Goal: Communication & Community: Answer question/provide support

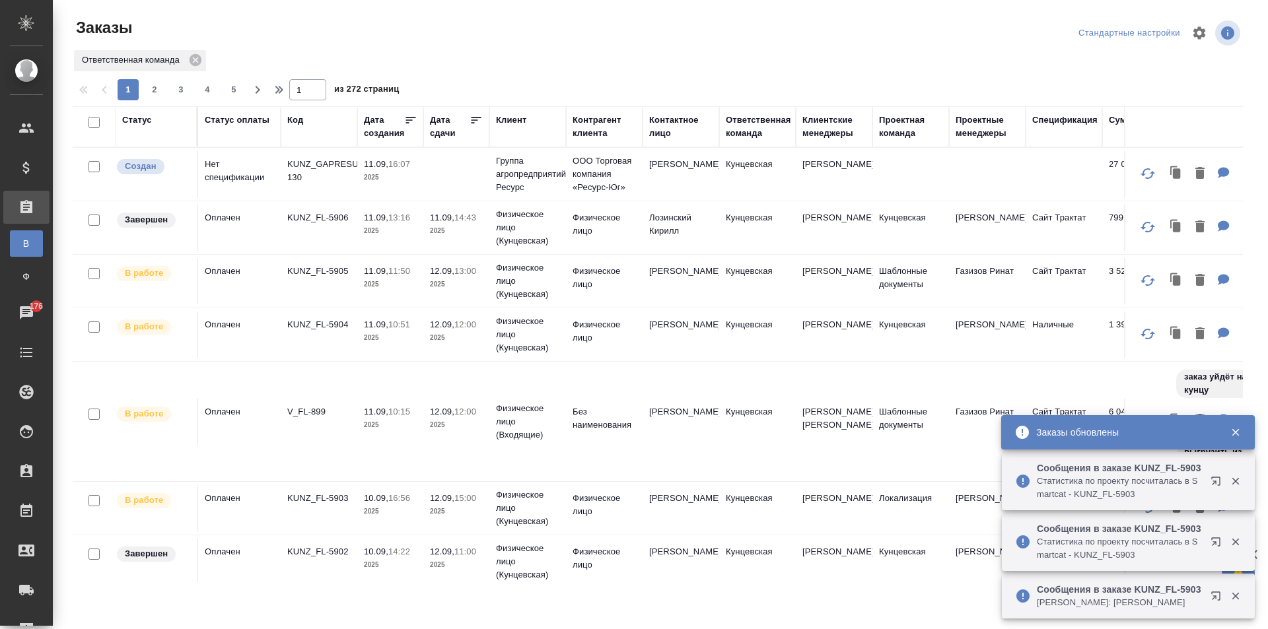
scroll to position [132, 0]
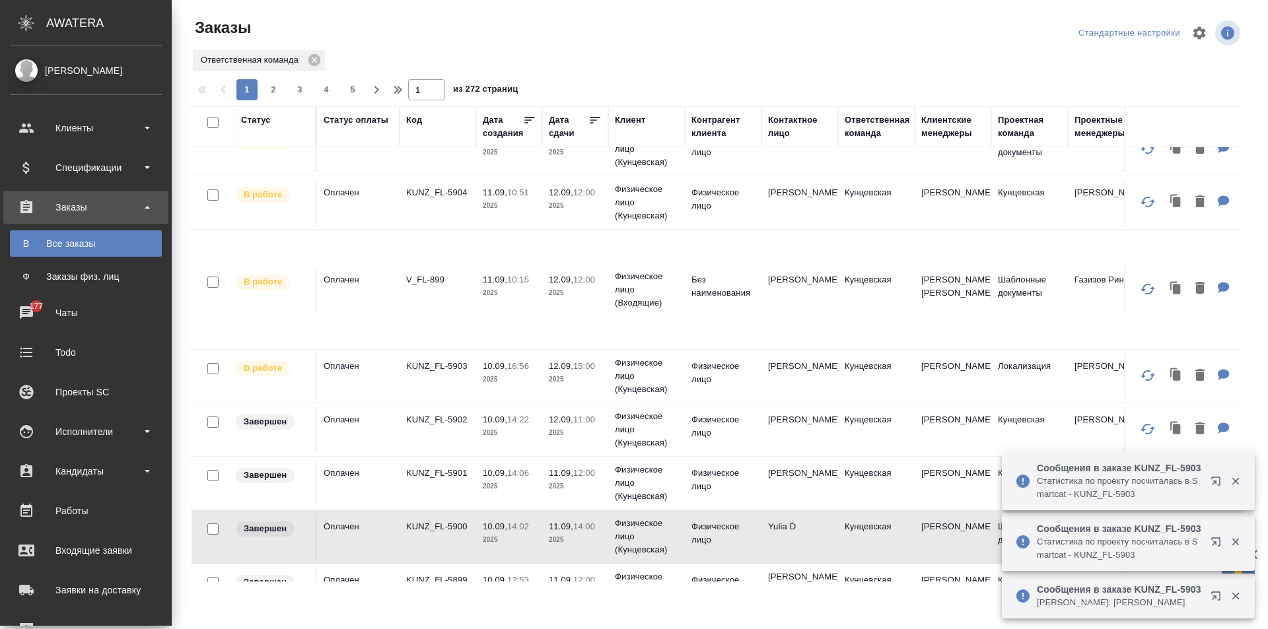
click at [427, 367] on p "KUNZ_FL-5903" at bounding box center [437, 366] width 63 height 13
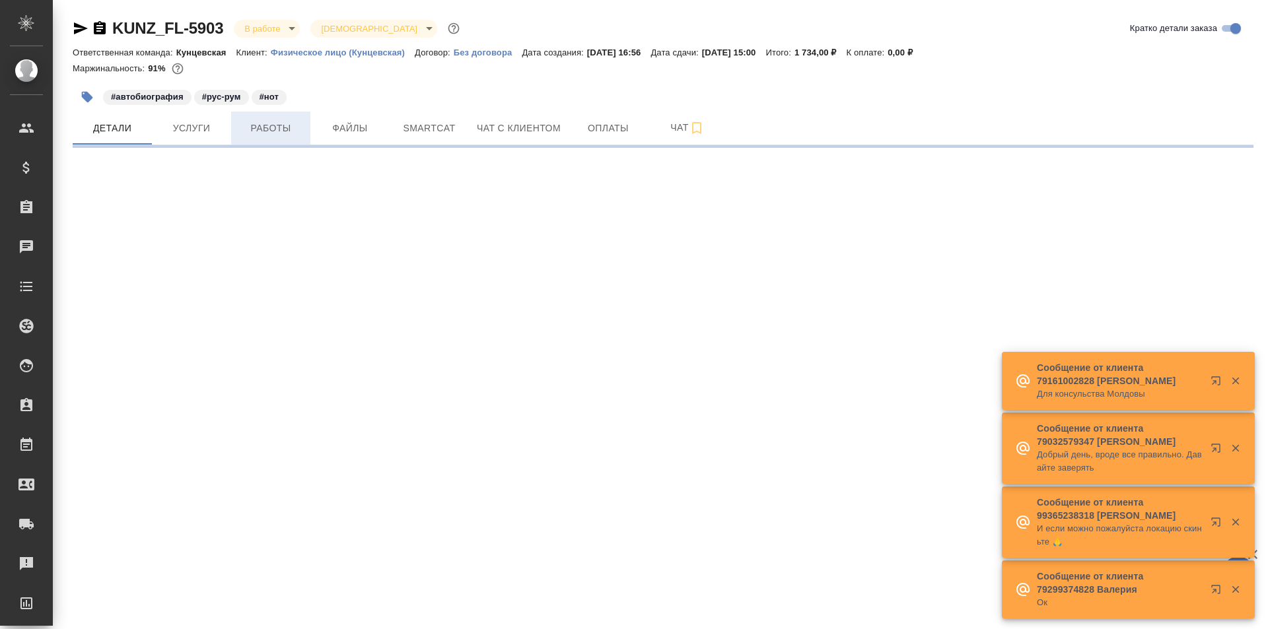
click at [282, 129] on span "Работы" at bounding box center [270, 128] width 63 height 17
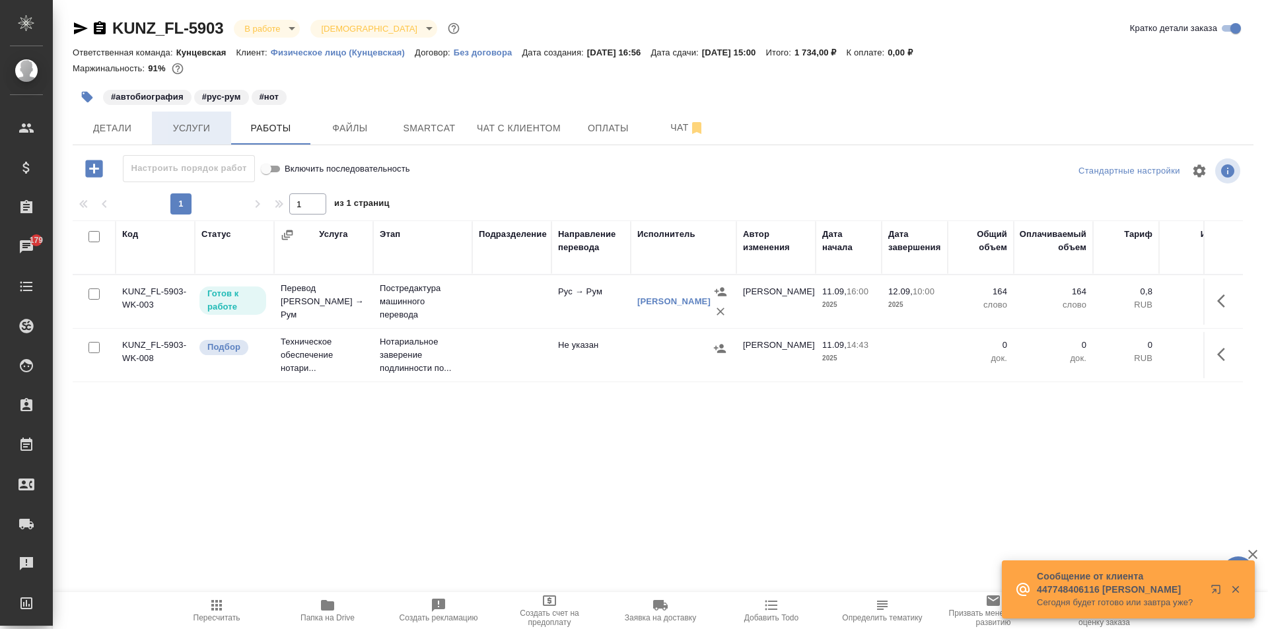
click at [205, 125] on span "Услуги" at bounding box center [191, 128] width 63 height 17
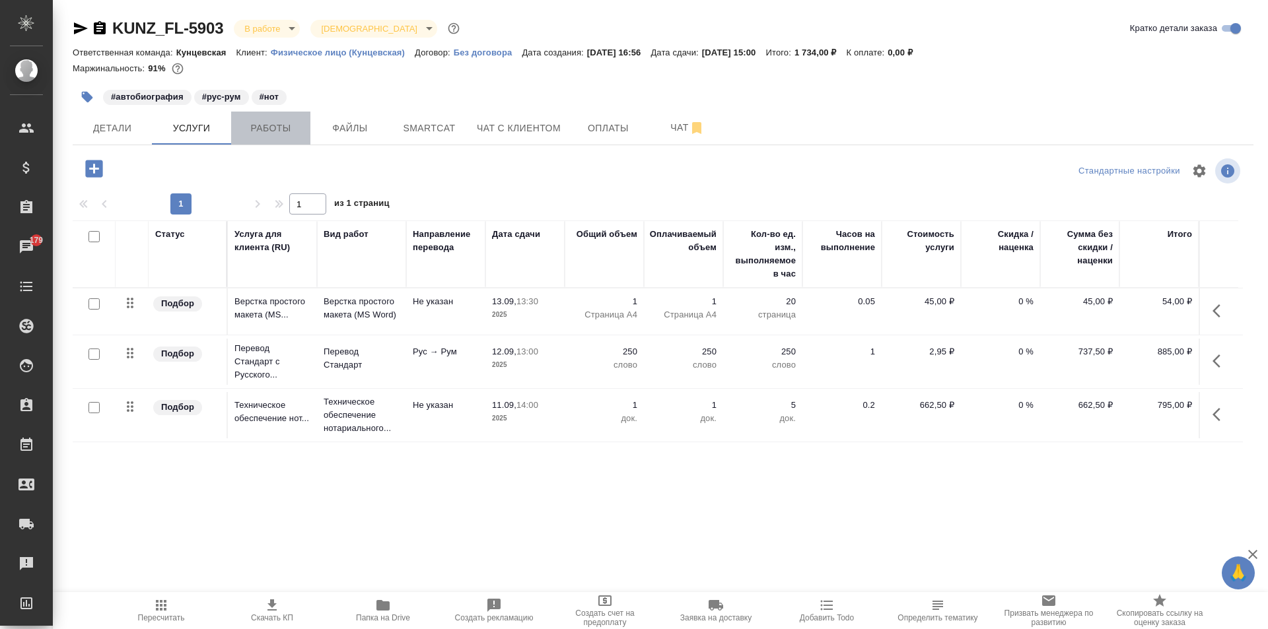
click at [243, 120] on span "Работы" at bounding box center [270, 128] width 63 height 17
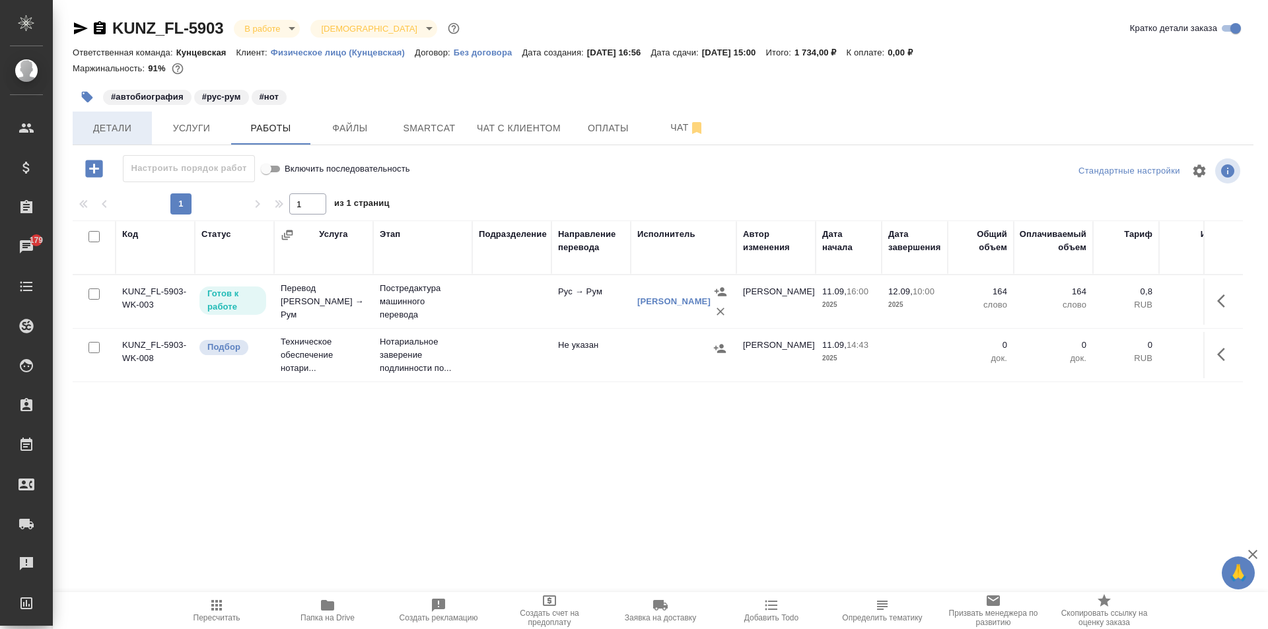
click at [102, 127] on span "Детали" at bounding box center [112, 128] width 63 height 17
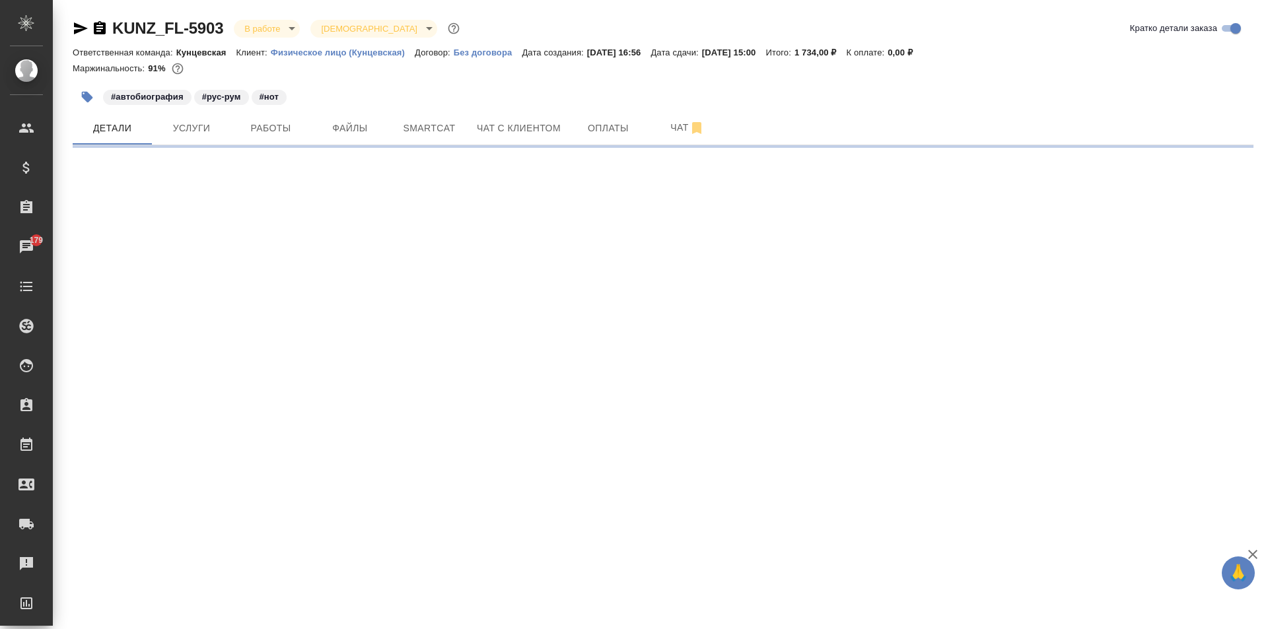
select select "RU"
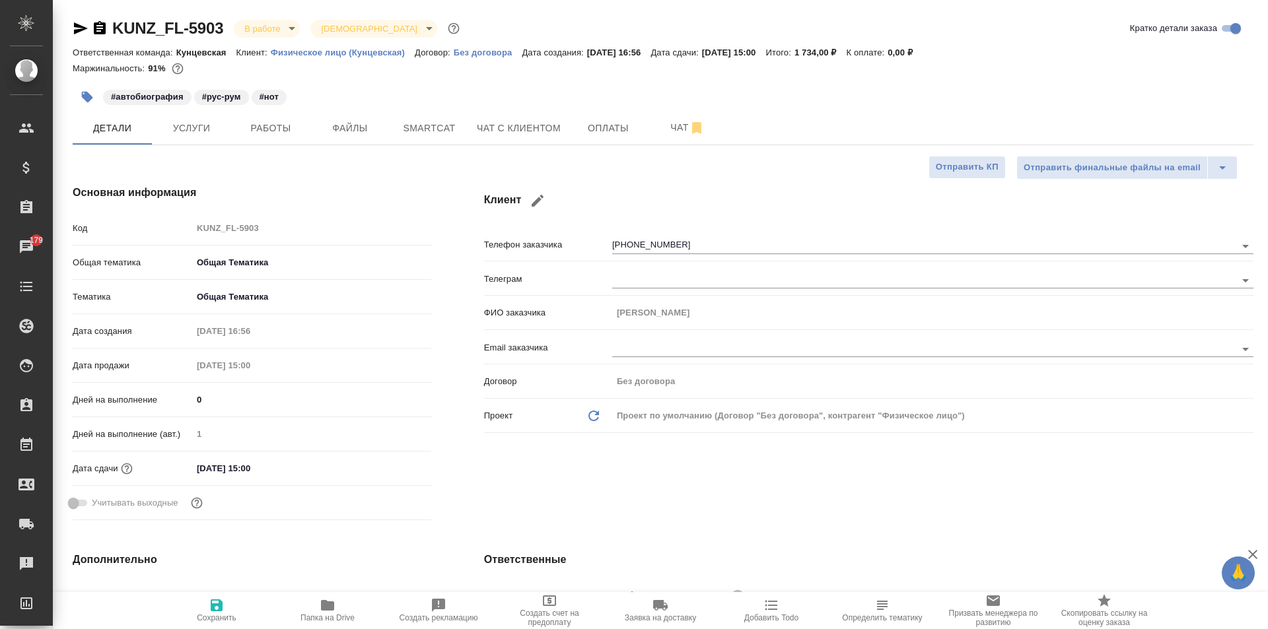
type textarea "x"
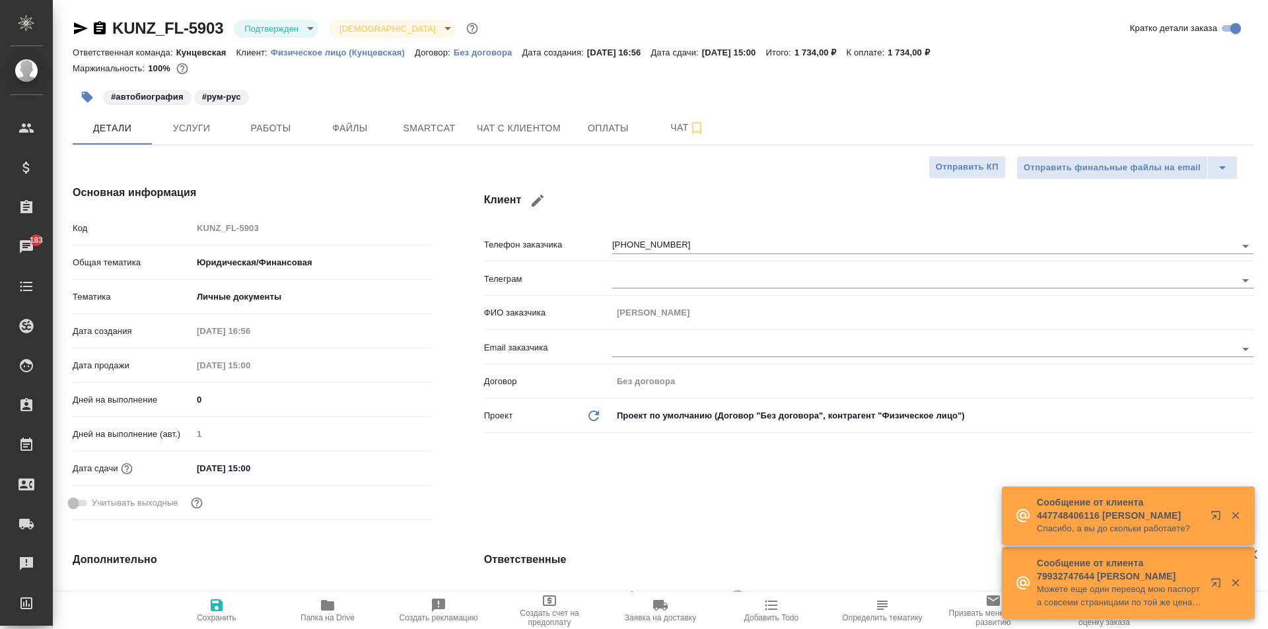
select select "RU"
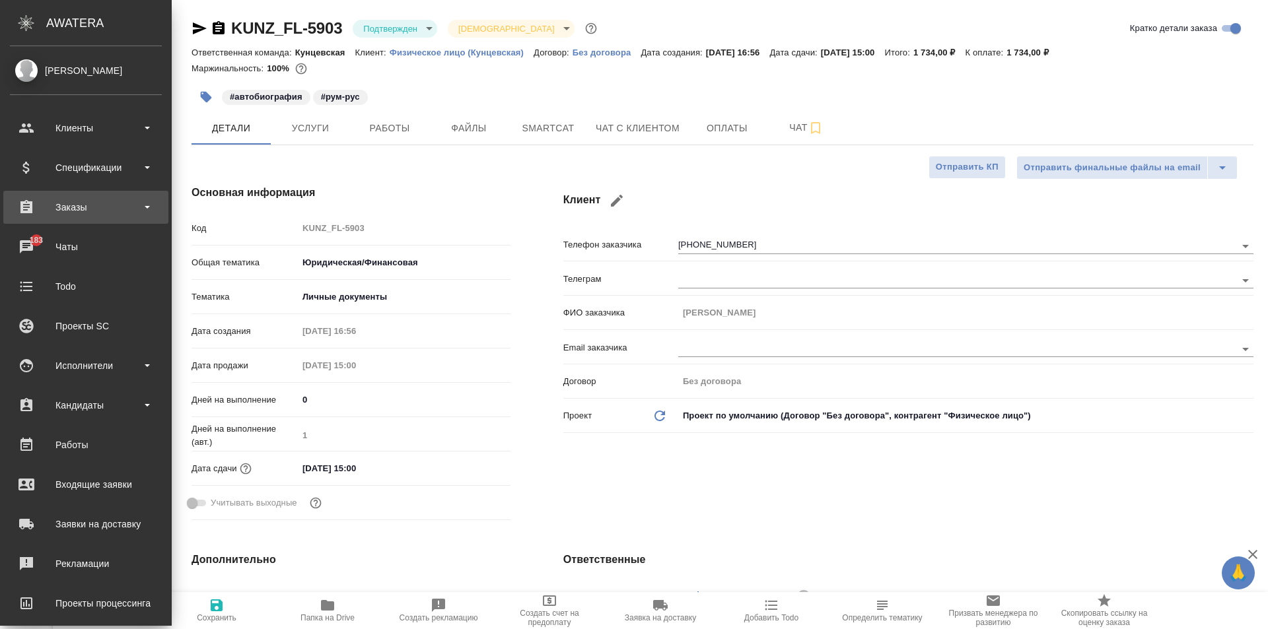
click at [49, 203] on div "Заказы" at bounding box center [86, 207] width 152 height 20
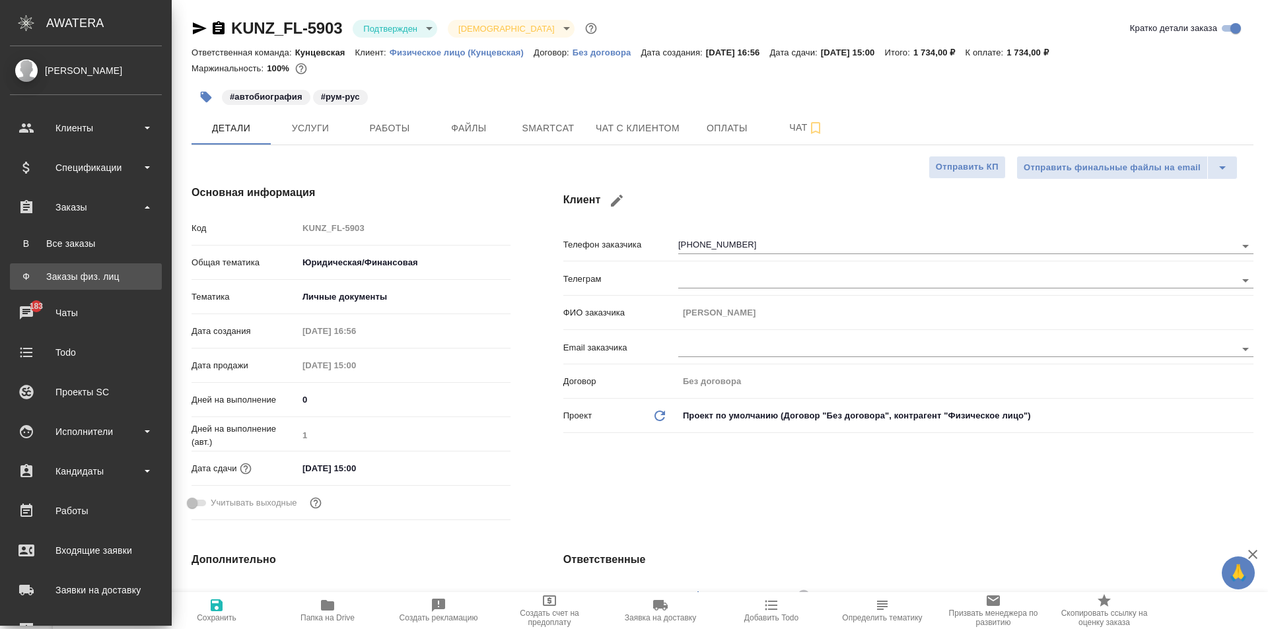
click at [98, 275] on div "Заказы физ. лиц" at bounding box center [86, 276] width 139 height 13
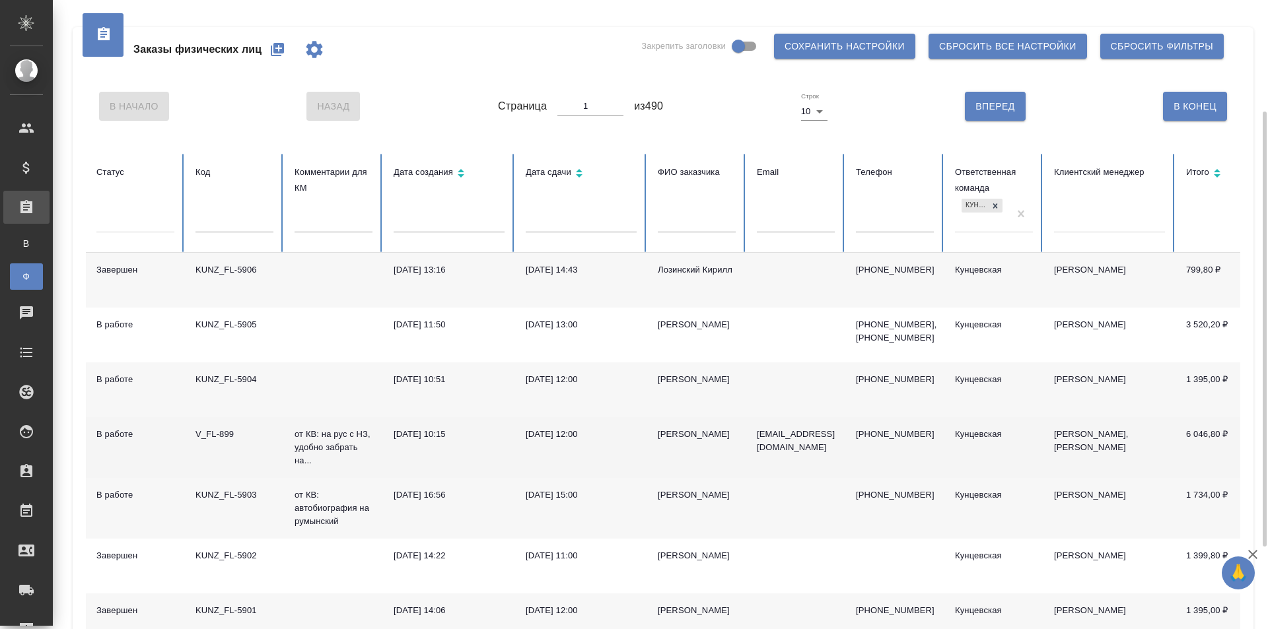
scroll to position [66, 0]
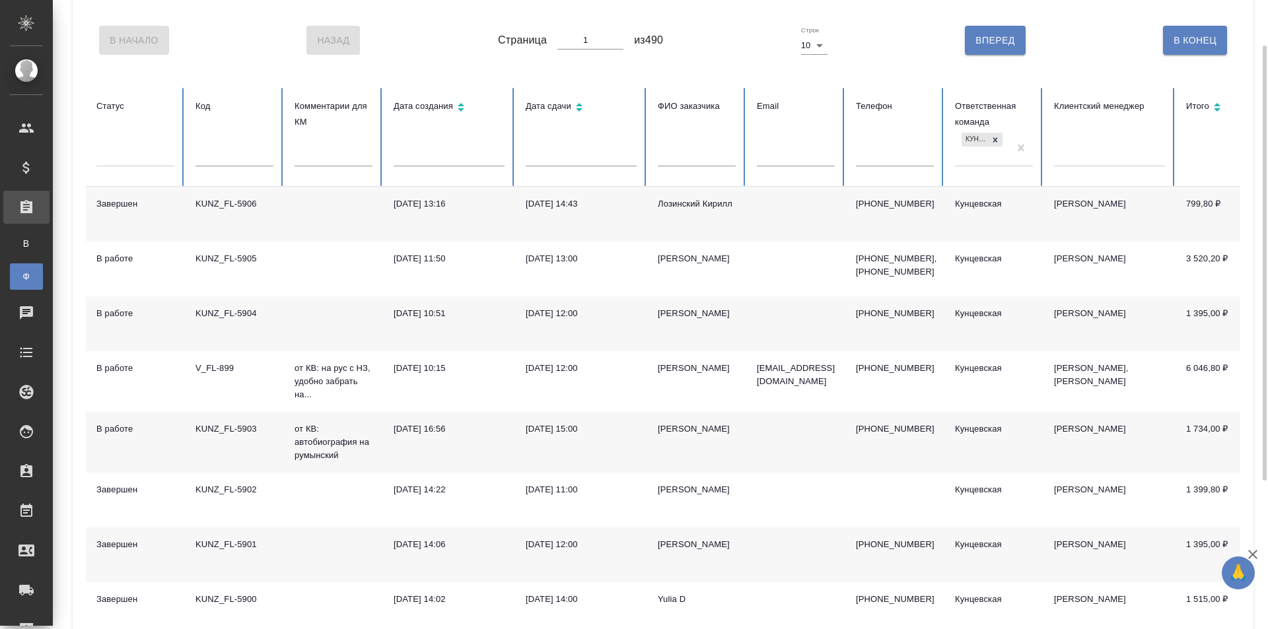
click at [238, 551] on div "KUNZ_FL-5901" at bounding box center [234, 544] width 78 height 13
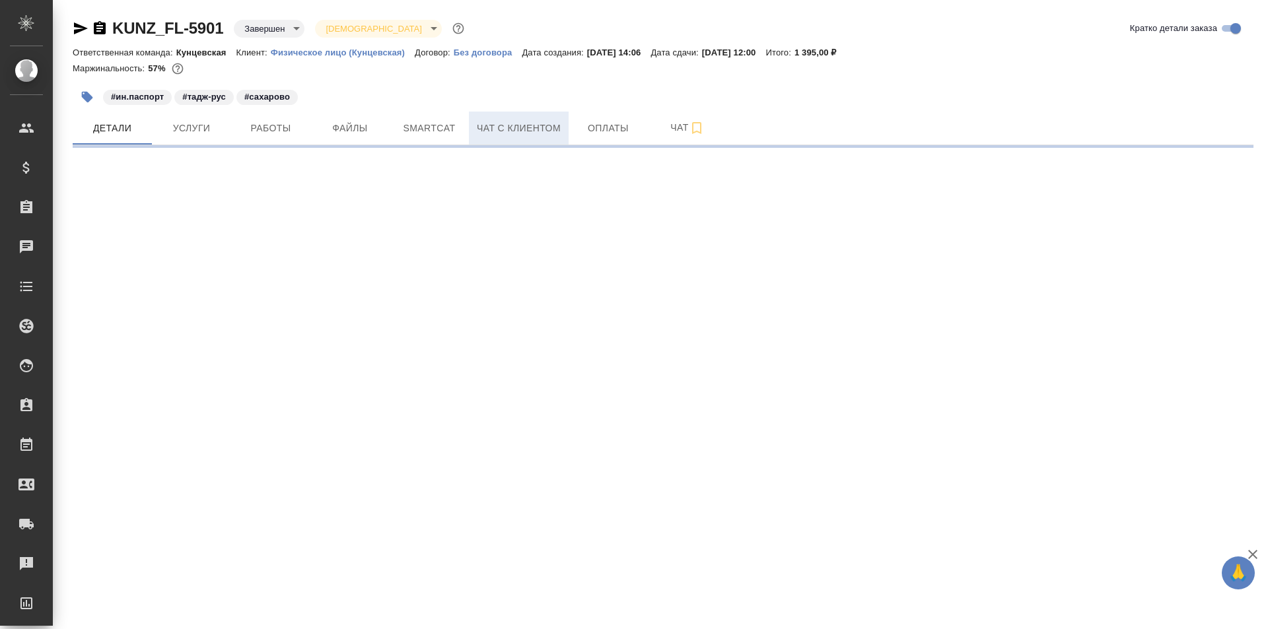
click at [498, 123] on span "Чат с клиентом" at bounding box center [519, 128] width 84 height 17
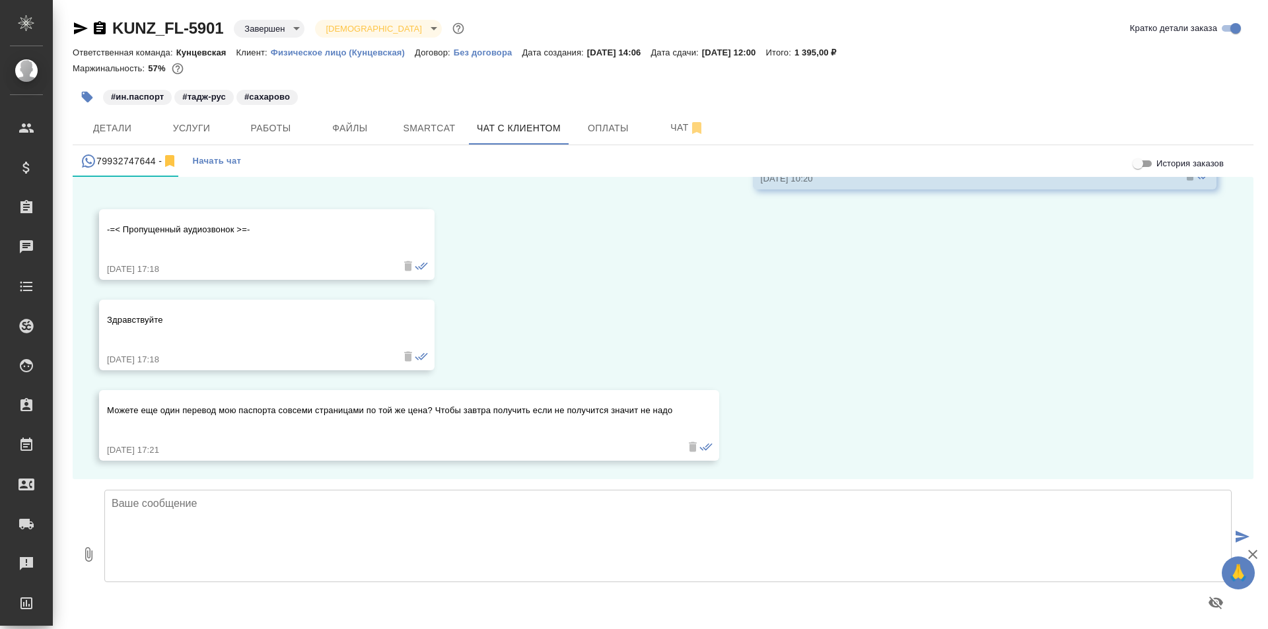
scroll to position [620, 0]
click at [281, 533] on textarea at bounding box center [667, 536] width 1127 height 92
type textarea "L"
click at [642, 504] on textarea "Добрый вечер, правильно ли я понимаю, что нам нужно сделать точно такой же пере…" at bounding box center [667, 536] width 1127 height 92
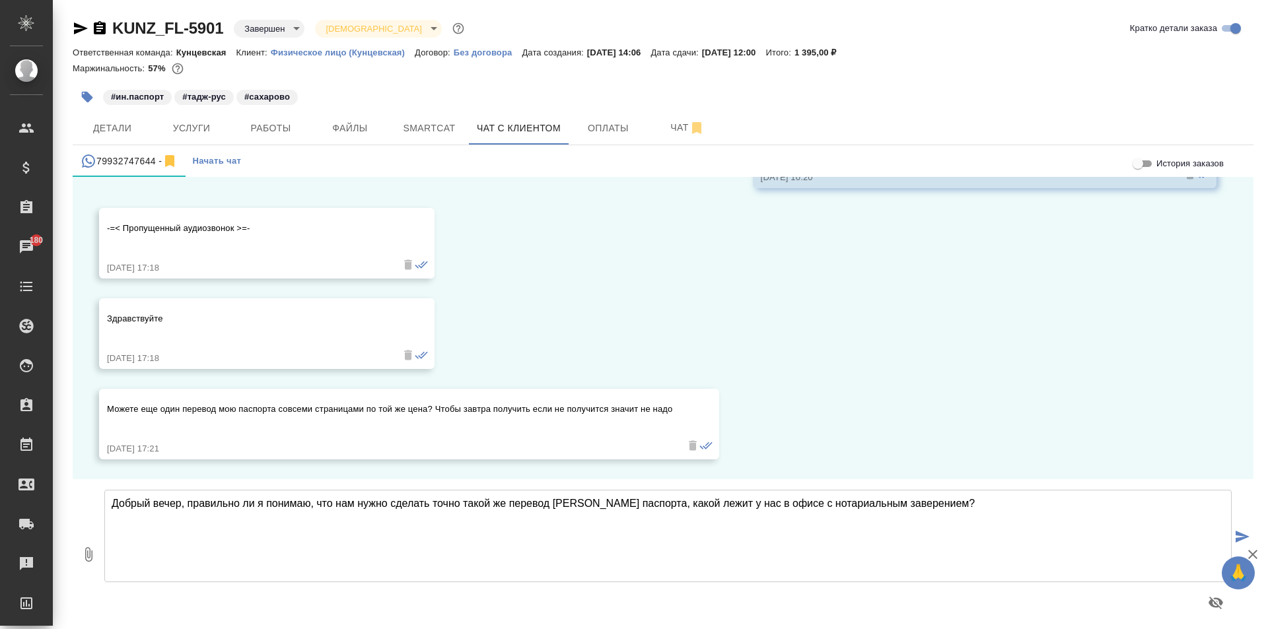
drag, startPoint x: 770, startPoint y: 502, endPoint x: 748, endPoint y: 503, distance: 21.8
click at [748, 503] on textarea "Добрый вечер, правильно ли я понимаю, что нам нужно сделать точно такой же пере…" at bounding box center [667, 536] width 1127 height 92
click at [771, 502] on textarea "Добрый вечер, правильно ли я понимаю, что нам нужно сделать точно такой же пере…" at bounding box center [667, 536] width 1127 height 92
type textarea "Добрый вечер, правильно ли я понимаю, что нам нужно сделать точно такой же пере…"
click at [1245, 538] on icon "submit" at bounding box center [1243, 537] width 14 height 12
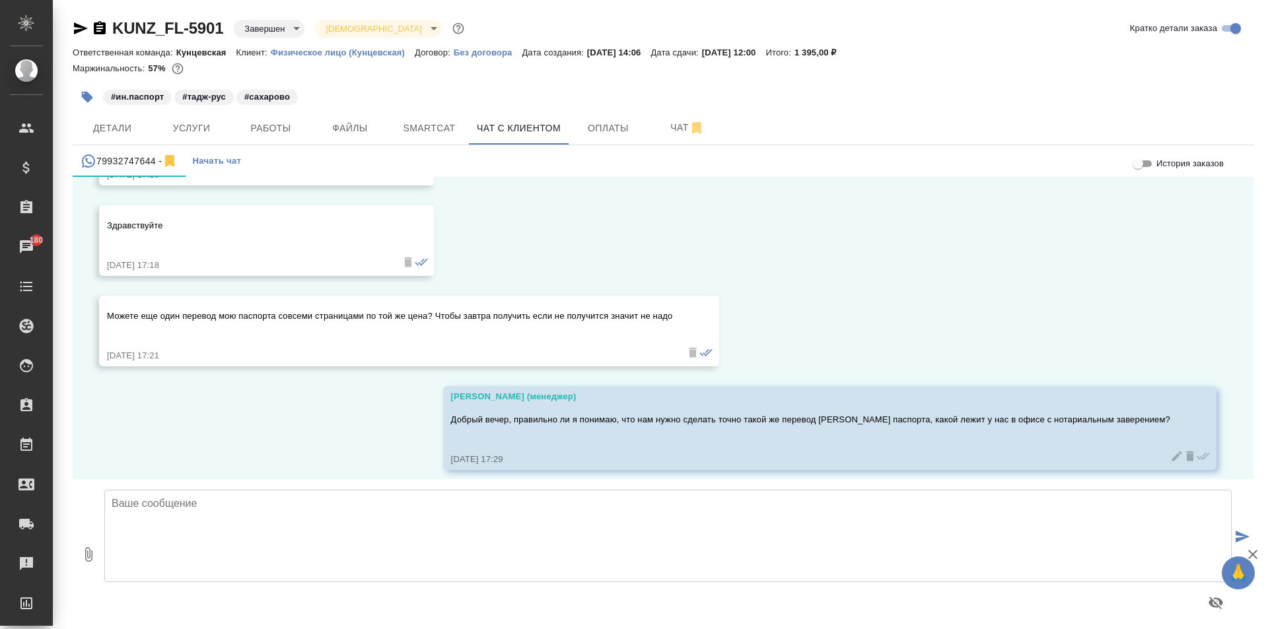
scroll to position [724, 0]
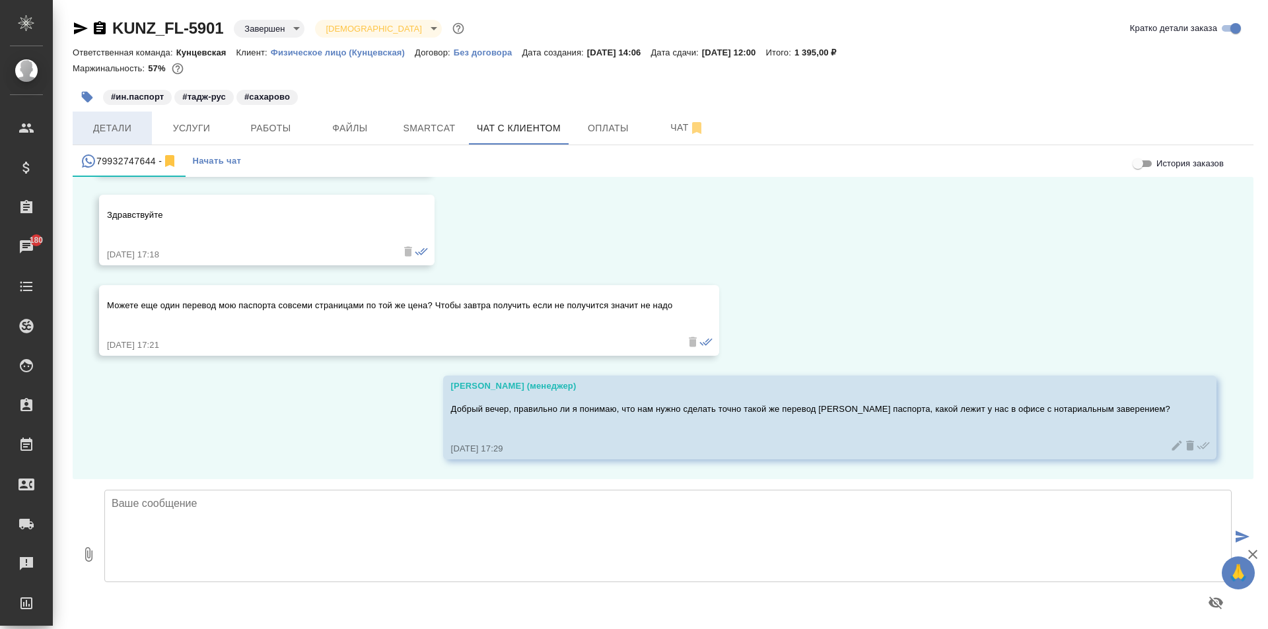
click at [111, 117] on button "Детали" at bounding box center [112, 128] width 79 height 33
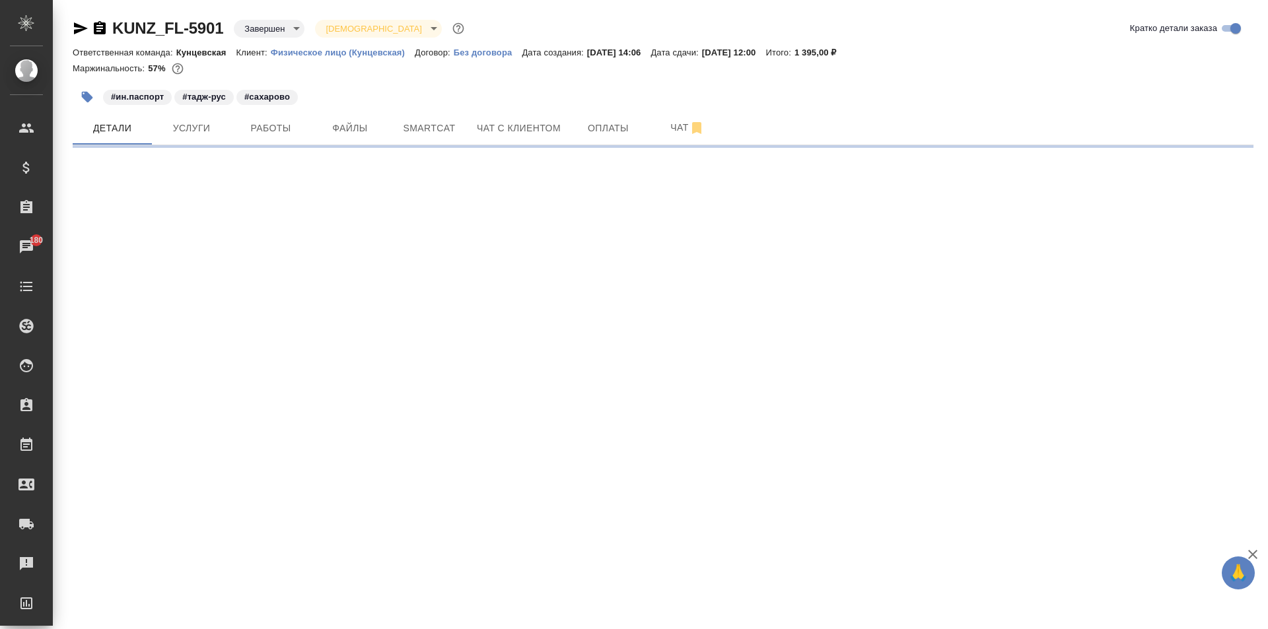
select select "RU"
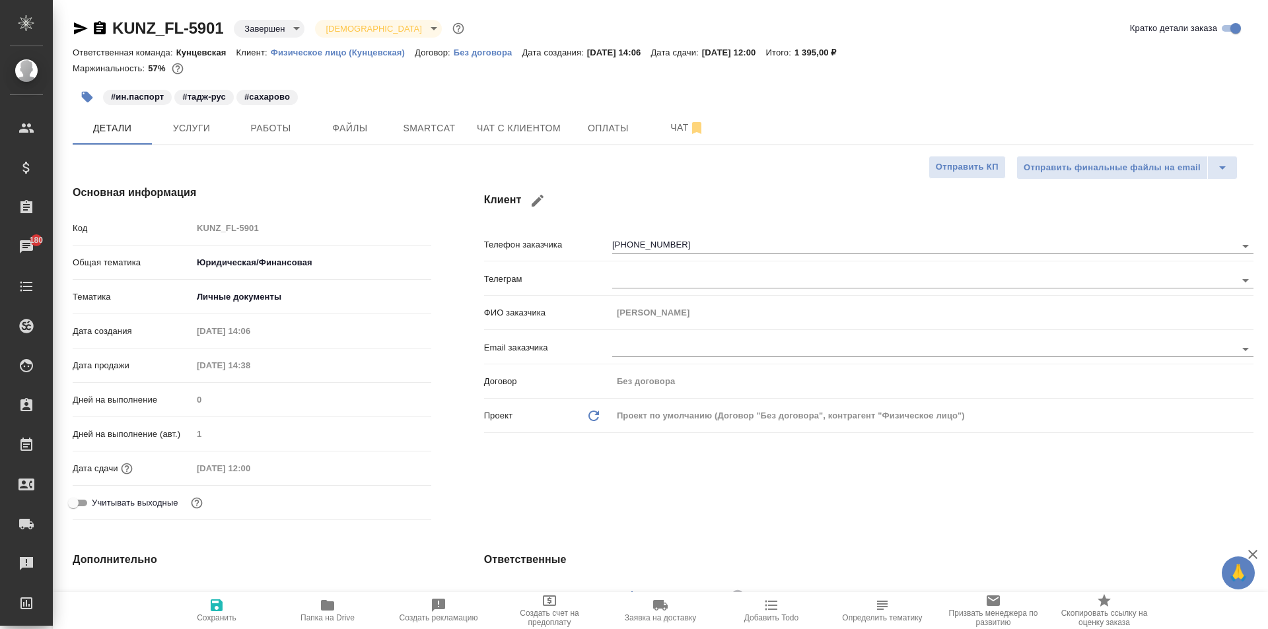
type textarea "x"
click at [508, 122] on span "Чат с клиентом" at bounding box center [519, 128] width 84 height 17
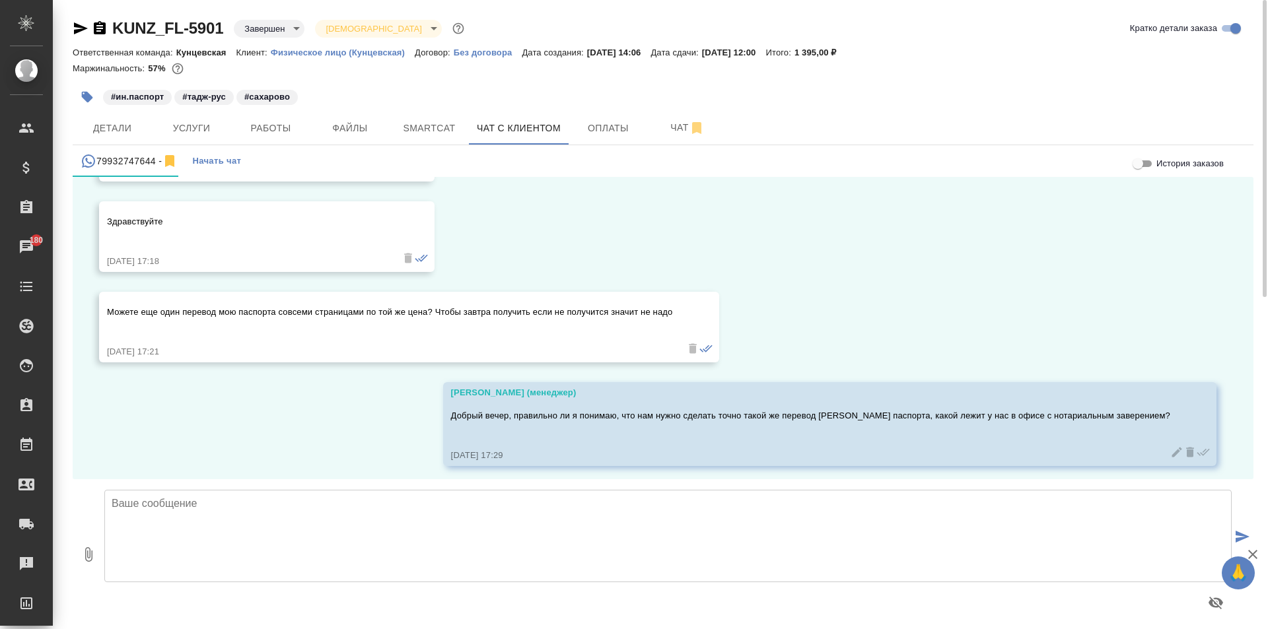
scroll to position [724, 0]
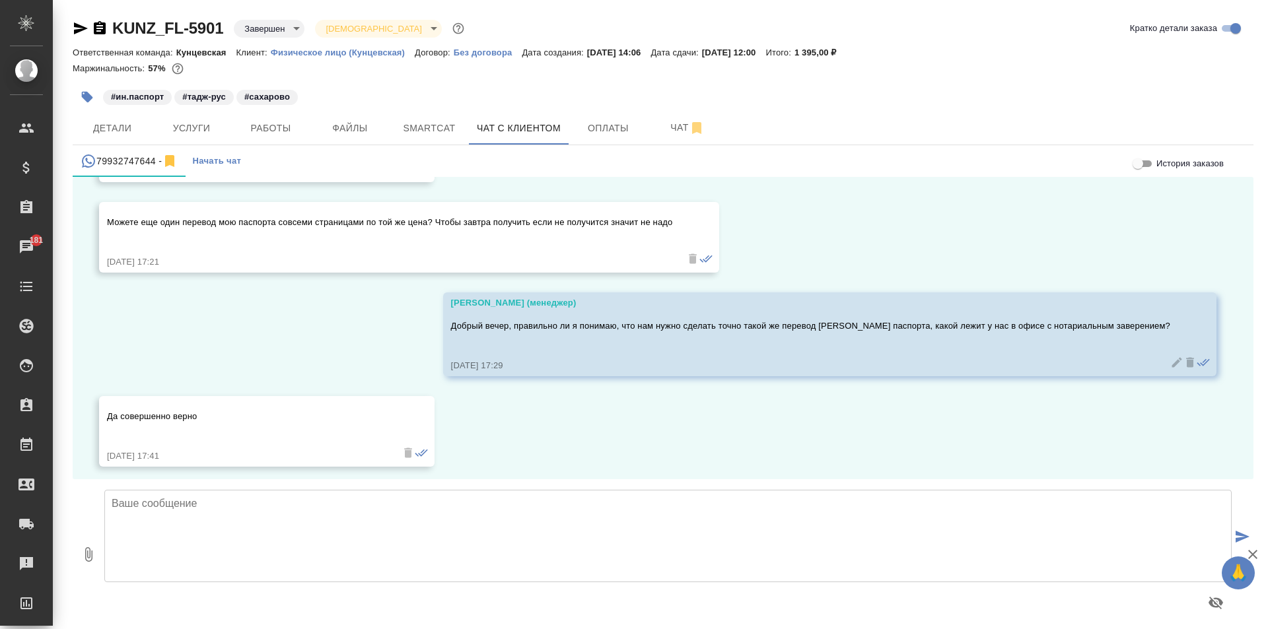
scroll to position [814, 0]
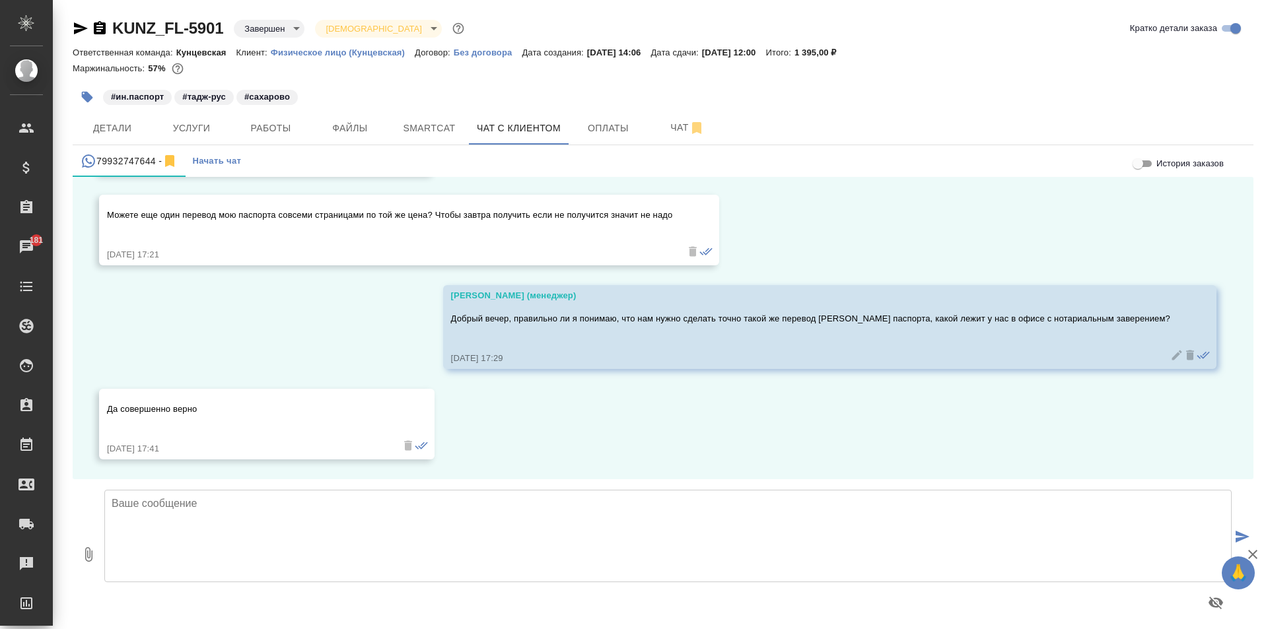
click at [172, 510] on textarea at bounding box center [667, 536] width 1127 height 92
click at [226, 526] on textarea at bounding box center [667, 536] width 1127 height 92
click at [298, 510] on textarea "Да, сделаем, к оплате 800 рублей." at bounding box center [667, 536] width 1127 height 92
click at [239, 536] on textarea "Да, сделаем, к оплате 800 рублей." at bounding box center [667, 536] width 1127 height 92
type textarea "Да, сделаем, к оплате 800 рублей, оплатить можно при получении."
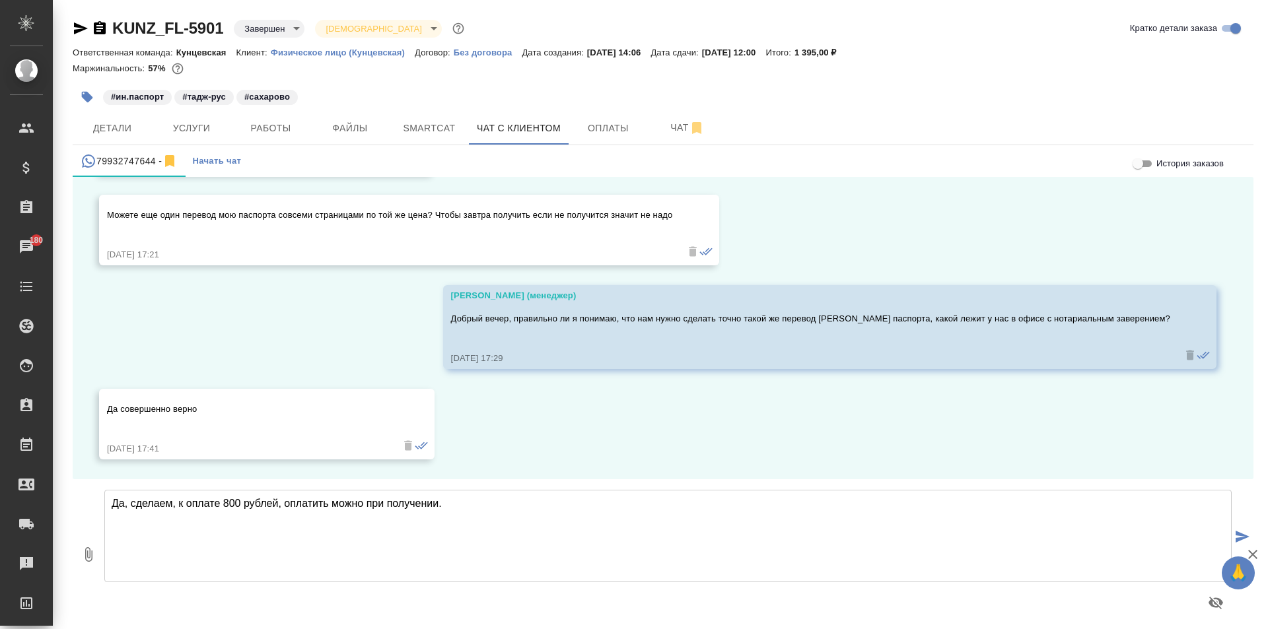
click at [1236, 534] on icon "submit" at bounding box center [1243, 537] width 14 height 12
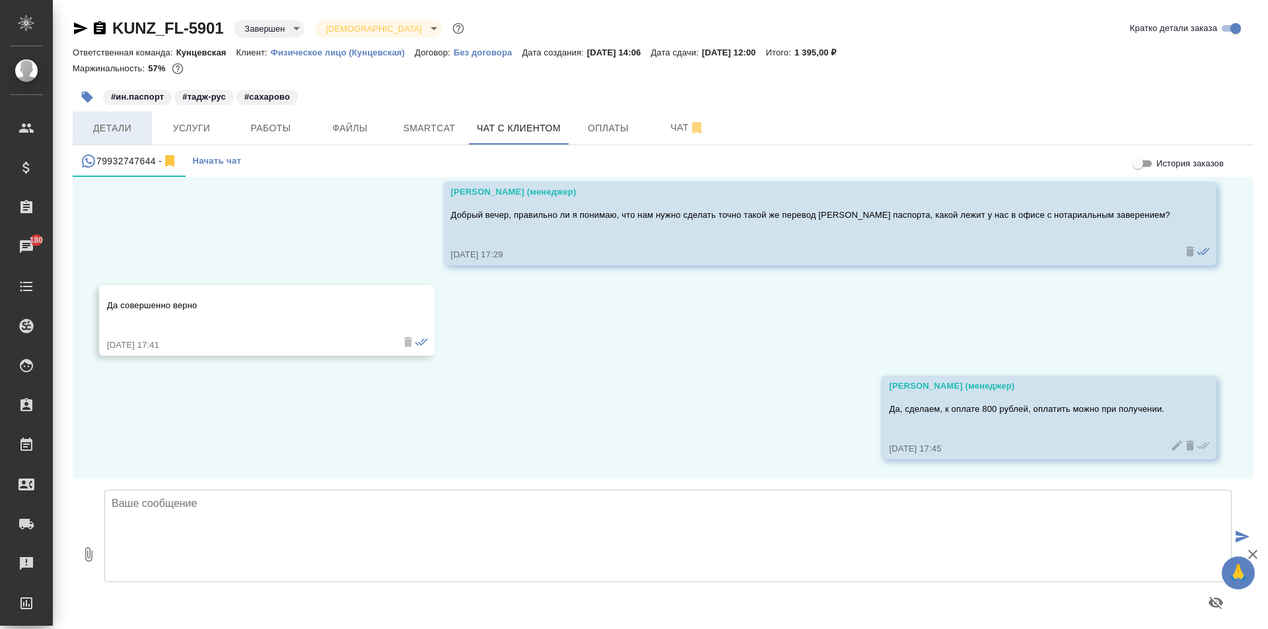
click at [118, 122] on span "Детали" at bounding box center [112, 128] width 63 height 17
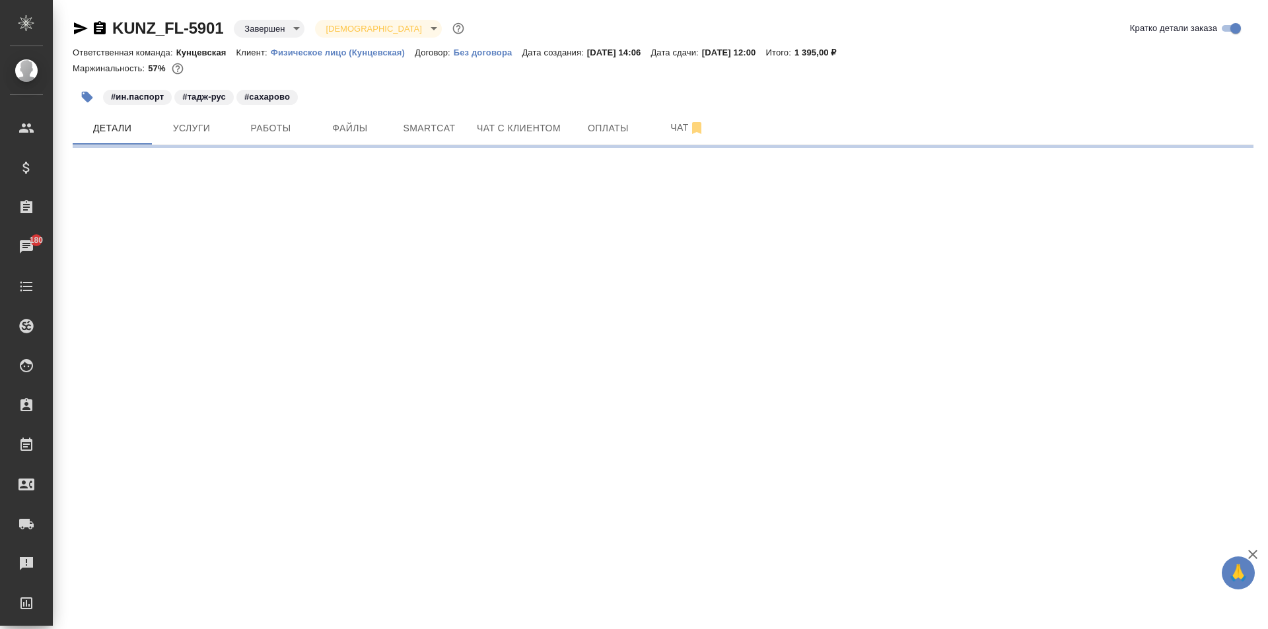
select select "RU"
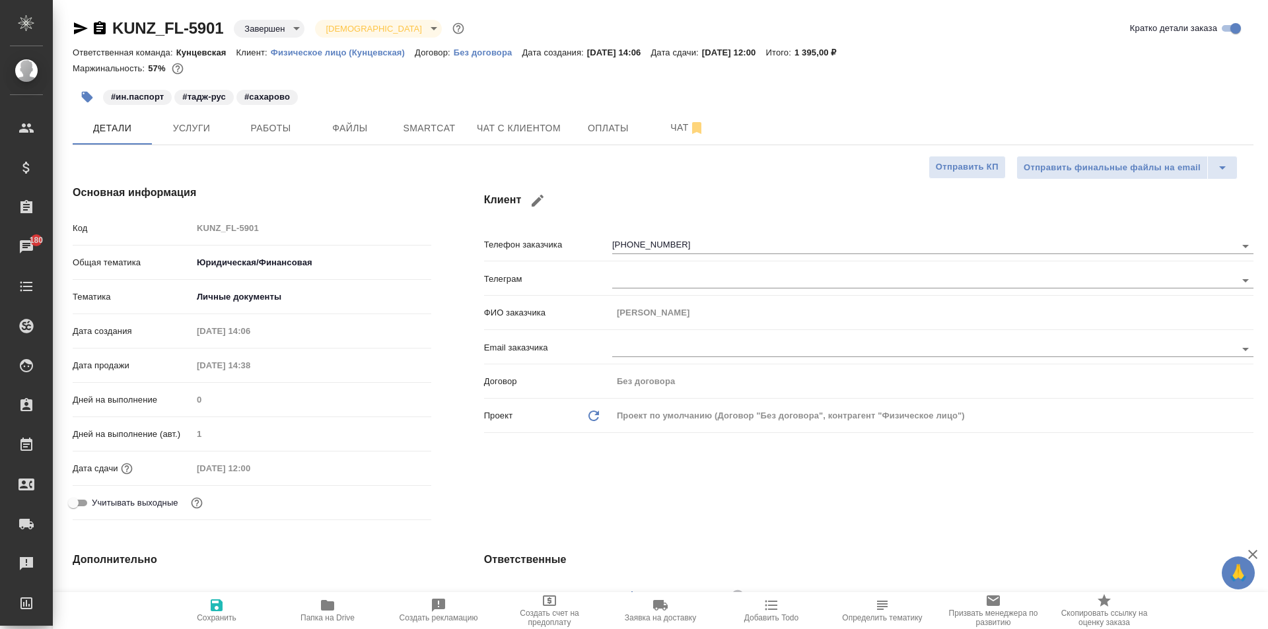
type textarea "x"
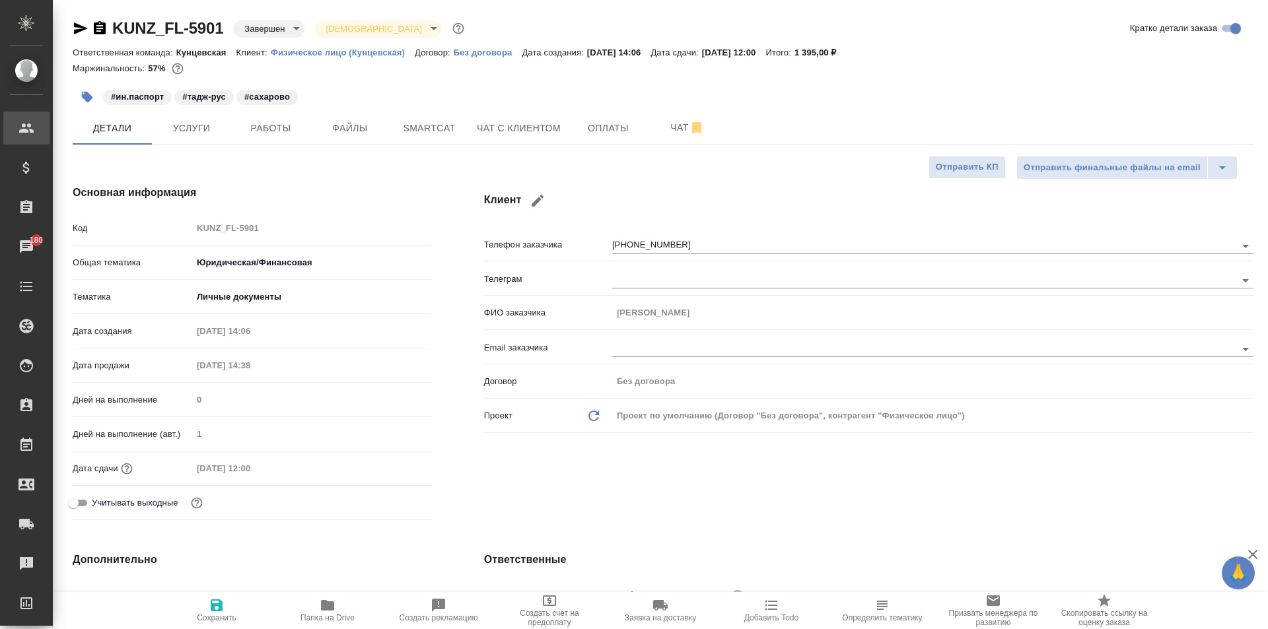
type textarea "x"
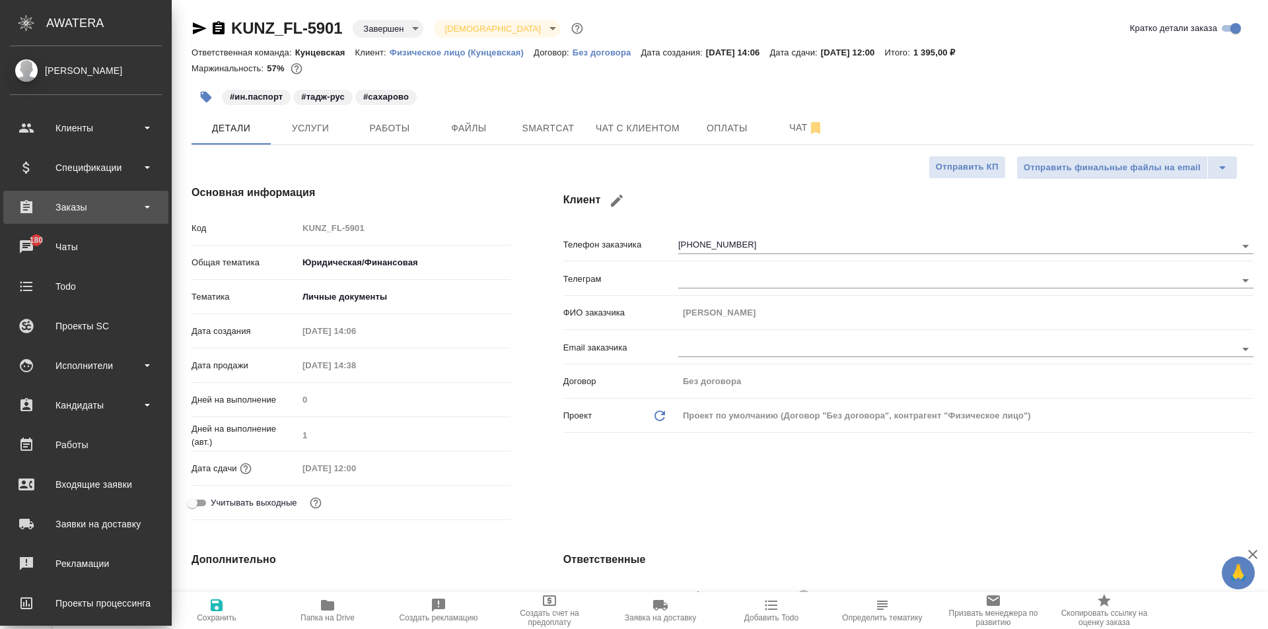
click at [80, 207] on div "Заказы" at bounding box center [86, 207] width 152 height 20
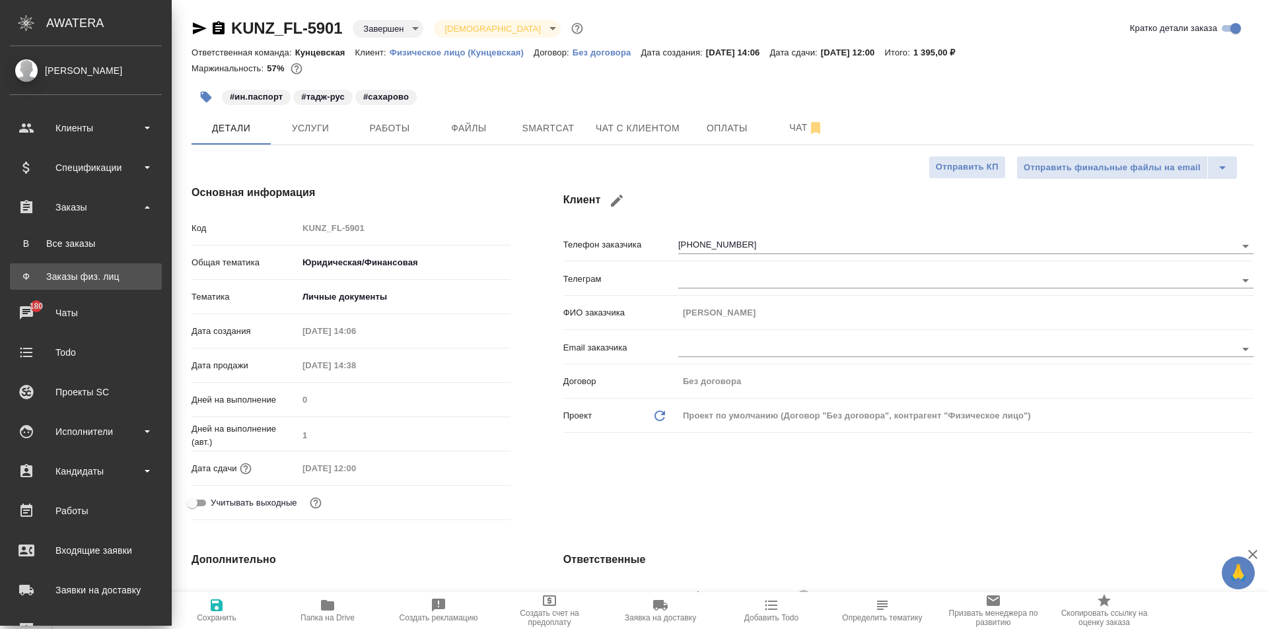
click at [83, 271] on div "Заказы физ. лиц" at bounding box center [86, 276] width 139 height 13
type textarea "x"
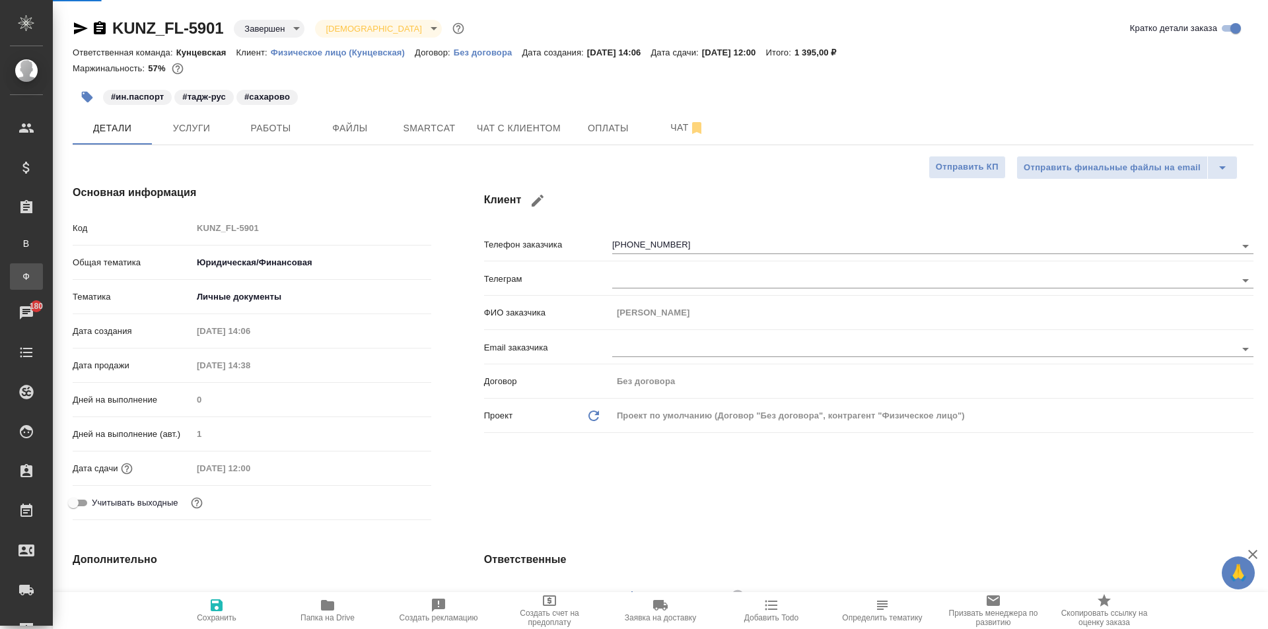
type textarea "x"
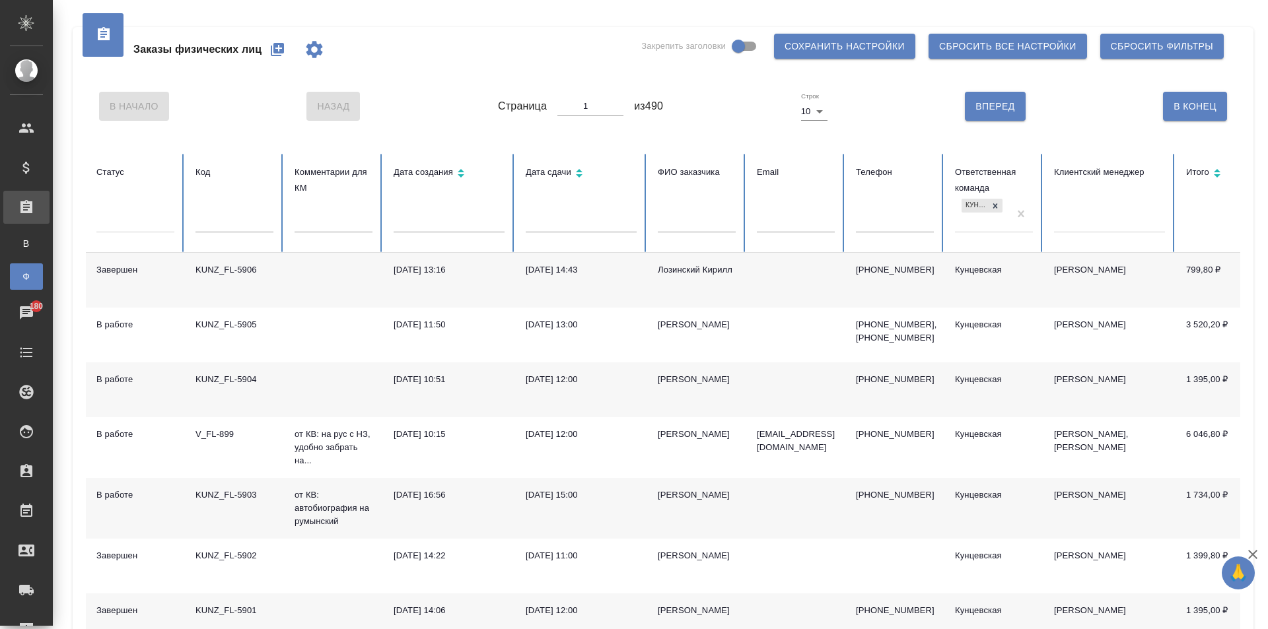
click at [202, 380] on div "KUNZ_FL-5904" at bounding box center [234, 379] width 78 height 13
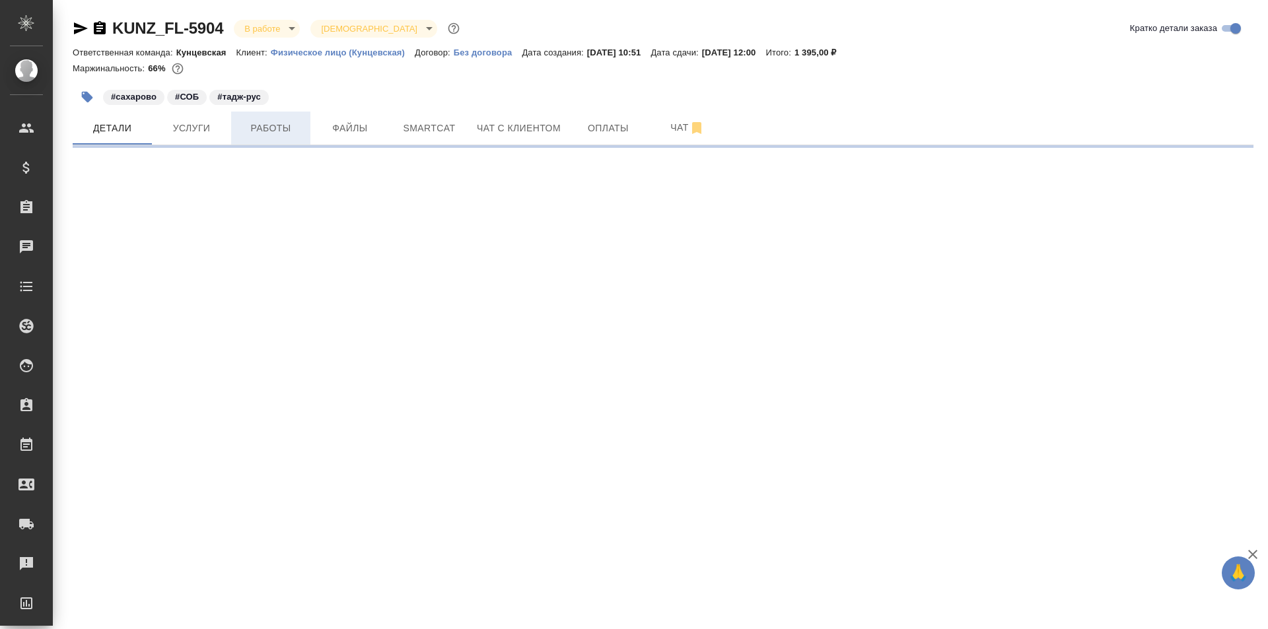
click at [262, 125] on span "Работы" at bounding box center [270, 128] width 63 height 17
select select "RU"
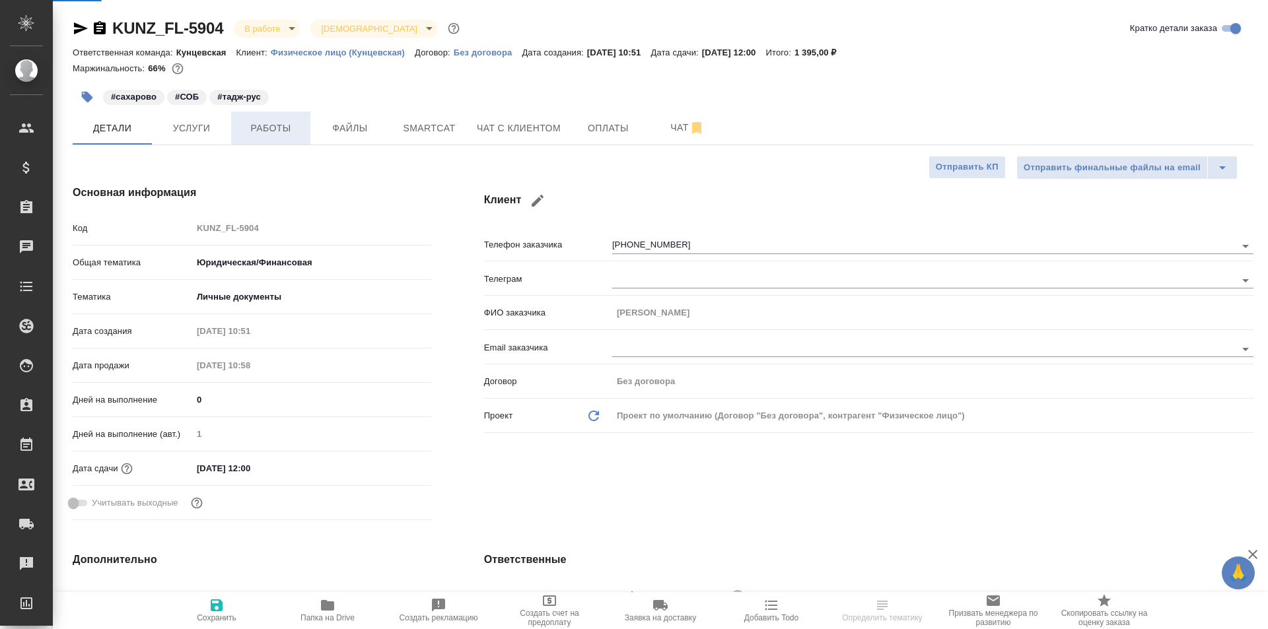
type textarea "x"
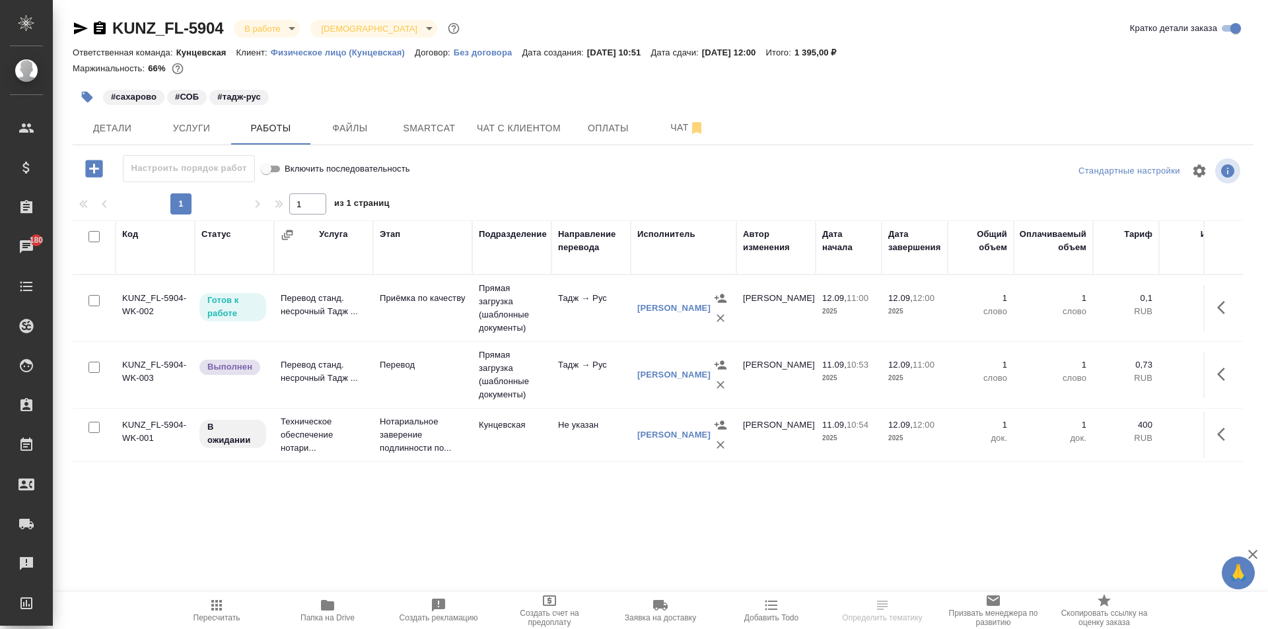
click at [94, 164] on icon "button" at bounding box center [94, 168] width 23 height 23
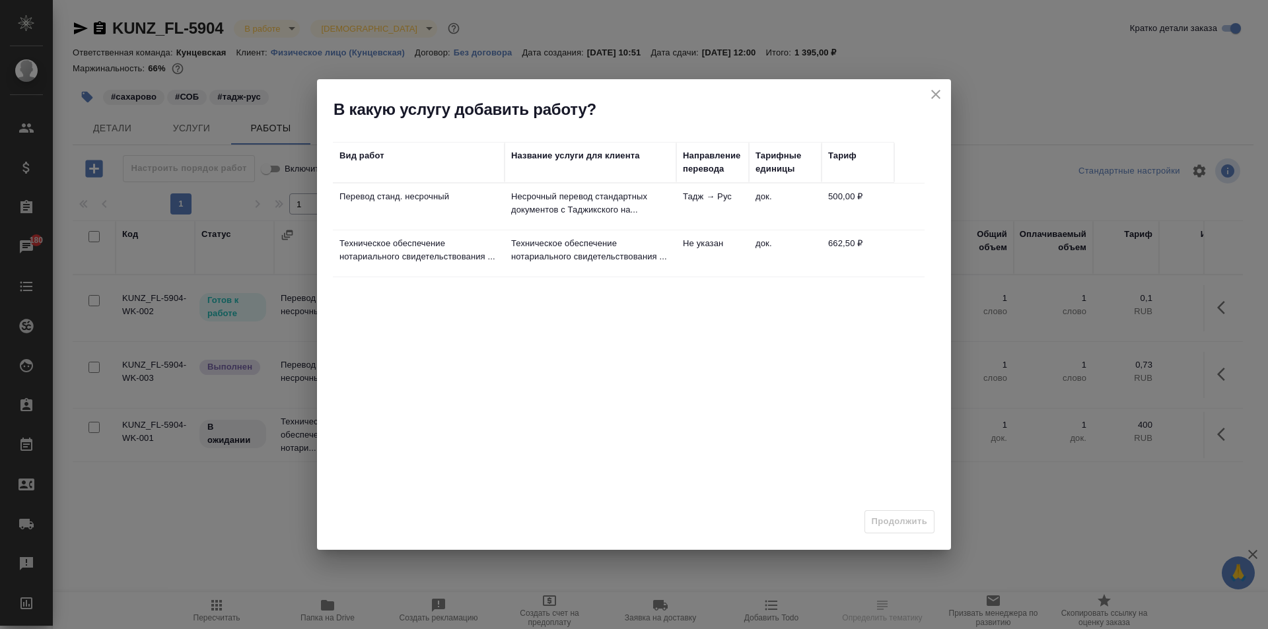
click at [921, 93] on div "В какую услугу добавить работу?" at bounding box center [634, 99] width 634 height 41
click at [928, 92] on icon "close" at bounding box center [936, 95] width 16 height 16
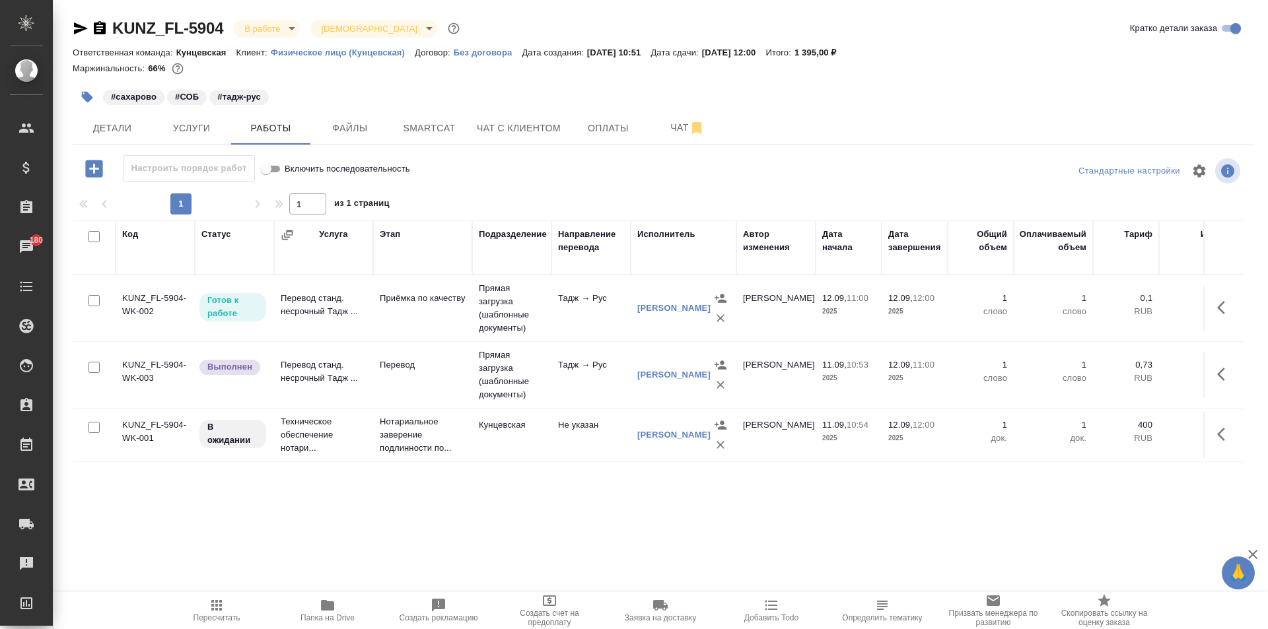
click at [94, 163] on icon "button" at bounding box center [93, 168] width 17 height 17
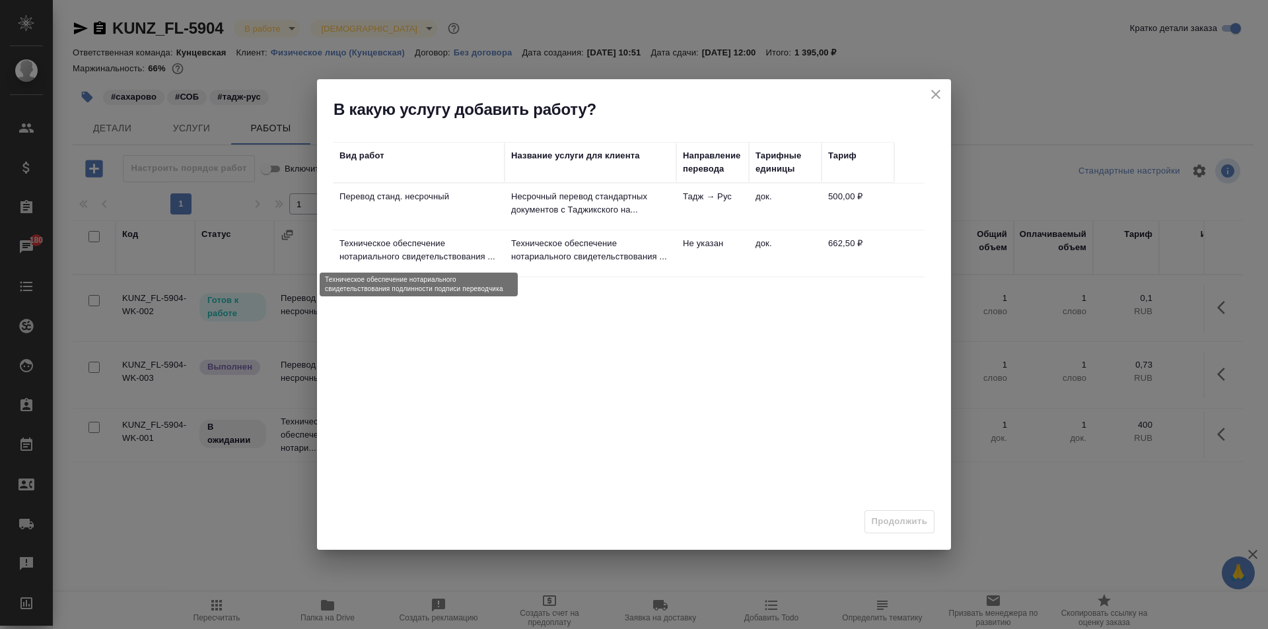
click at [456, 255] on p "Техническое обеспечение нотариального свидетельствования ..." at bounding box center [418, 250] width 158 height 26
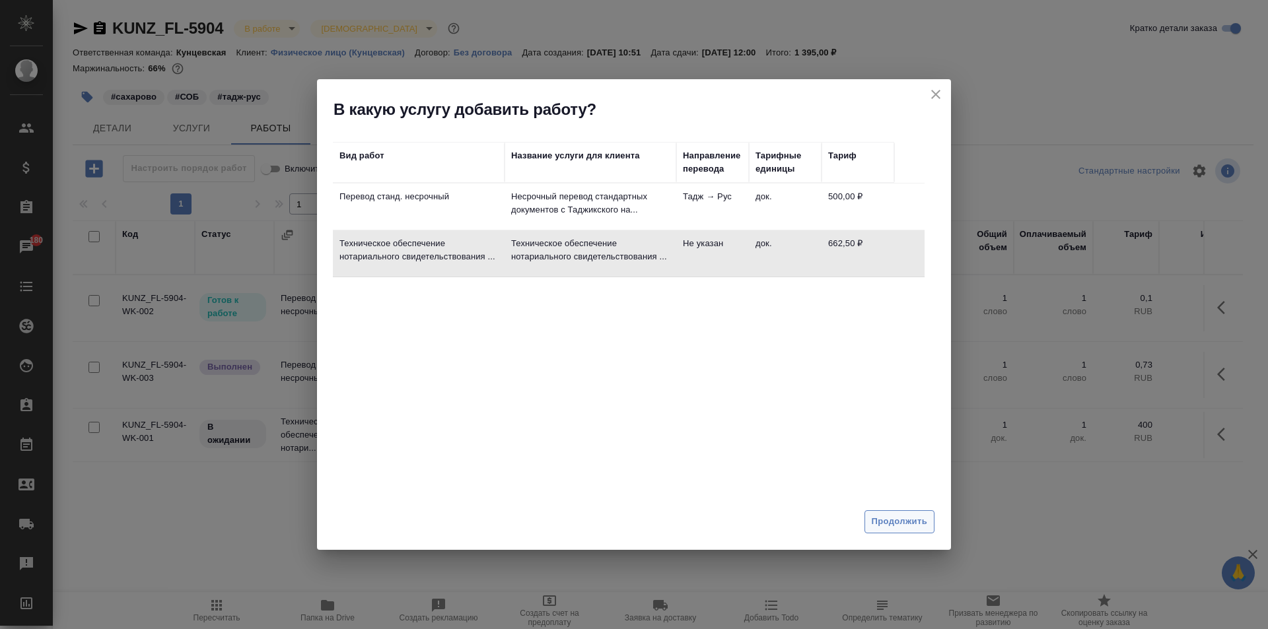
click at [895, 516] on span "Продолжить" at bounding box center [899, 521] width 55 height 15
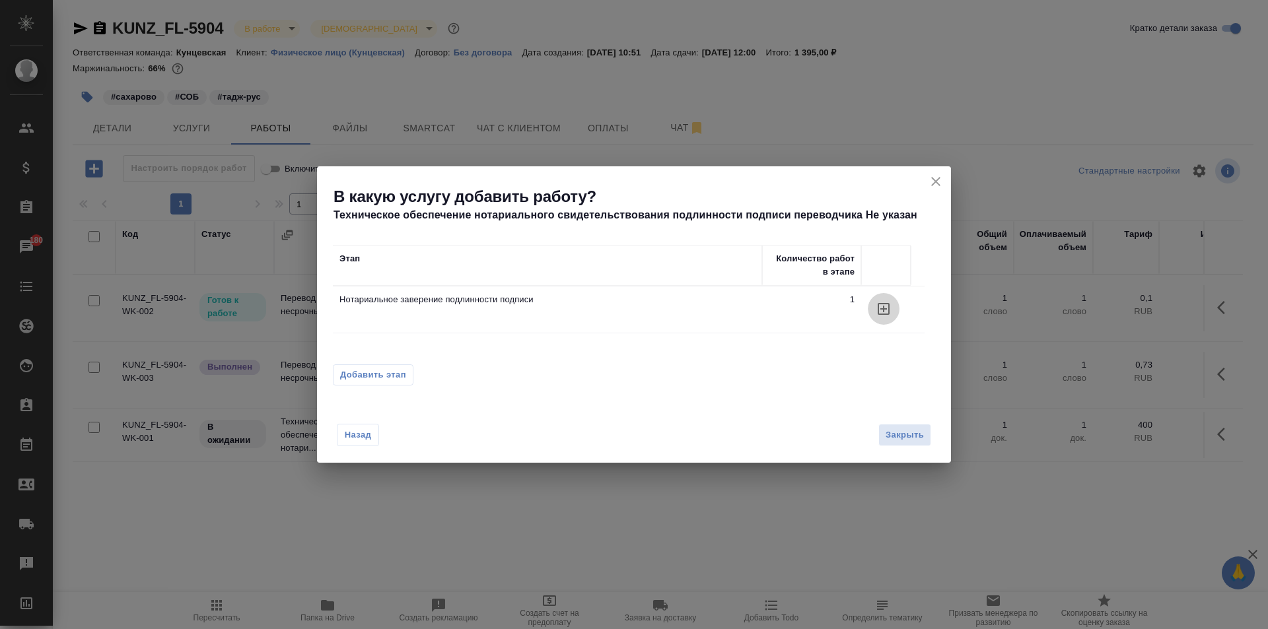
click at [881, 309] on icon "button" at bounding box center [884, 309] width 12 height 12
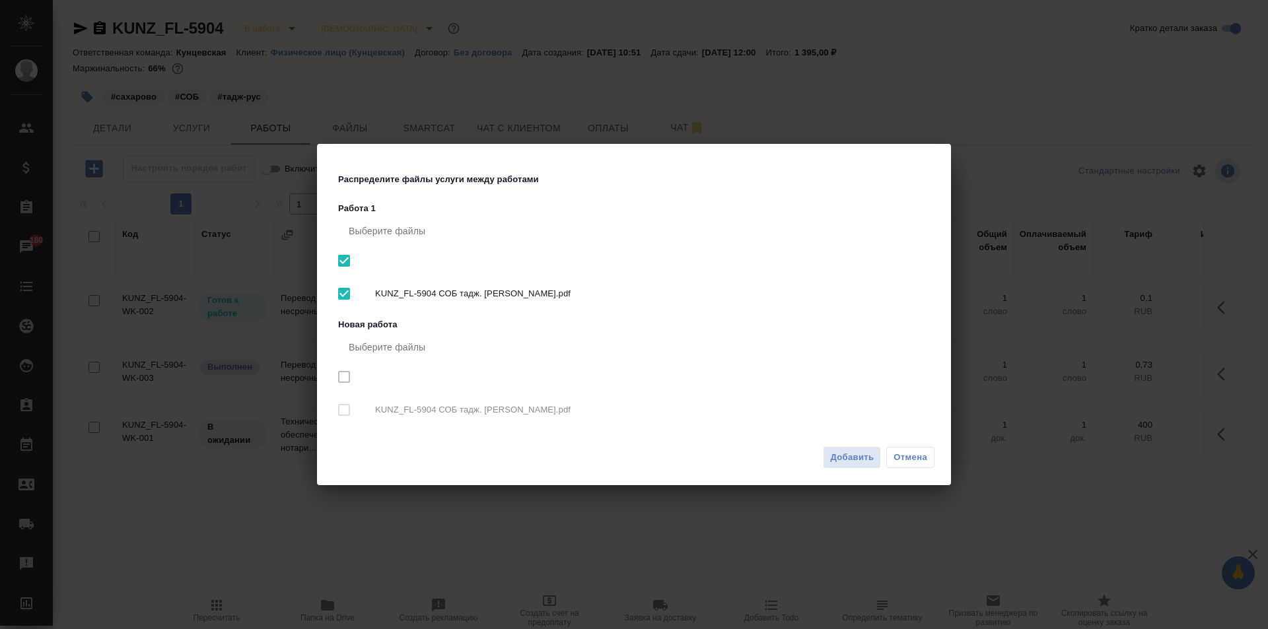
click at [351, 410] on nav "Выберите файлы KUNZ_FL-5904 СОБ тадж. Шарипов Толибджон Пиревич.pdf" at bounding box center [636, 383] width 597 height 103
drag, startPoint x: 324, startPoint y: 407, endPoint x: 339, endPoint y: 403, distance: 15.7
click at [324, 406] on div "Распределите файлы услуги между работами Работа 1 Выберите файлы KUNZ_FL-5904 С…" at bounding box center [634, 292] width 634 height 296
click at [344, 403] on nav "Выберите файлы KUNZ_FL-5904 СОБ тадж. Шарипов Толибджон Пиревич.pdf" at bounding box center [636, 383] width 597 height 103
click at [347, 261] on input "checkbox" at bounding box center [344, 261] width 28 height 28
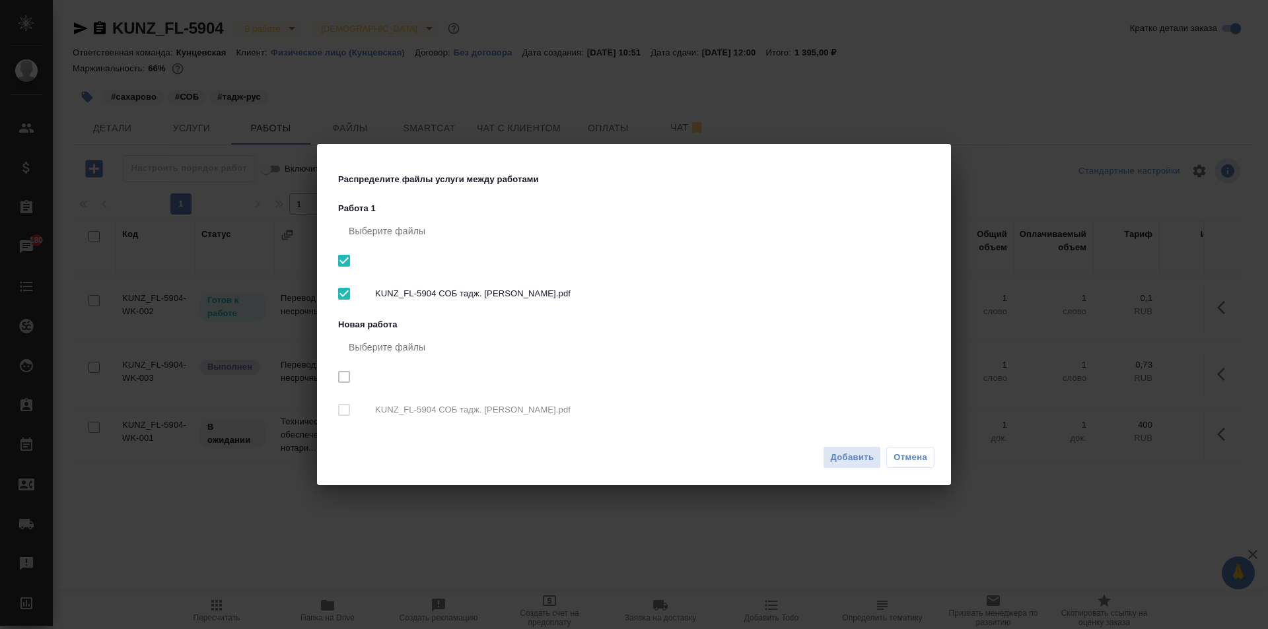
checkbox input "false"
click at [355, 421] on input "checkbox" at bounding box center [344, 410] width 28 height 28
checkbox input "true"
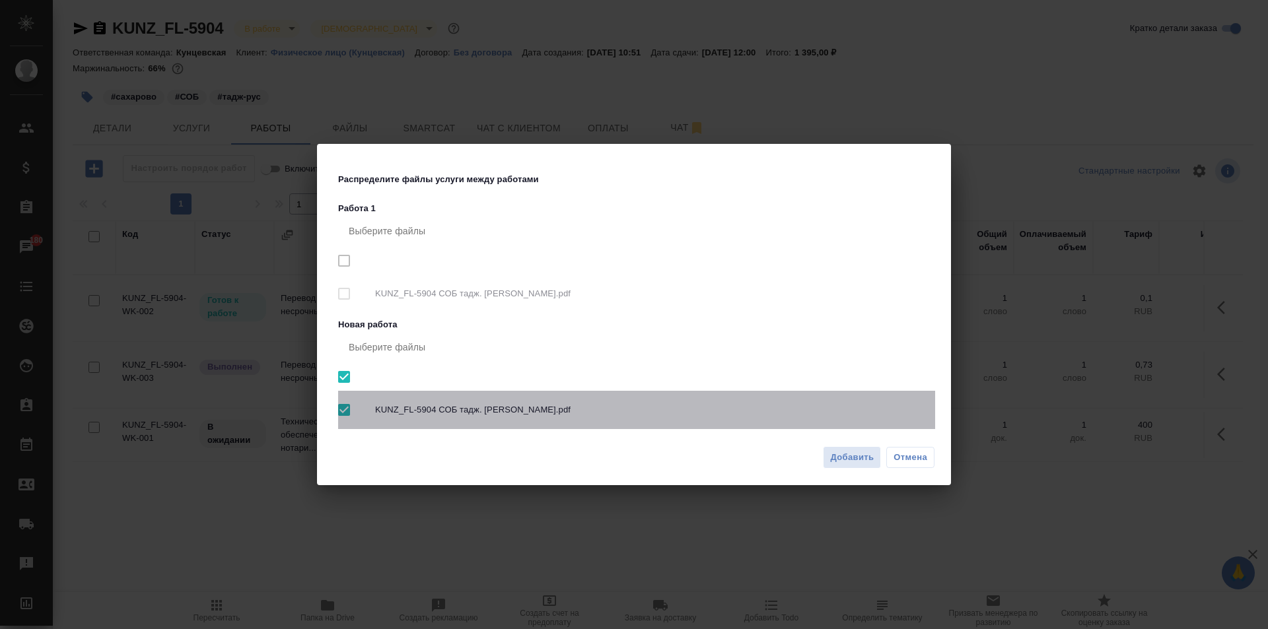
click at [355, 419] on input "checkbox" at bounding box center [344, 410] width 28 height 28
checkbox input "false"
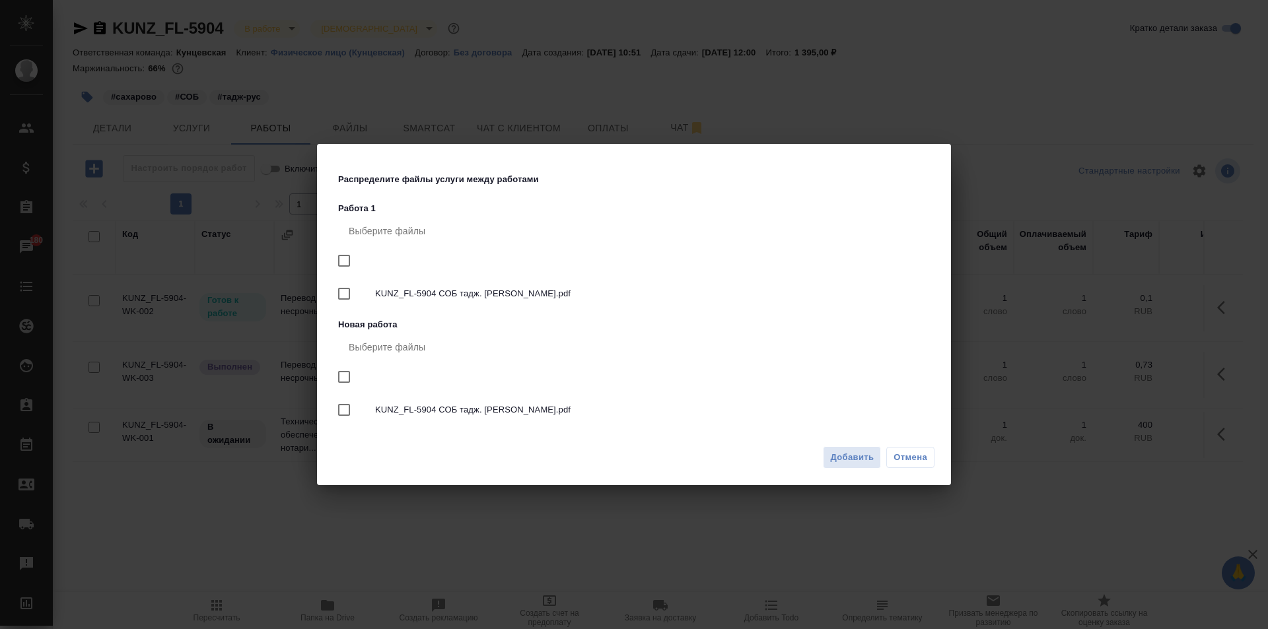
click at [447, 405] on span "KUNZ_FL-5904 СОБ тадж. Шарипов Толибджон Пиревич.pdf" at bounding box center [649, 409] width 549 height 13
checkbox input "true"
click at [852, 460] on span "Добавить" at bounding box center [852, 457] width 44 height 15
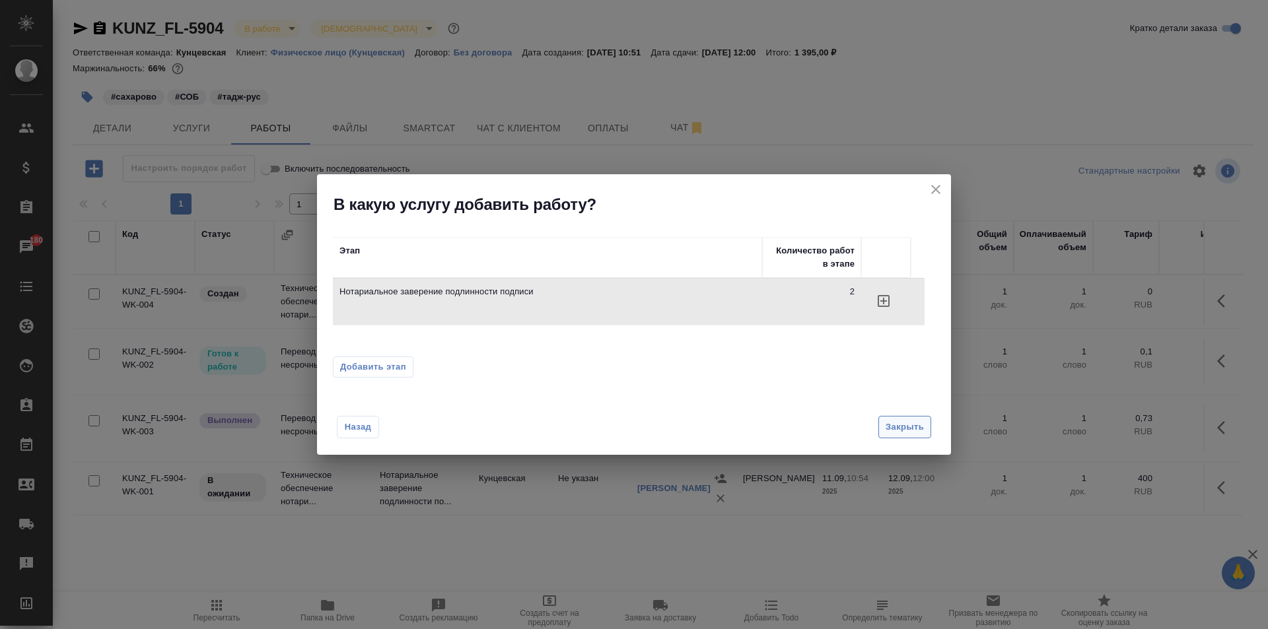
click at [908, 423] on span "Закрыть" at bounding box center [905, 427] width 38 height 15
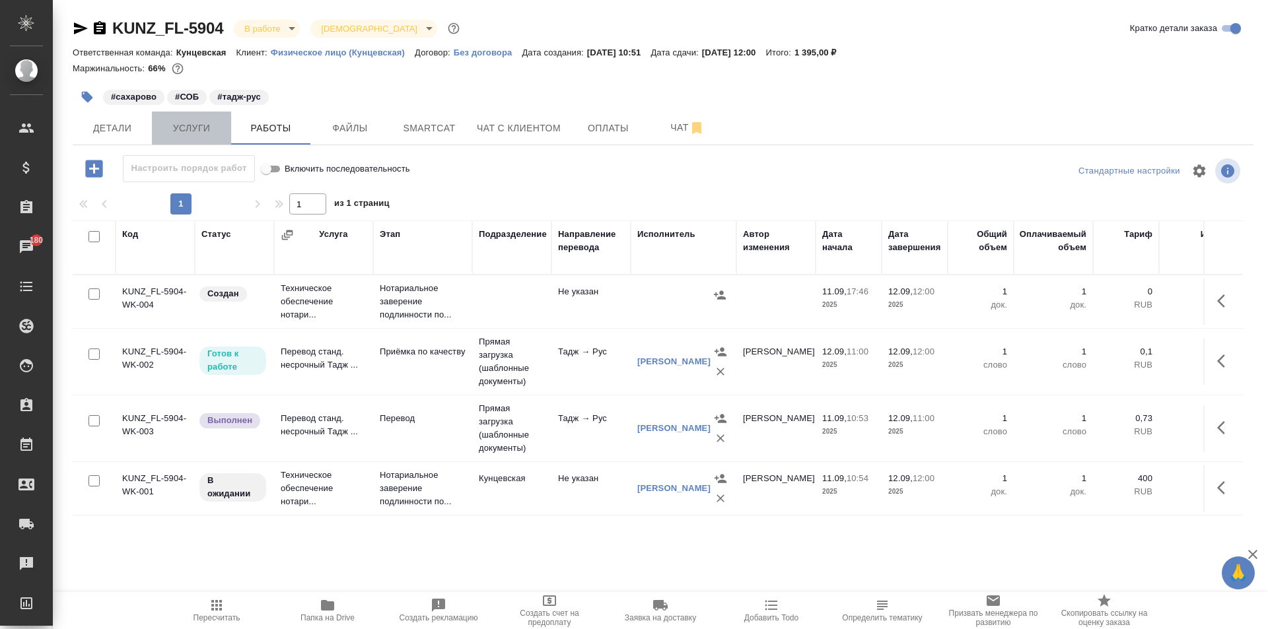
click at [178, 133] on span "Услуги" at bounding box center [191, 128] width 63 height 17
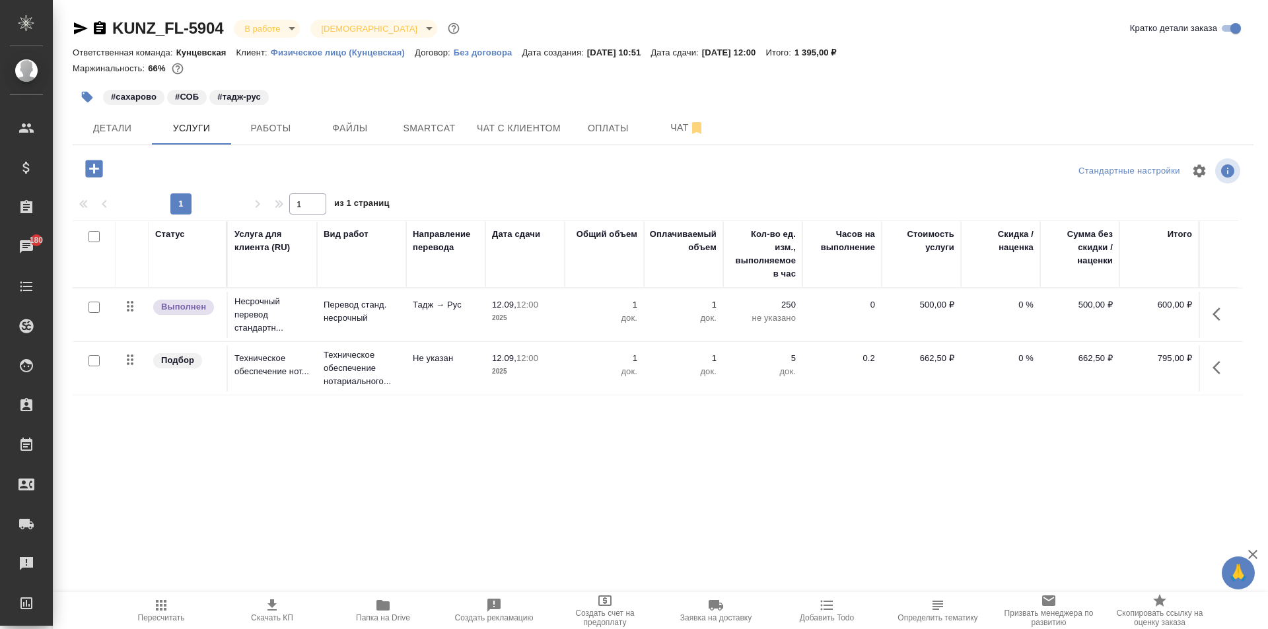
click at [1208, 361] on button "button" at bounding box center [1221, 368] width 32 height 32
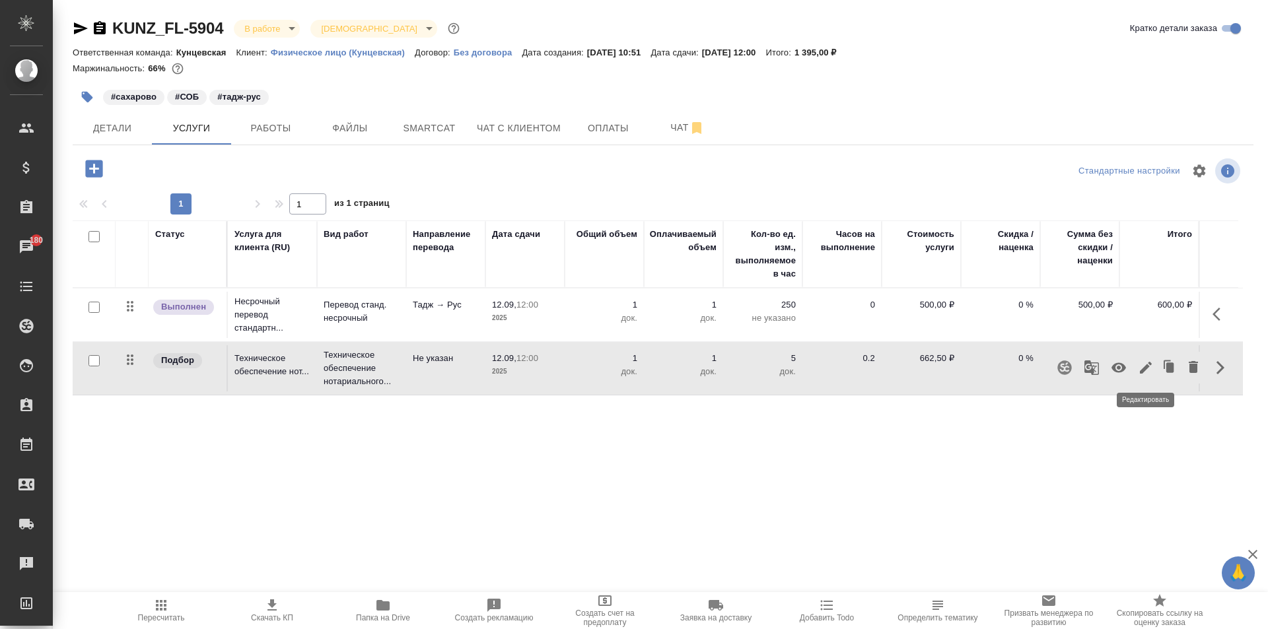
click at [1135, 371] on button "button" at bounding box center [1146, 368] width 22 height 32
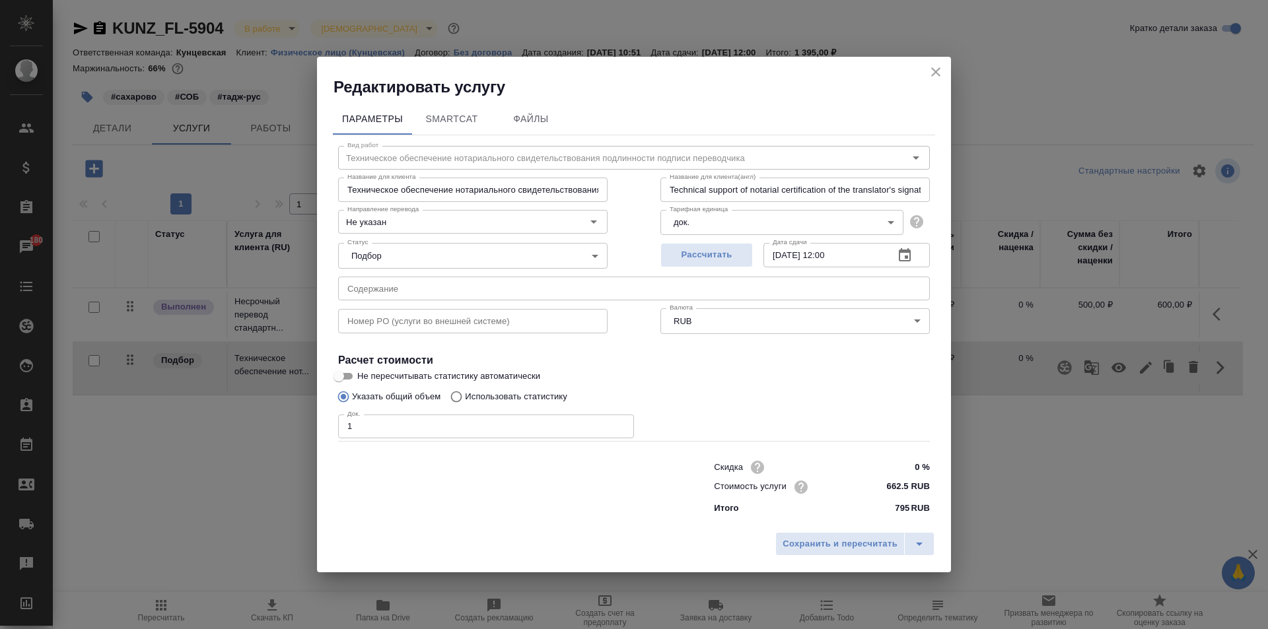
click at [418, 421] on input "1" at bounding box center [486, 427] width 296 height 24
type input "2"
click at [812, 540] on span "Сохранить и пересчитать" at bounding box center [840, 544] width 115 height 15
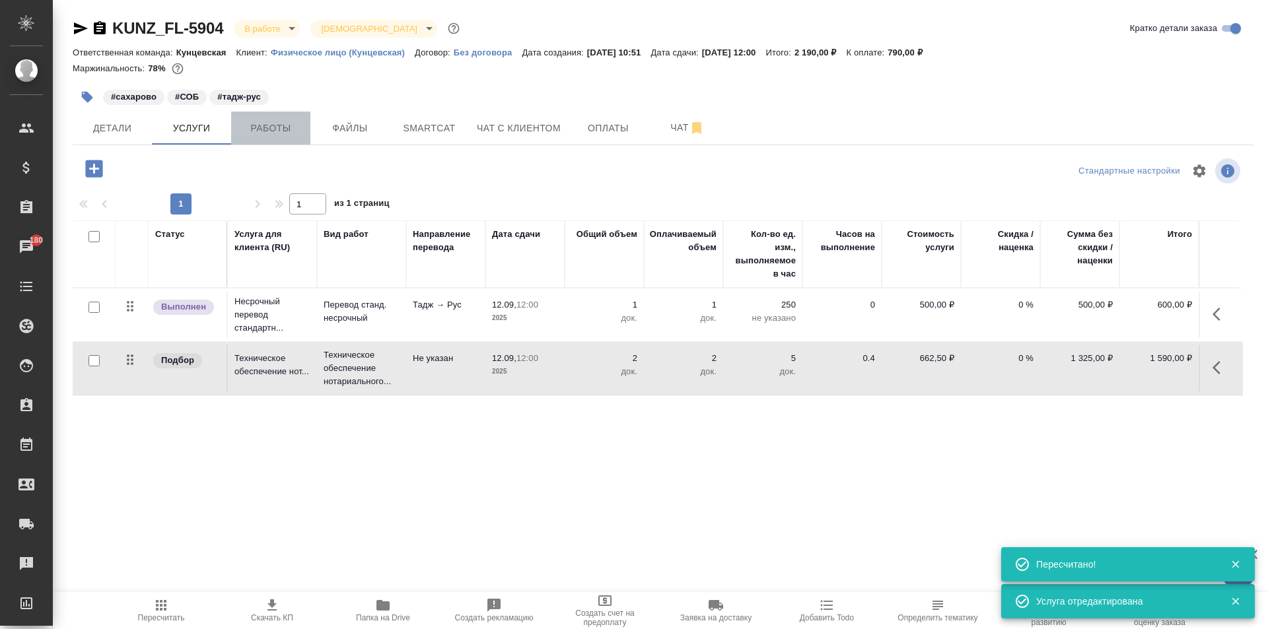
click at [265, 122] on span "Работы" at bounding box center [270, 128] width 63 height 17
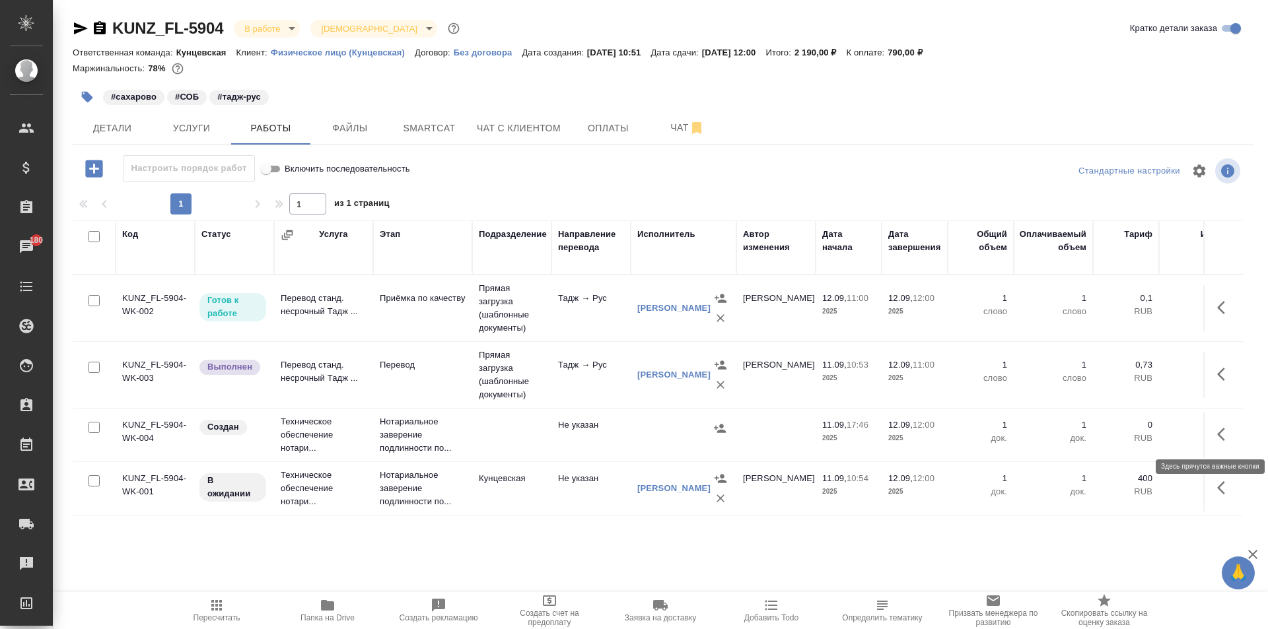
click at [1217, 433] on icon "button" at bounding box center [1225, 435] width 16 height 16
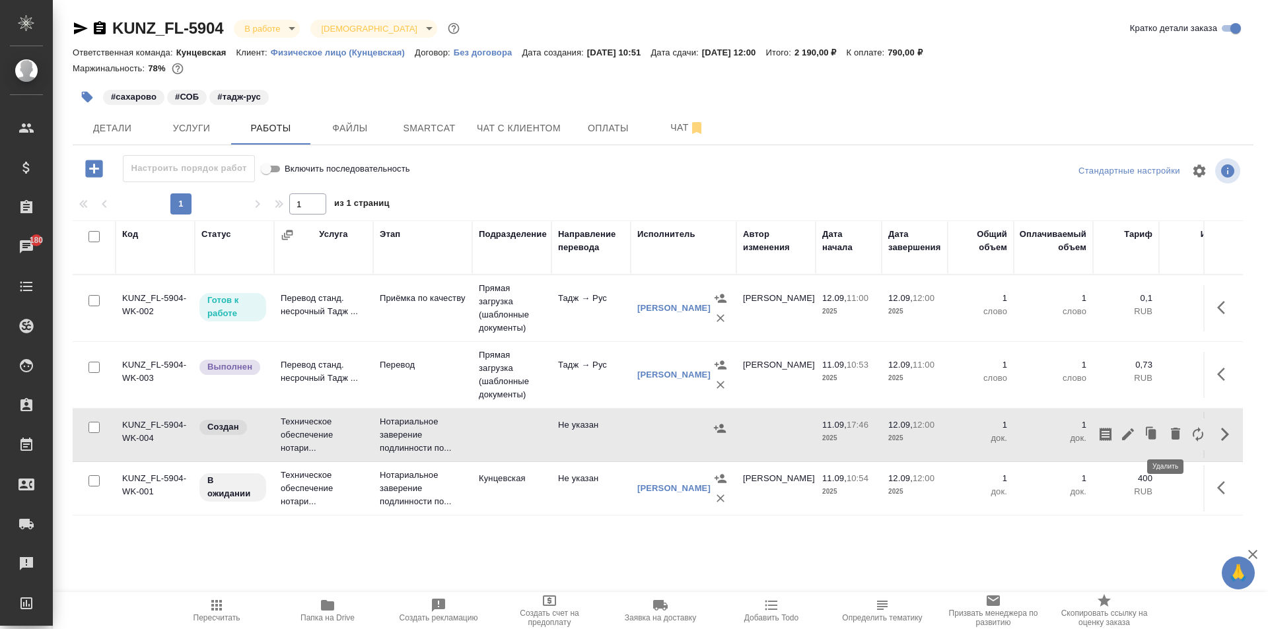
click at [1171, 429] on icon "button" at bounding box center [1175, 434] width 9 height 12
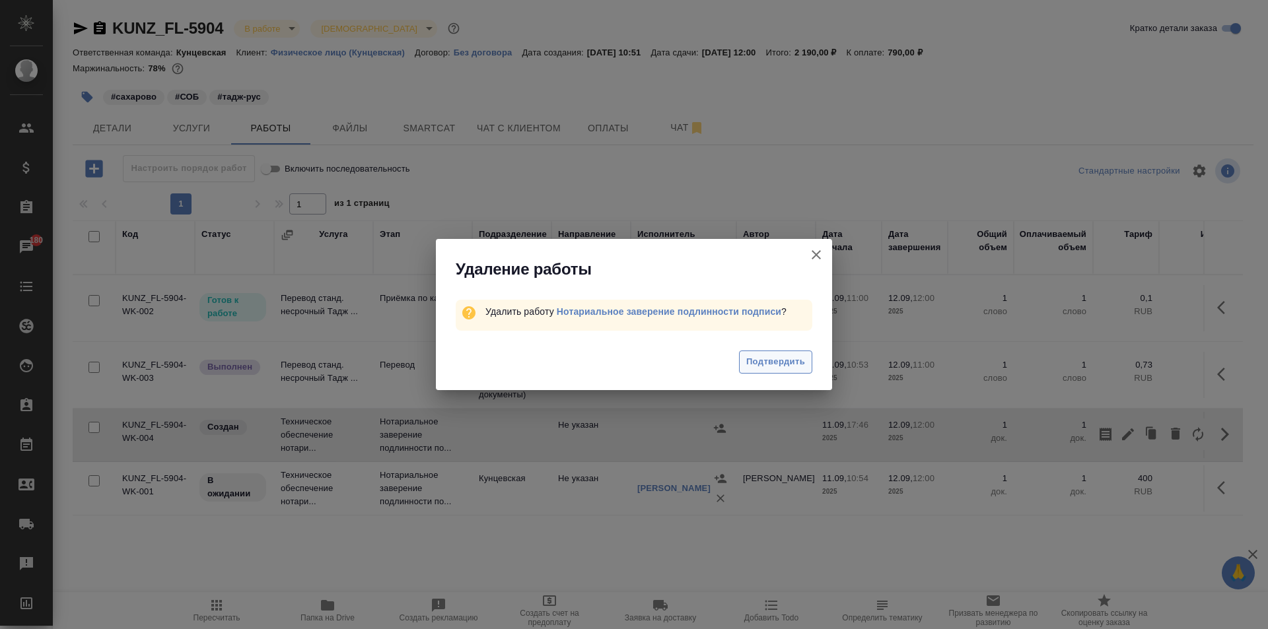
click at [787, 362] on span "Подтвердить" at bounding box center [775, 362] width 59 height 15
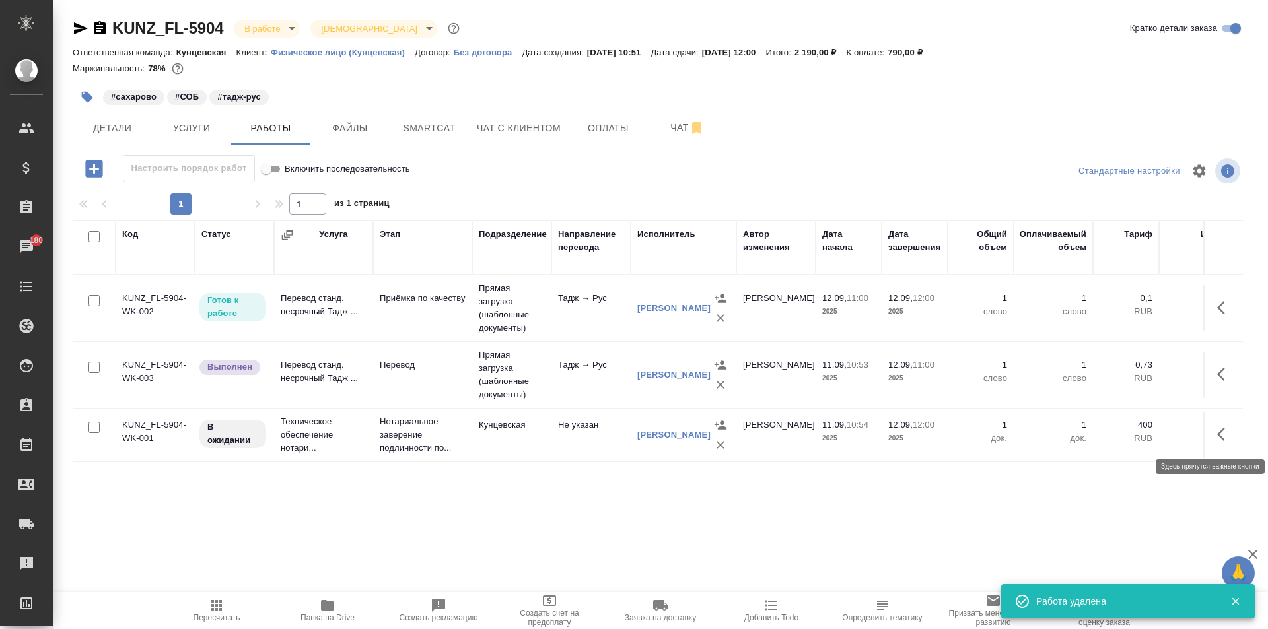
click at [1214, 437] on button "button" at bounding box center [1225, 435] width 32 height 32
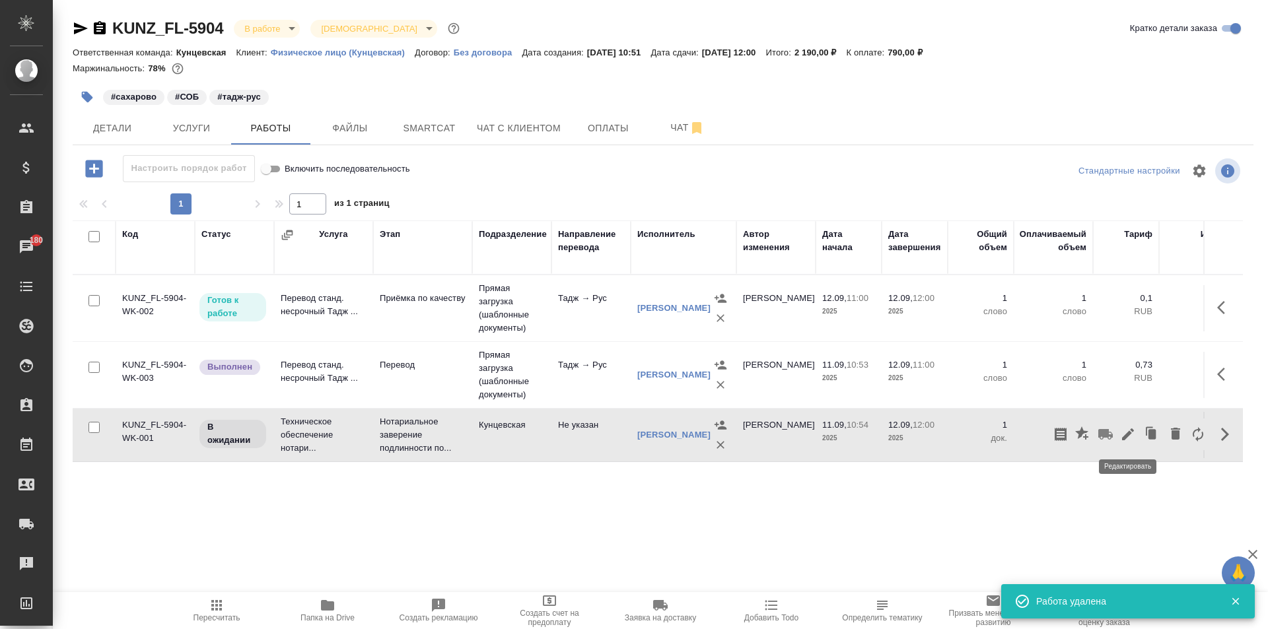
click at [1121, 433] on icon "button" at bounding box center [1128, 435] width 16 height 16
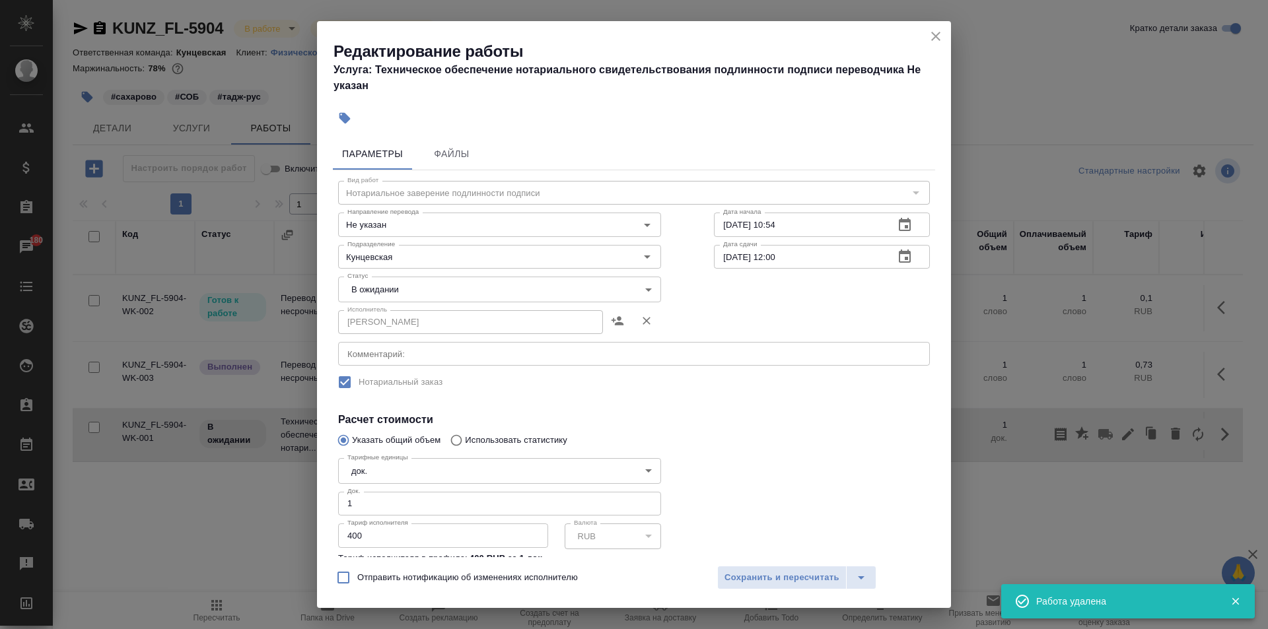
click at [381, 497] on input "1" at bounding box center [499, 504] width 323 height 24
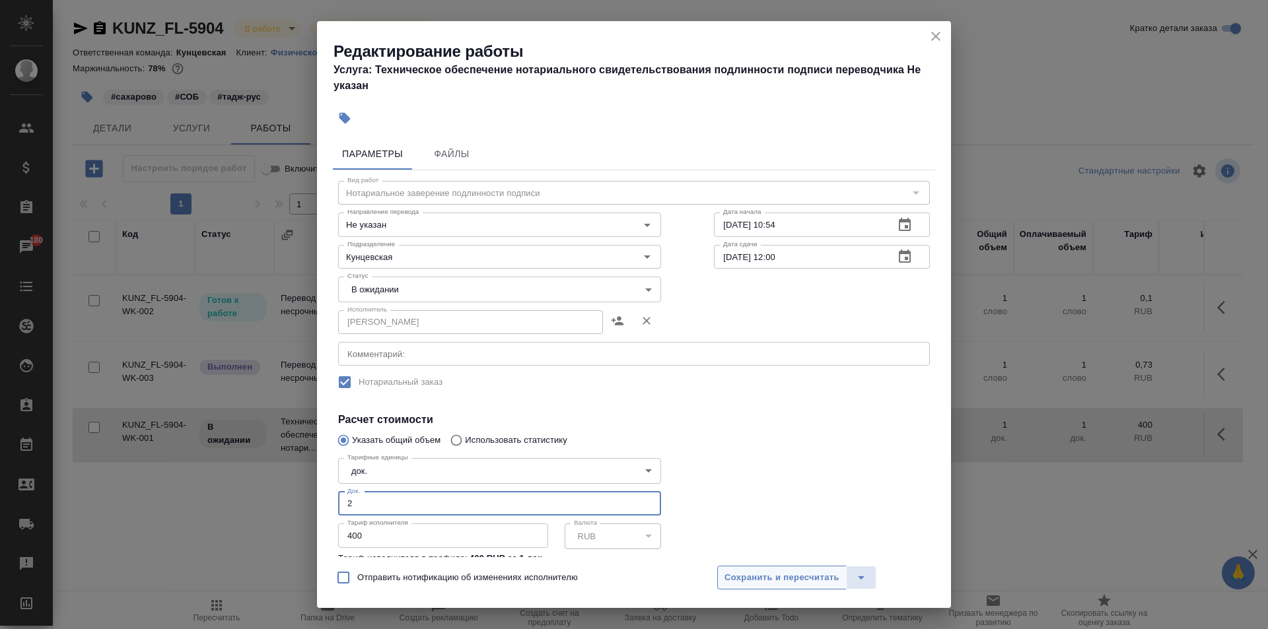
type input "2"
click at [761, 577] on span "Сохранить и пересчитать" at bounding box center [781, 578] width 115 height 15
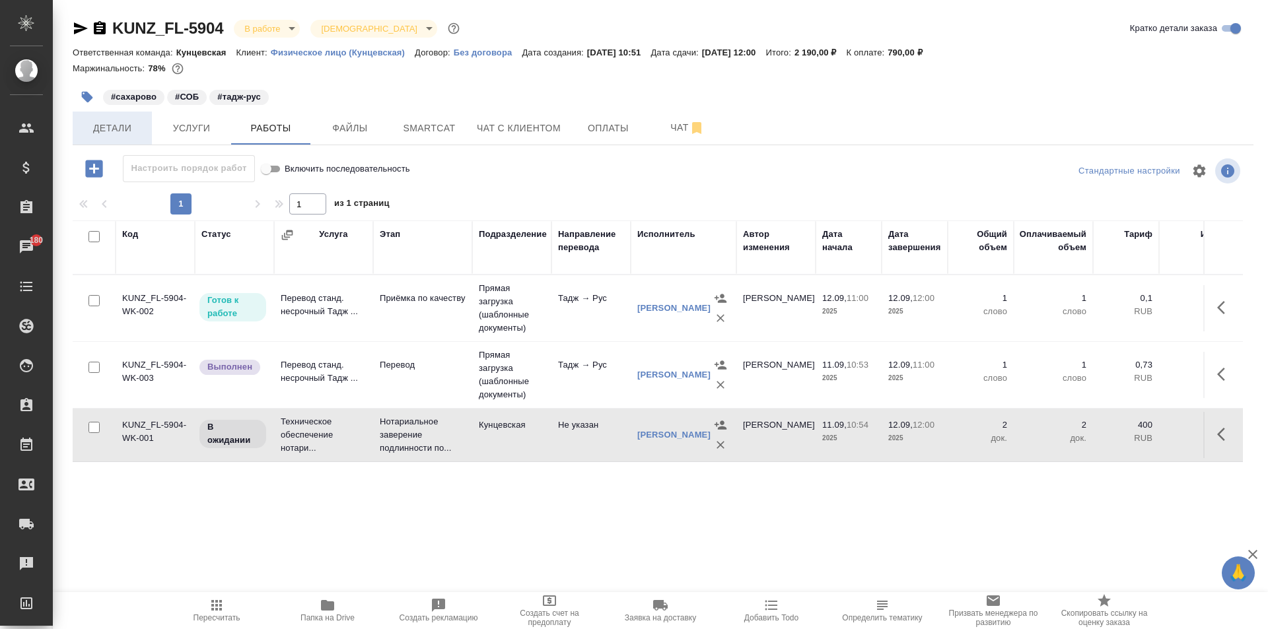
click at [118, 127] on span "Детали" at bounding box center [112, 128] width 63 height 17
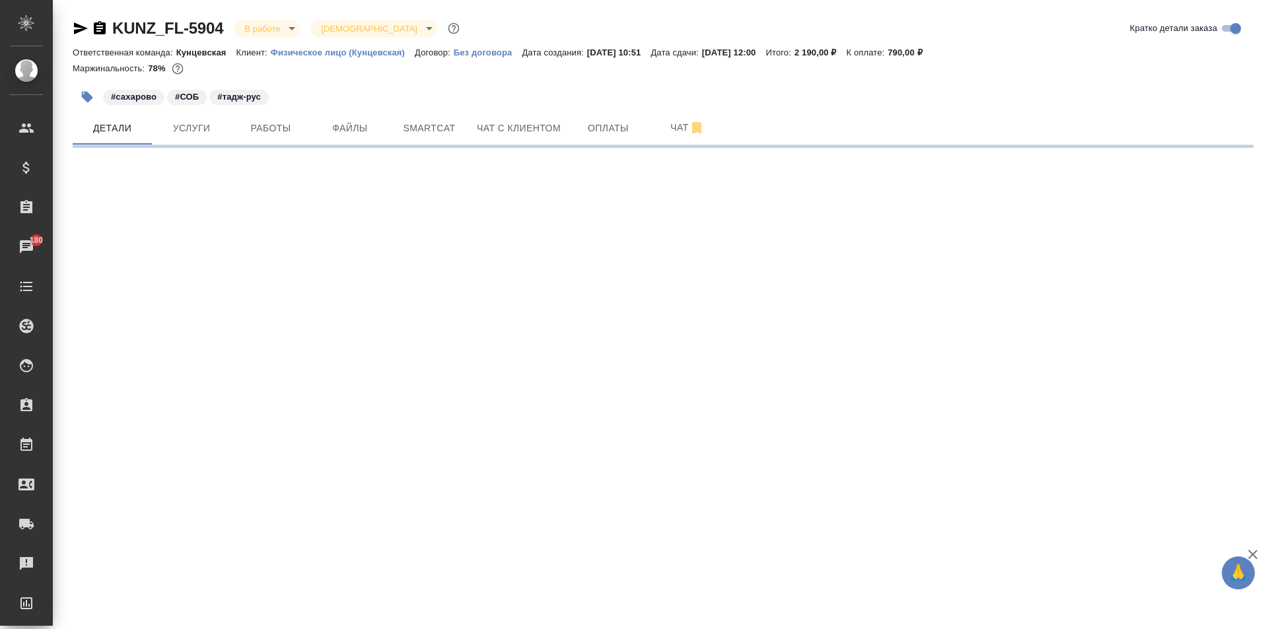
select select "RU"
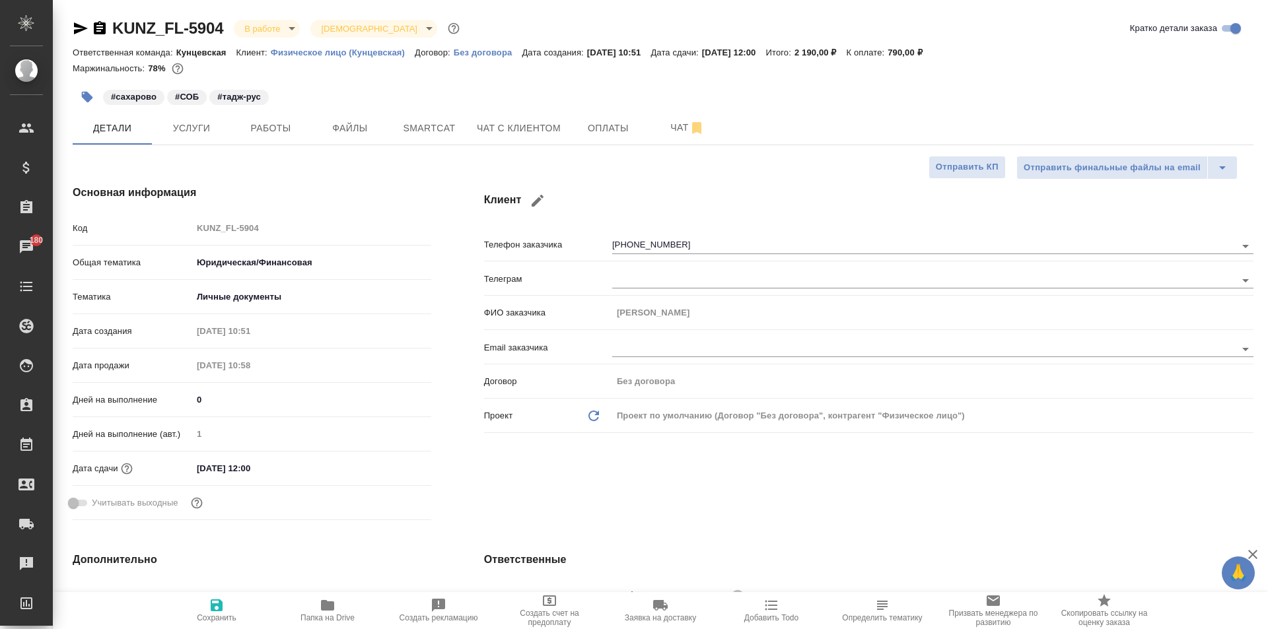
type textarea "x"
type input "[PERSON_NAME]"
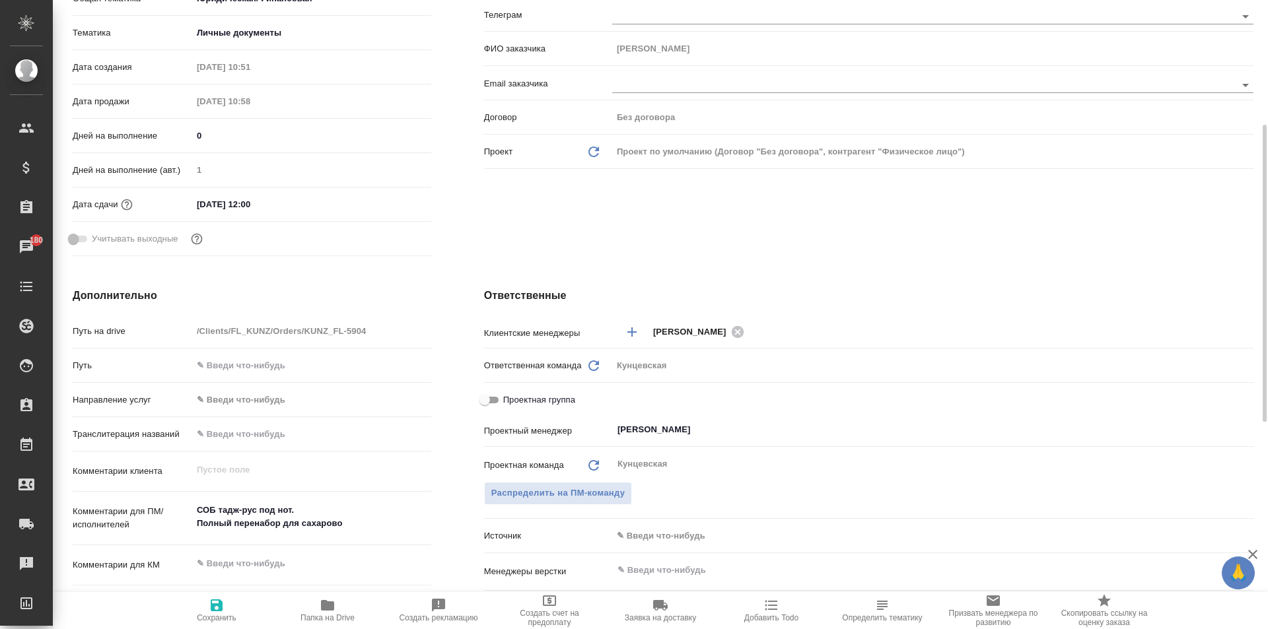
scroll to position [330, 0]
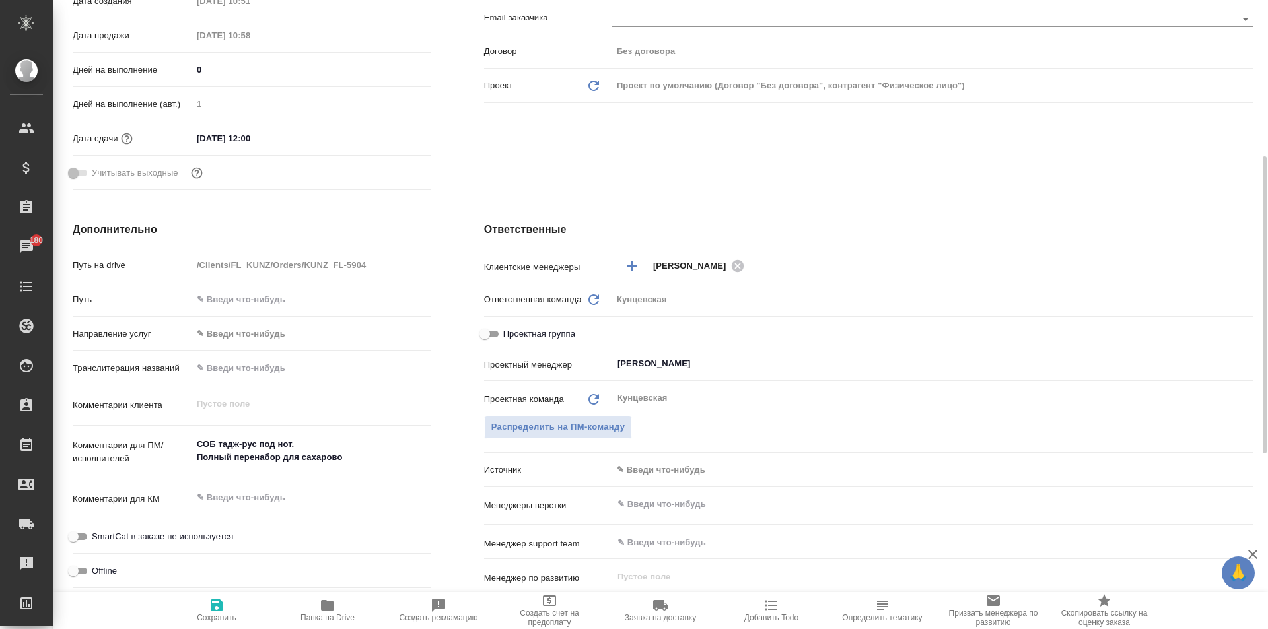
type textarea "x"
click at [223, 493] on textarea at bounding box center [311, 498] width 239 height 22
type textarea "x"
type textarea "С"
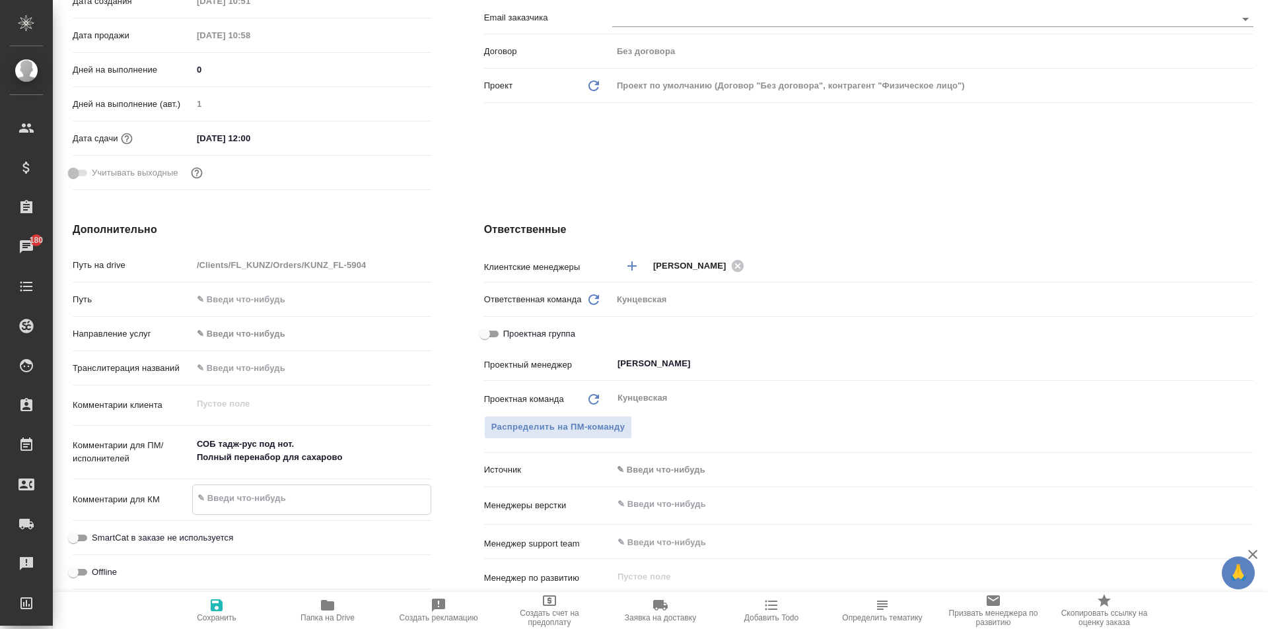
type textarea "x"
type textarea "СД"
type textarea "x"
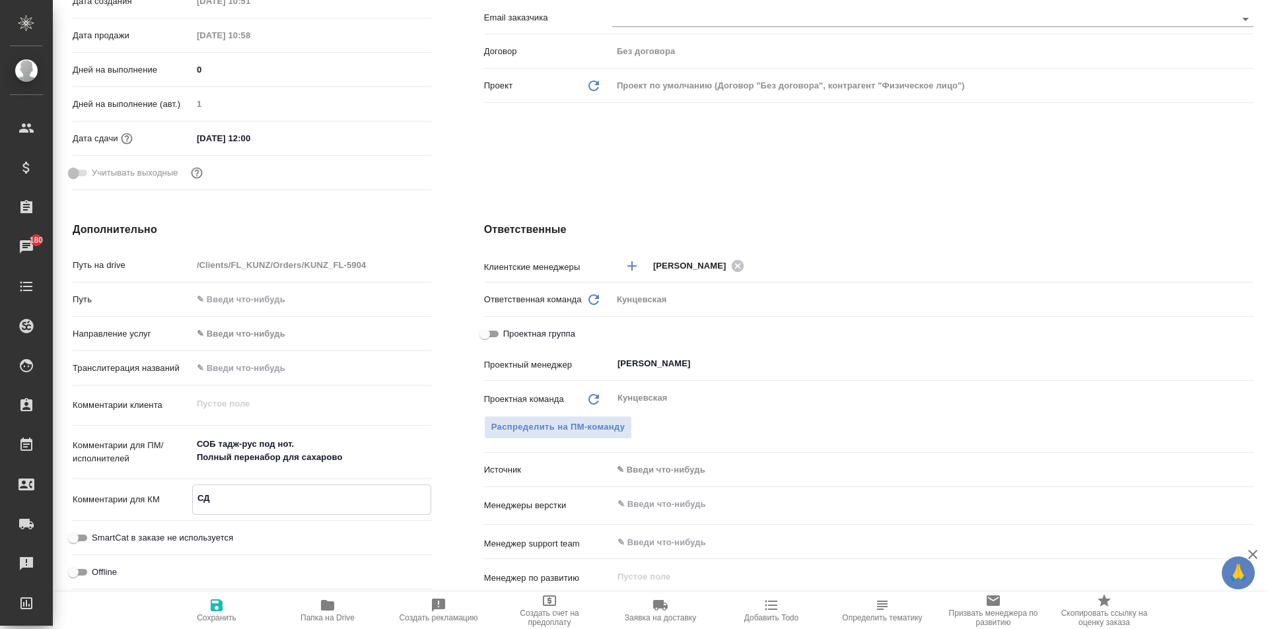
type textarea "x"
type textarea "СДЕ"
type textarea "x"
type textarea "СДЕЛ"
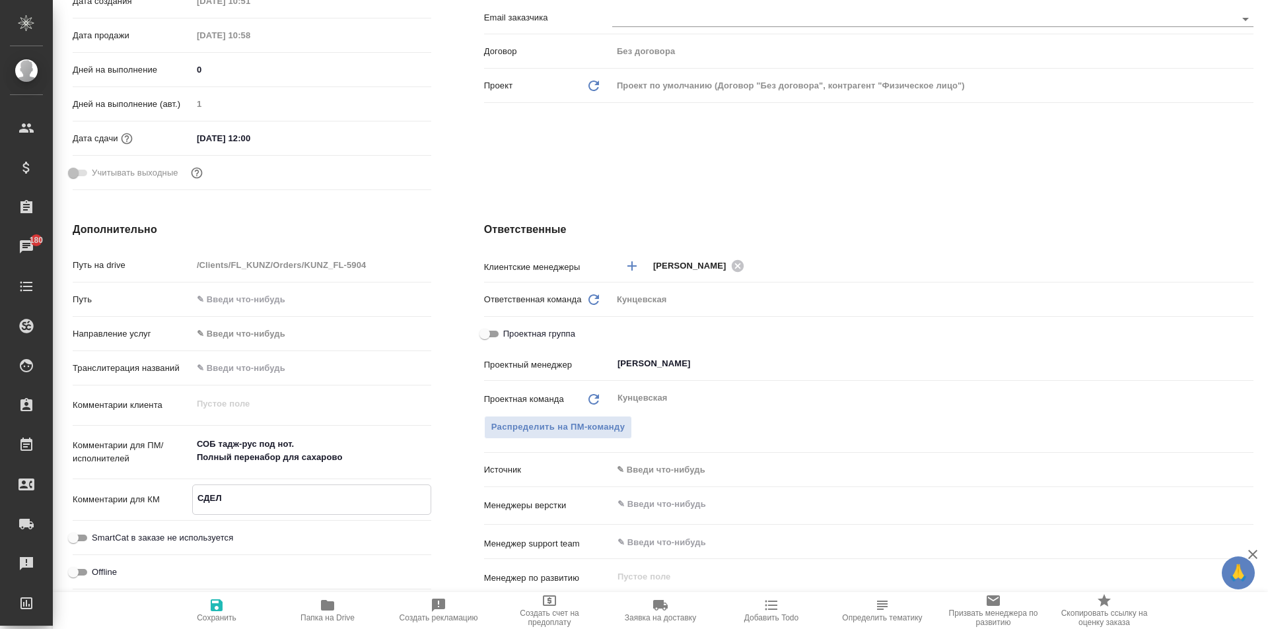
type textarea "x"
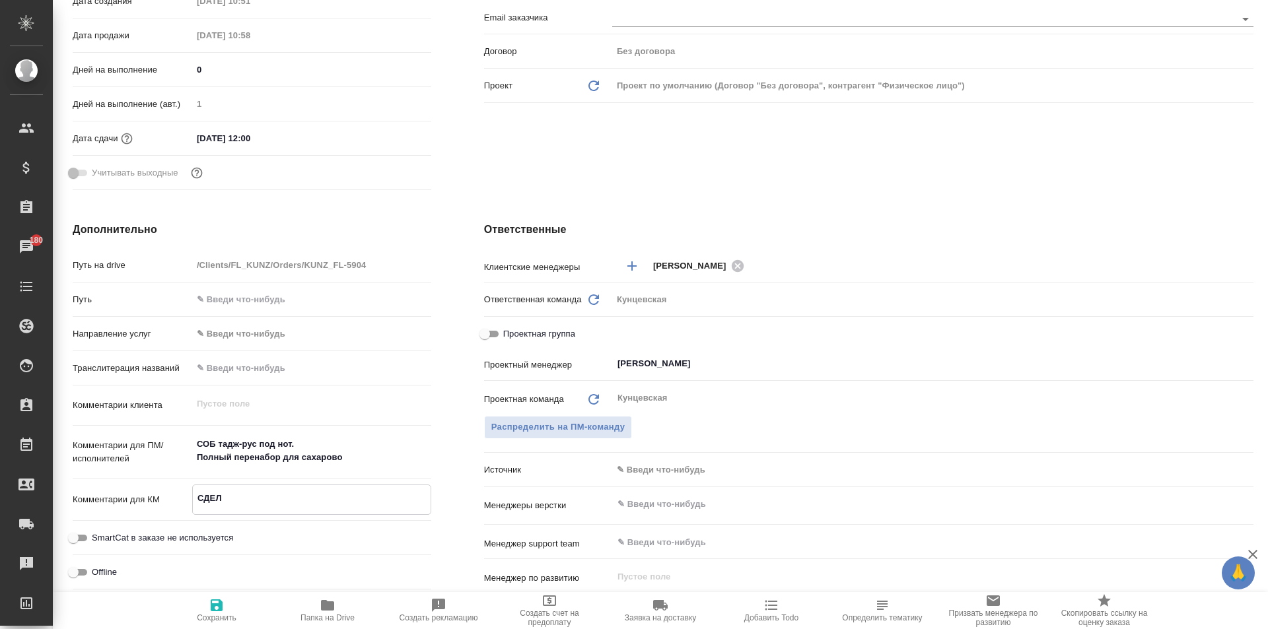
type textarea "СДЕЛА"
type textarea "x"
type textarea "СДЕЛАТ"
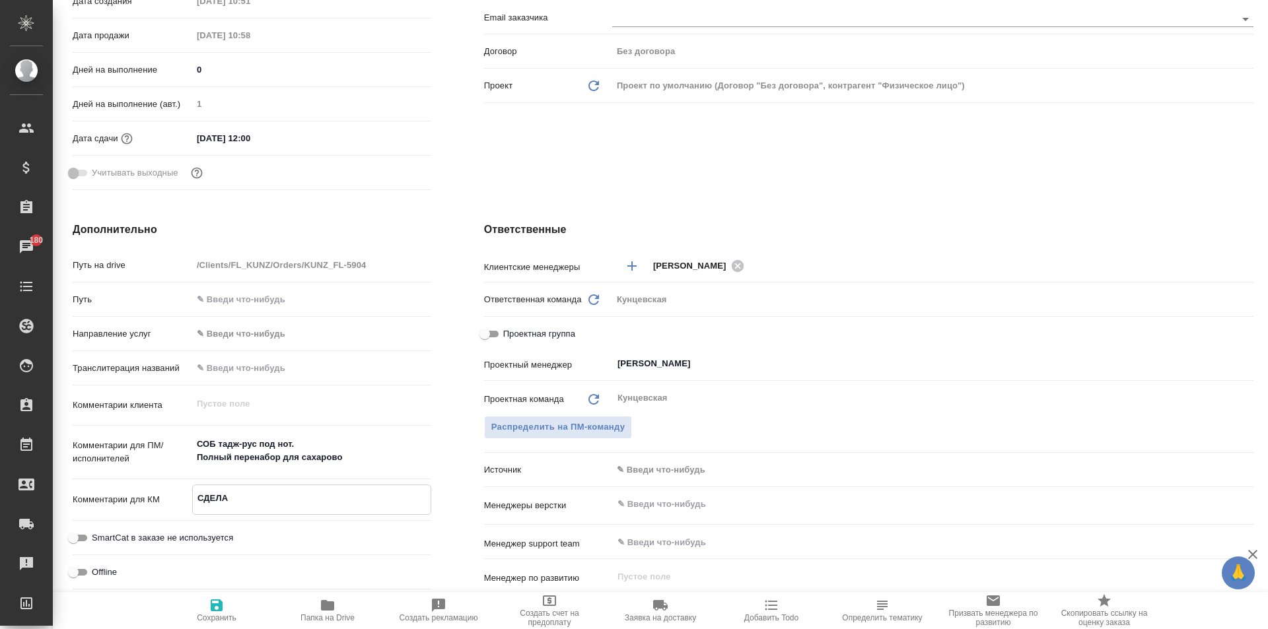
type textarea "x"
type textarea "СДЕЛАТЬ"
type textarea "x"
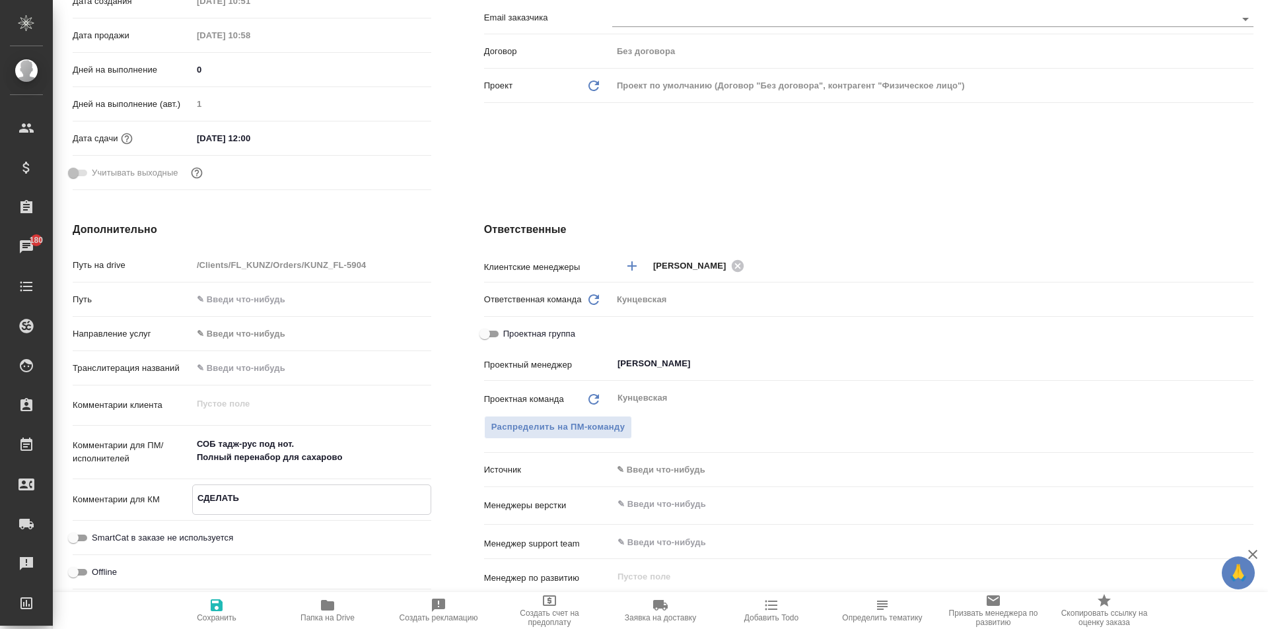
type textarea "x"
type textarea "СДЕЛАТЬ"
type textarea "x"
type textarea "СДЕЛАТЬ Д"
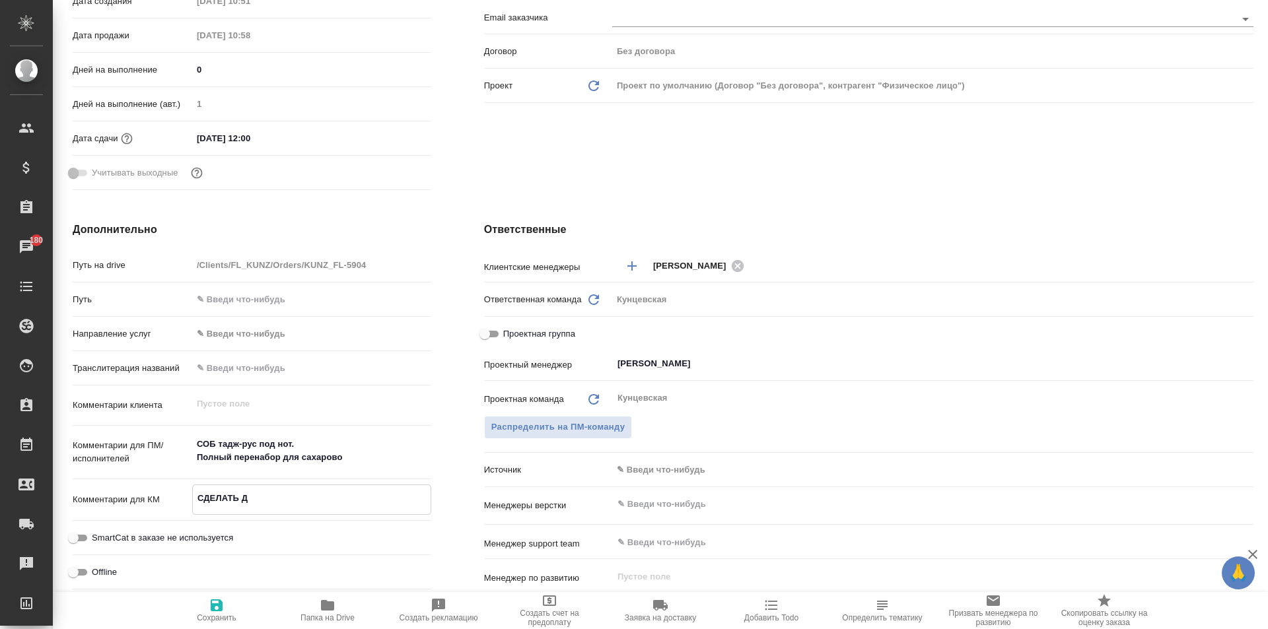
type textarea "x"
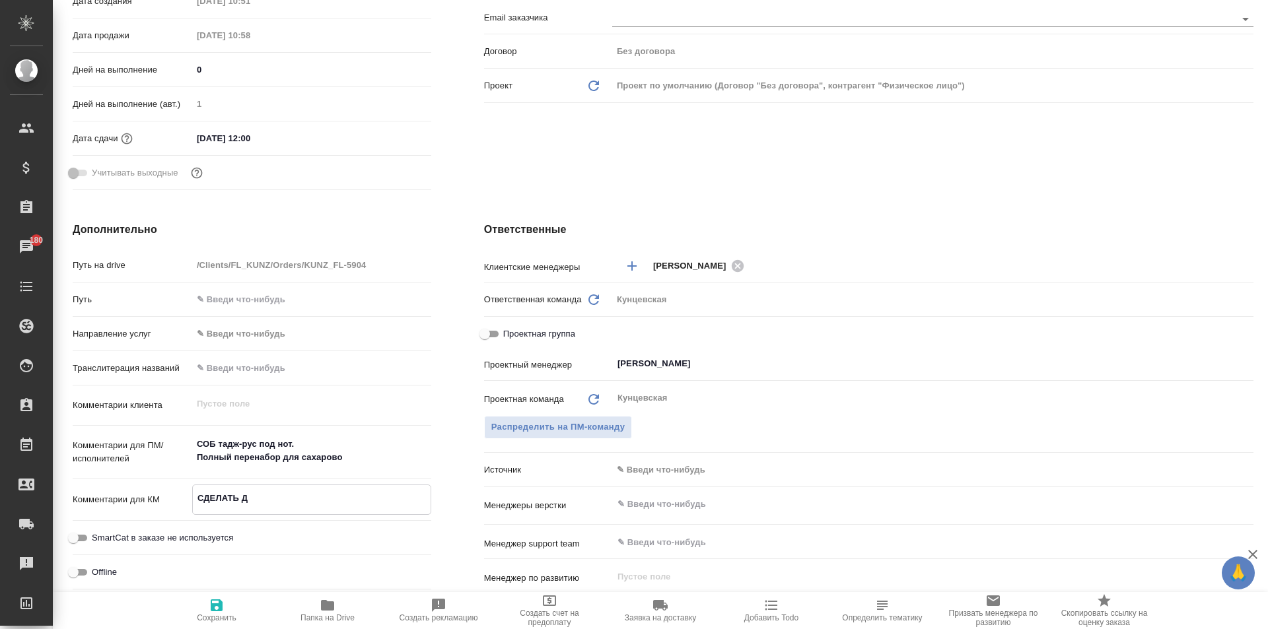
type textarea "СДЕЛАТЬ ДО"
type textarea "x"
type textarea "СДЕЛАТЬ ДОП"
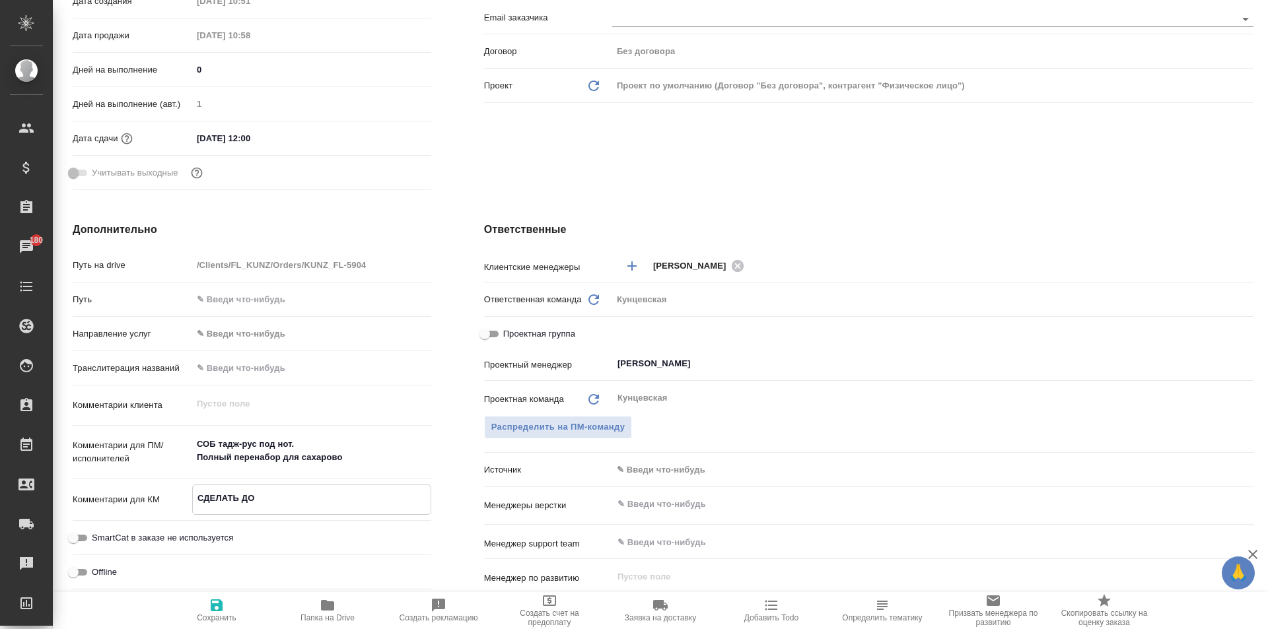
type textarea "x"
type textarea "СДЕЛАТЬ ДОП"
type textarea "x"
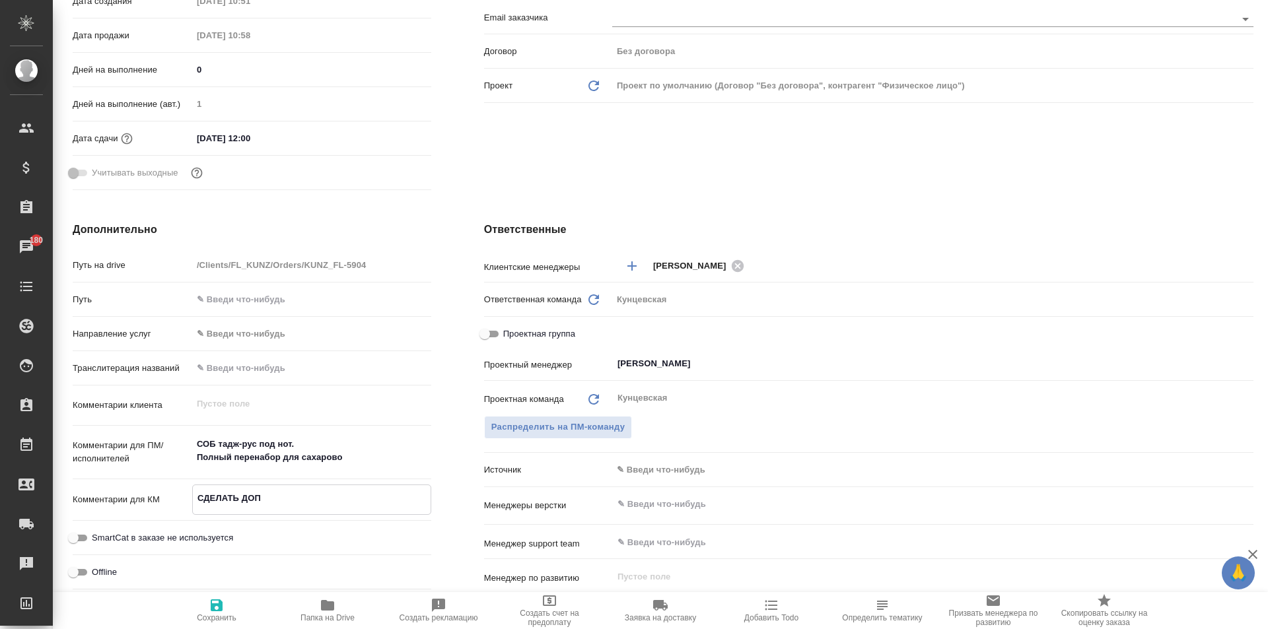
type textarea "x"
type textarea "СДЕЛАТЬ ДОП Э"
type textarea "x"
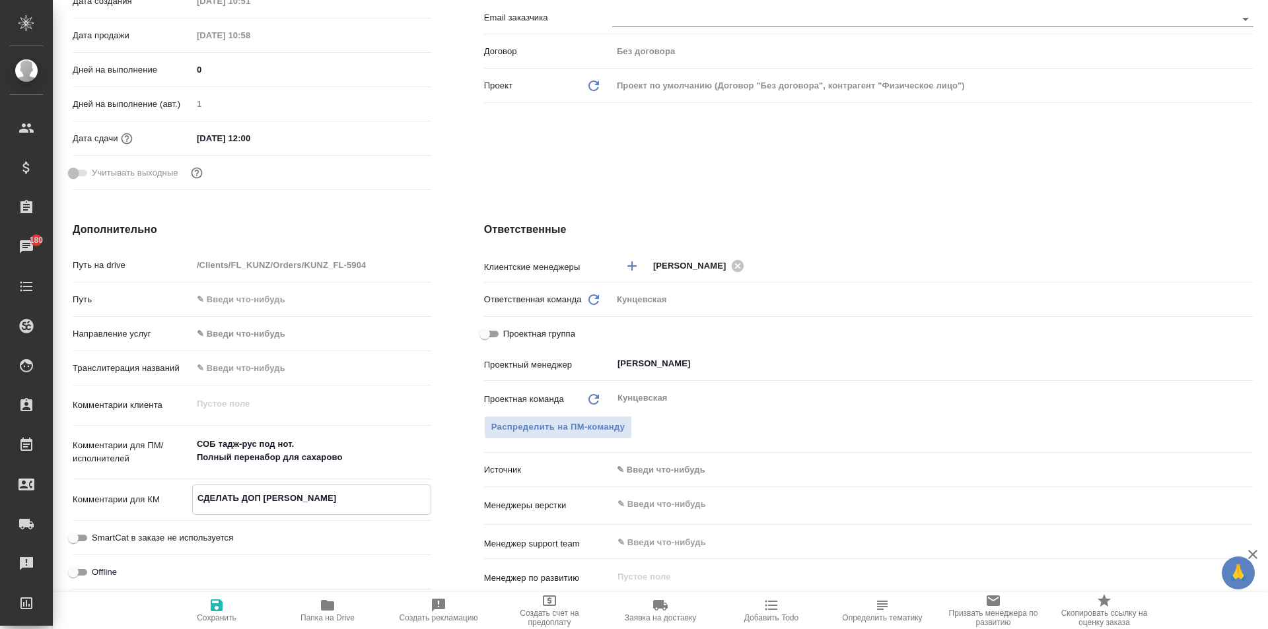
type textarea "x"
type textarea "СДЕЛАТЬ ДОП ЭК"
type textarea "x"
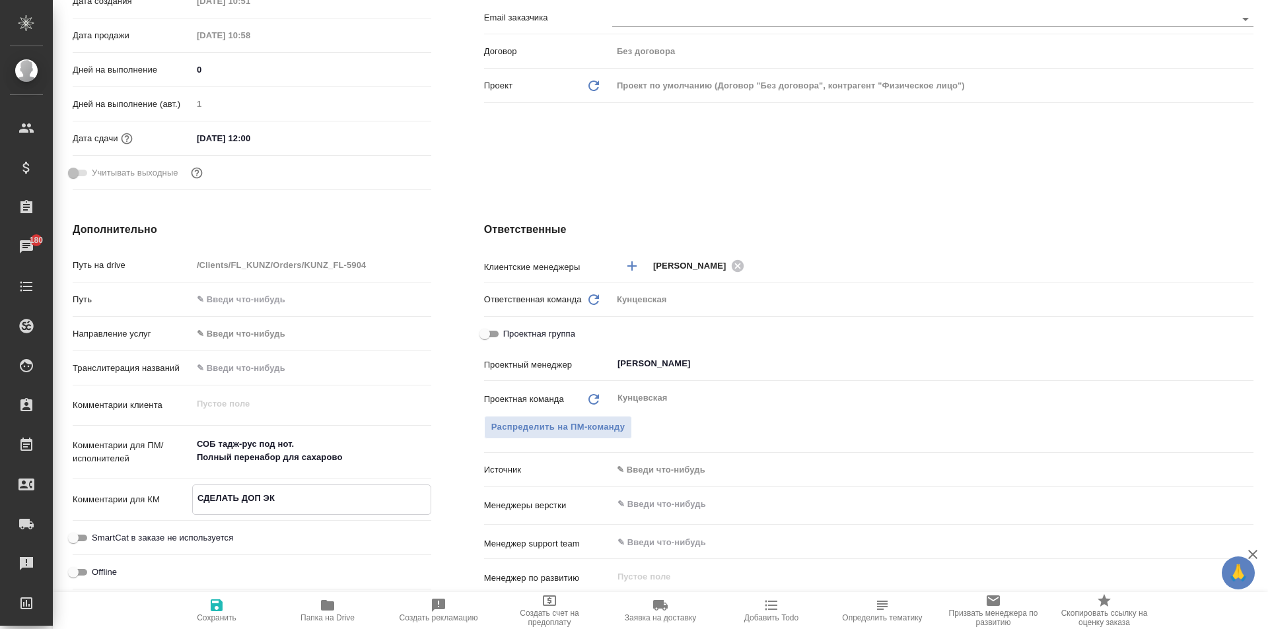
type textarea "СДЕЛАТЬ ДОП ЭКЗ"
type textarea "x"
type textarea "СДЕЛАТЬ ДОП ЭКЗ"
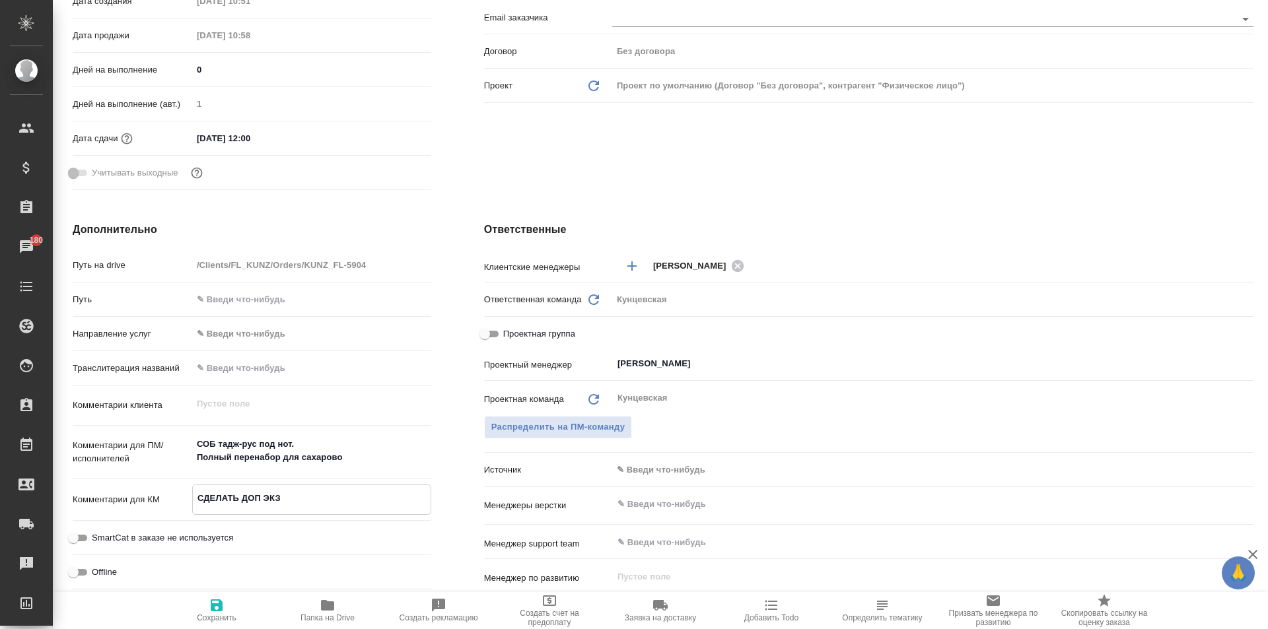
type textarea "x"
type textarea "СДЕЛАТЬ ДОП ЭКЗ П"
type textarea "x"
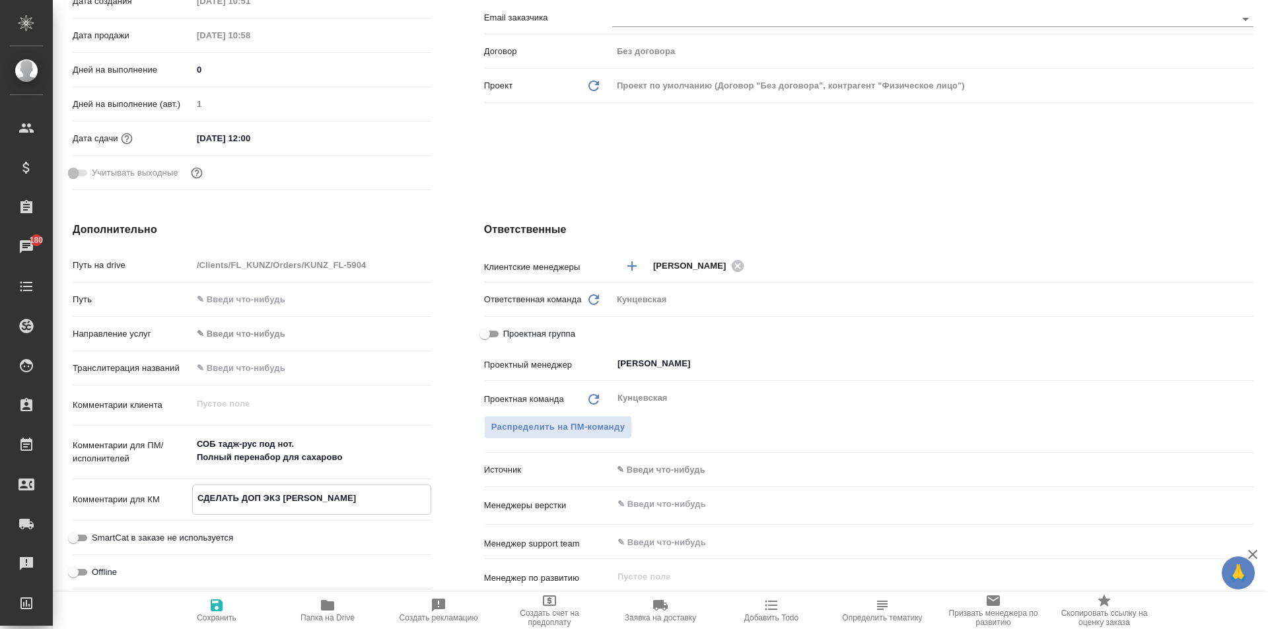
type textarea "СДЕЛАТЬ ДОП ЭКЗ ПА"
type textarea "x"
type textarea "СДЕЛАТЬ ДОП ЭКЗ ПАС"
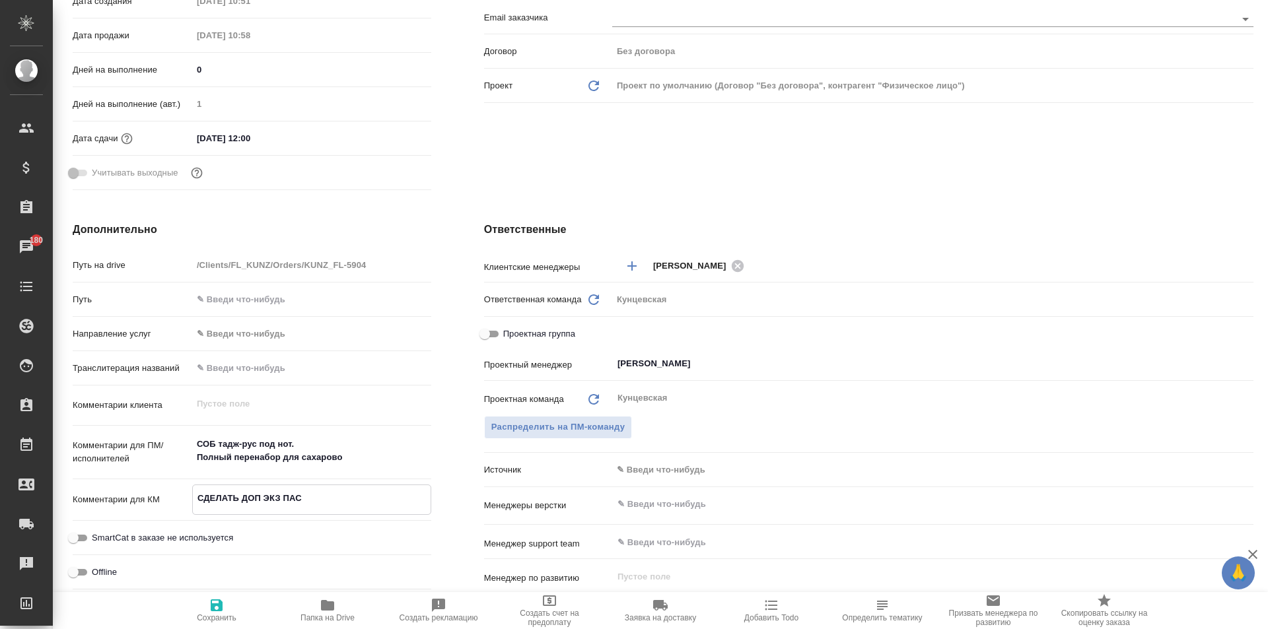
type textarea "x"
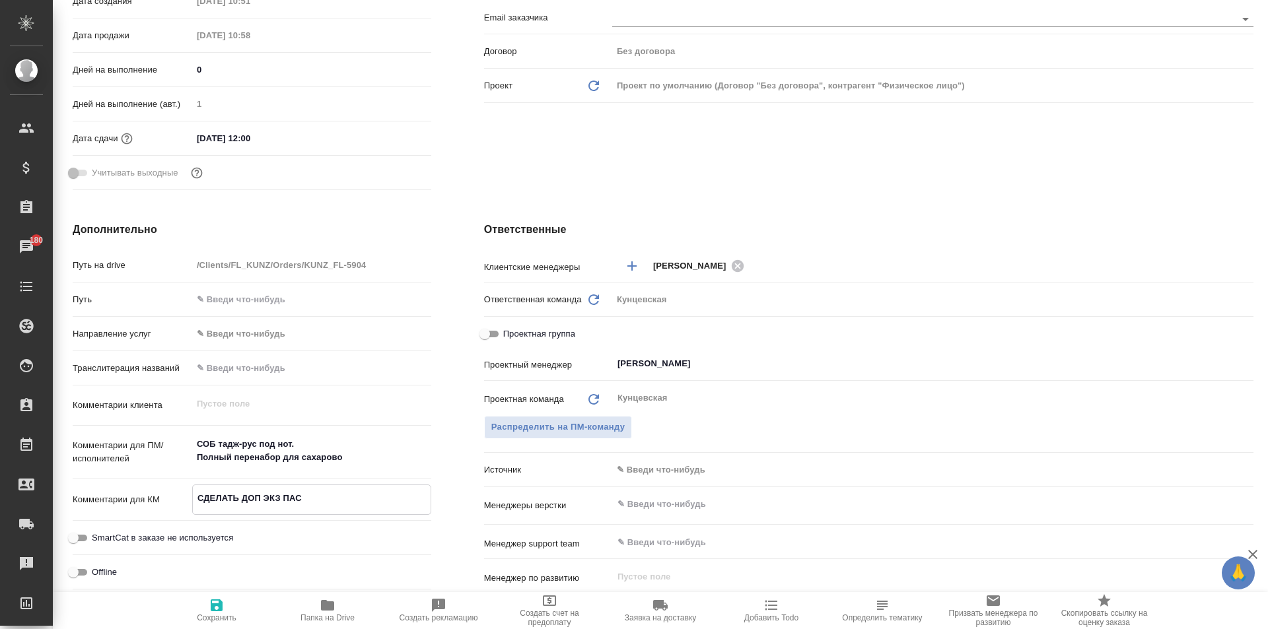
type textarea "СДЕЛАТЬ ДОП ЭКЗ ПАСП"
type textarea "x"
type textarea "СДЕЛАТЬ ДОП ЭКЗ ПАСПО"
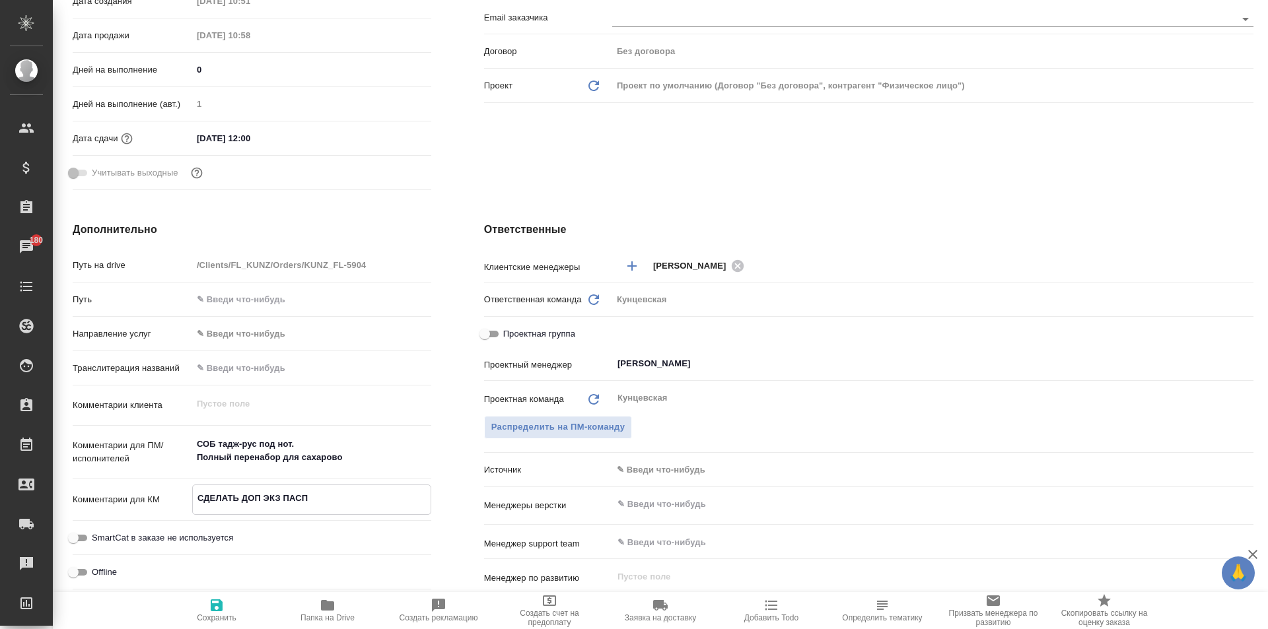
type textarea "x"
type textarea "СДЕЛАТЬ ДОП ЭКЗ ПАСПОР"
type textarea "x"
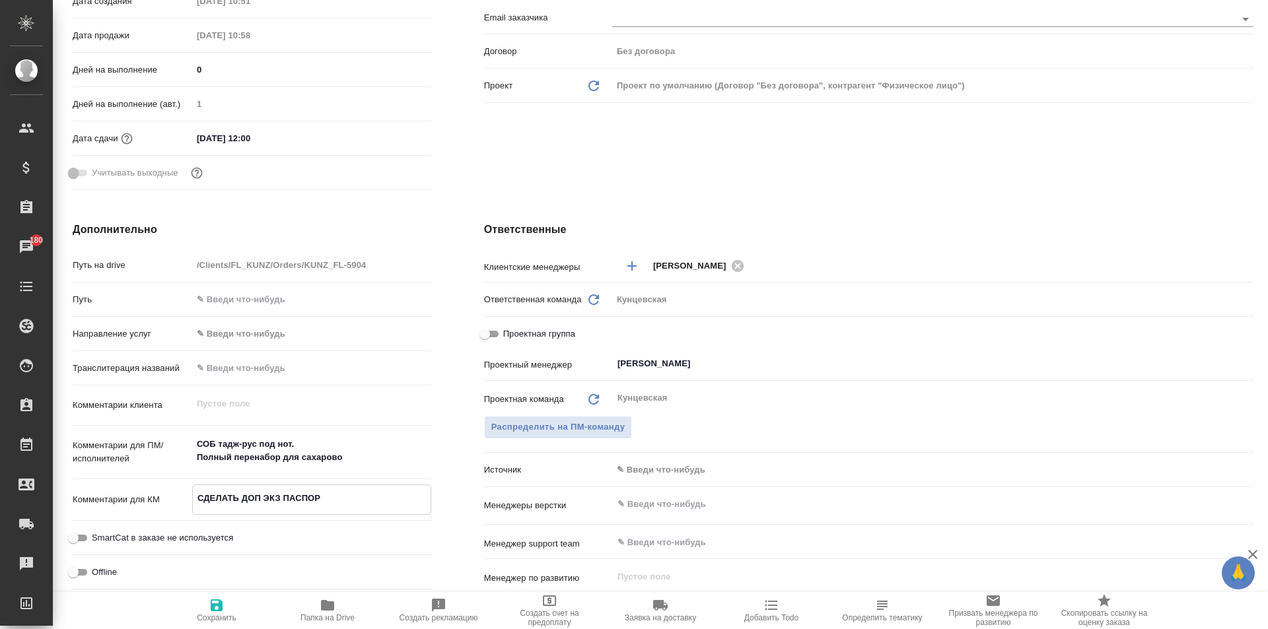
type textarea "СДЕЛАТЬ ДОП ЭКЗ ПАСПОРТ"
type textarea "x"
type textarea "СДЕЛАТЬ ДОП ЭКЗ ПАСПОРТА"
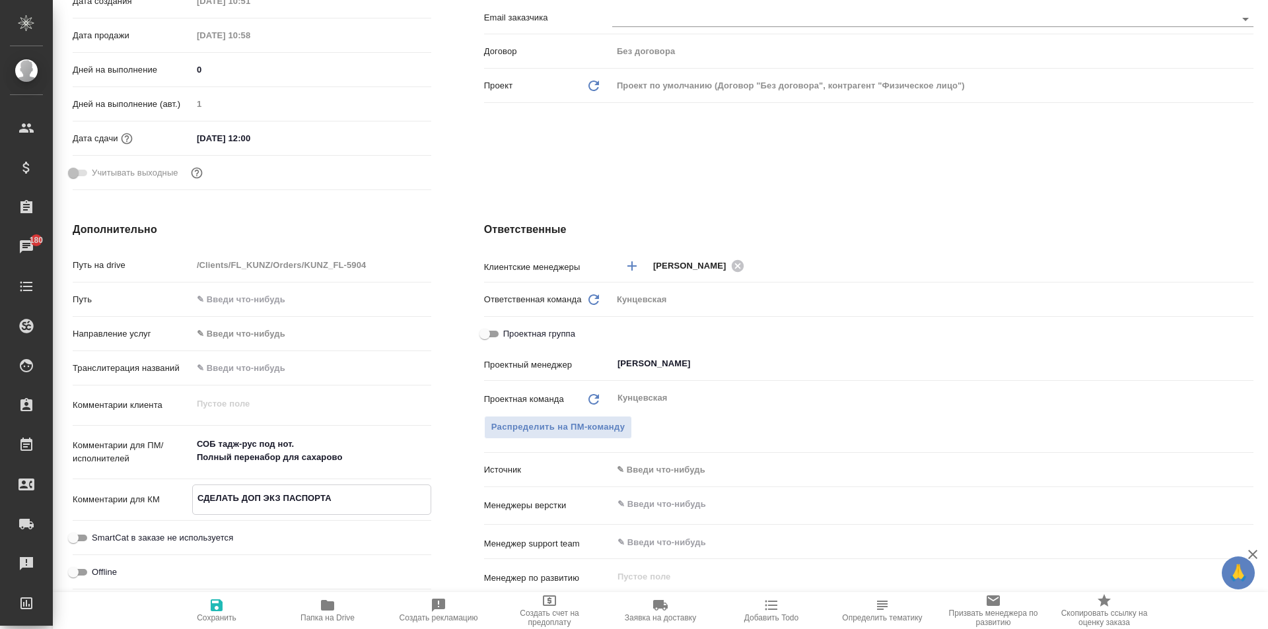
type textarea "x"
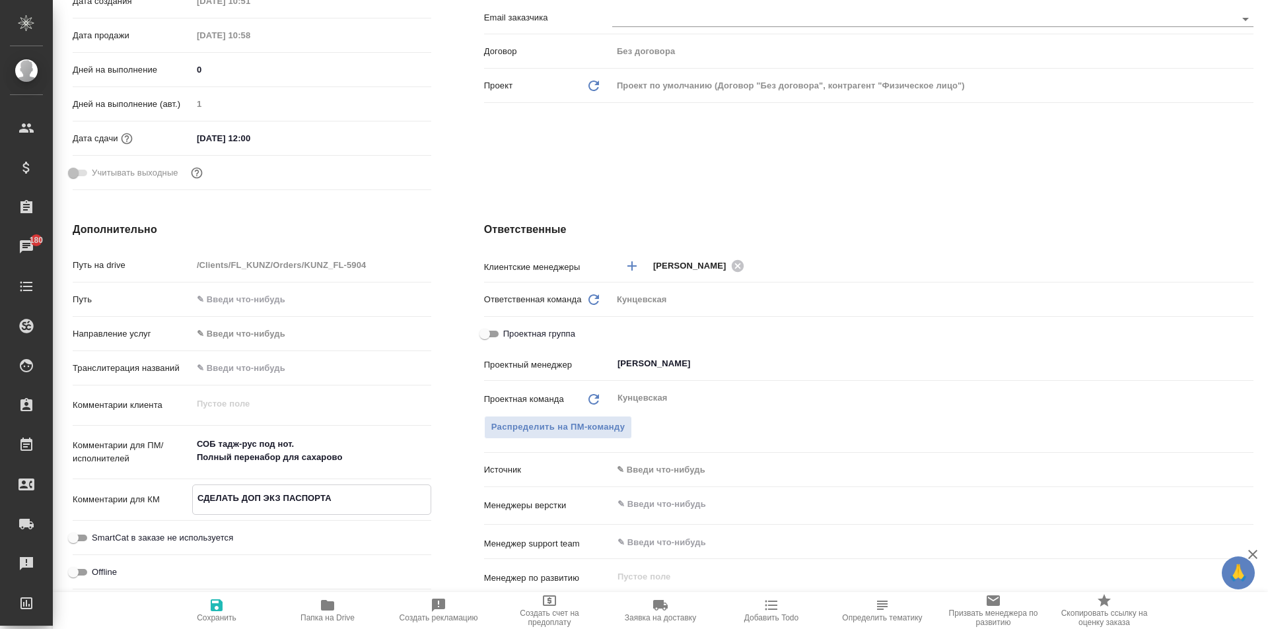
type textarea "СДЕЛАТЬ ДОП ЭКЗ ПАСПОРТА"
type textarea "x"
type textarea "СДЕЛАТЬ ДОП ЭКЗ ПАСПОРТА П"
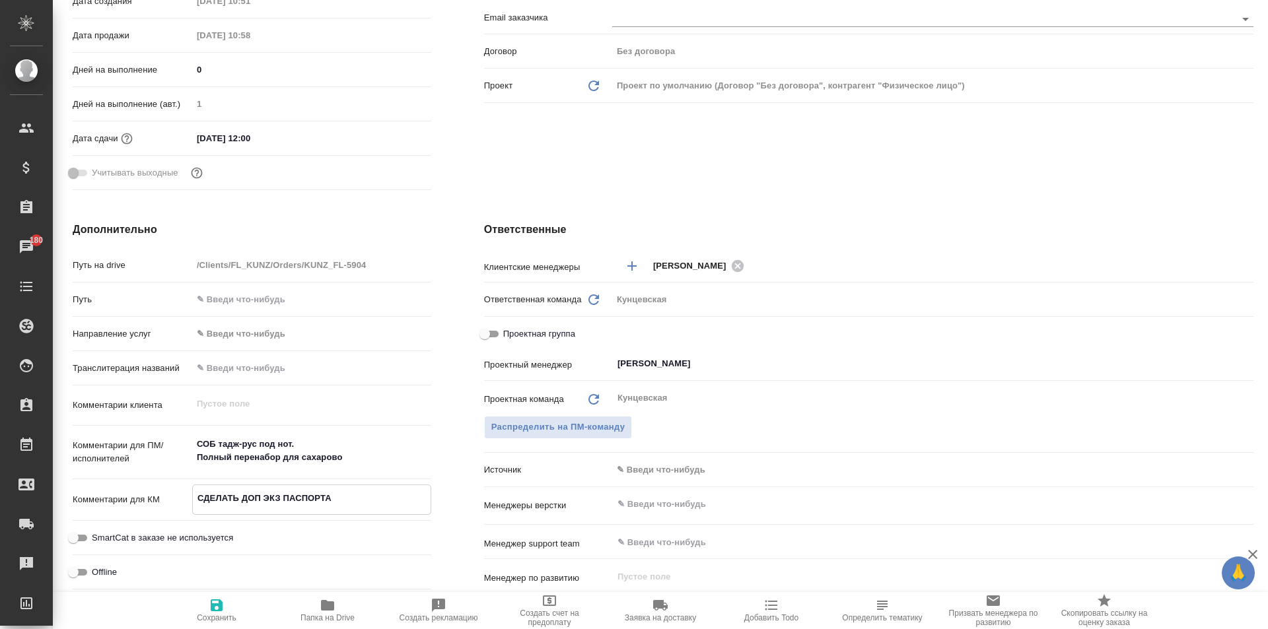
type textarea "x"
type textarea "СДЕЛАТЬ ДОП ЭКЗ ПАСПОРТА ПО"
type textarea "x"
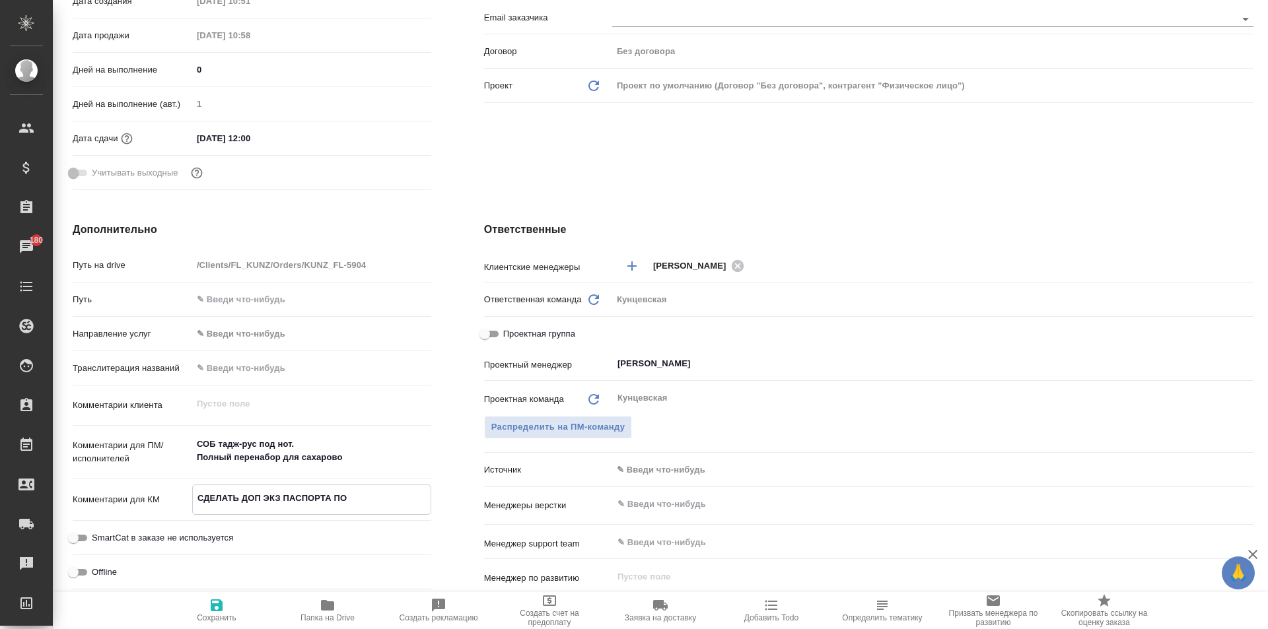
type textarea "x"
type textarea "СДЕЛАТЬ ДОП ЭКЗ ПАСПОРТА ПОД"
type textarea "x"
type textarea "СДЕЛАТЬ ДОП ЭКЗ ПАСПОРТА ПОД"
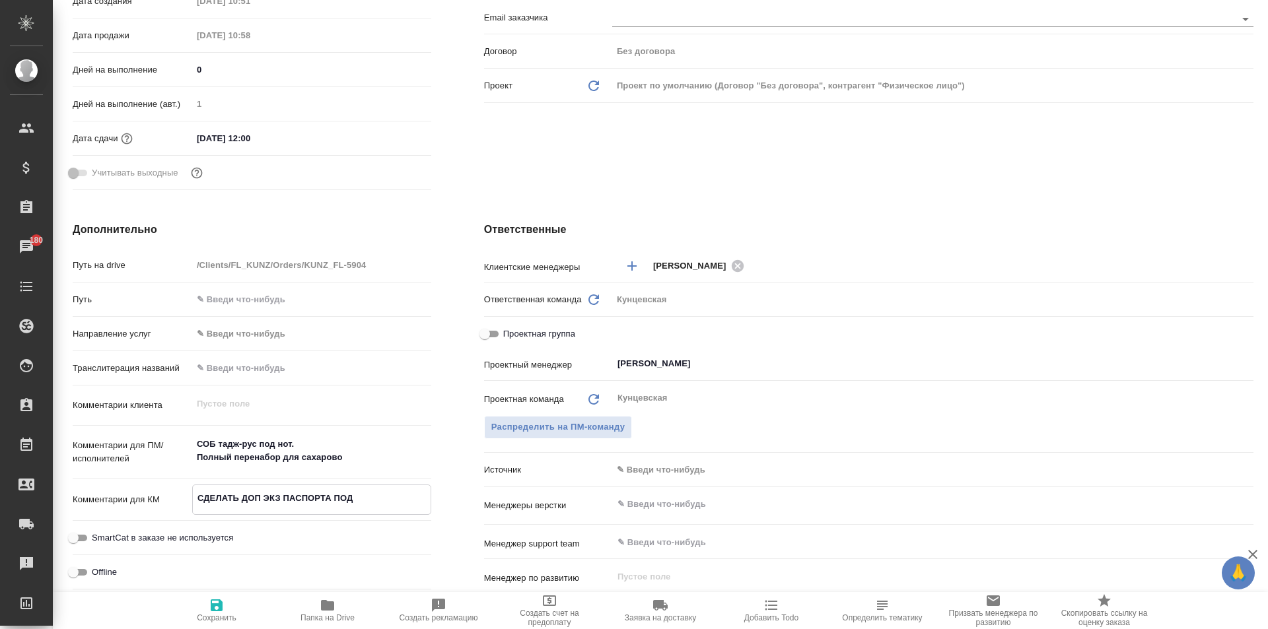
type textarea "x"
type textarea "СДЕЛАТЬ ДОП ЭКЗ ПАСПОРТА ПОД Н"
type textarea "x"
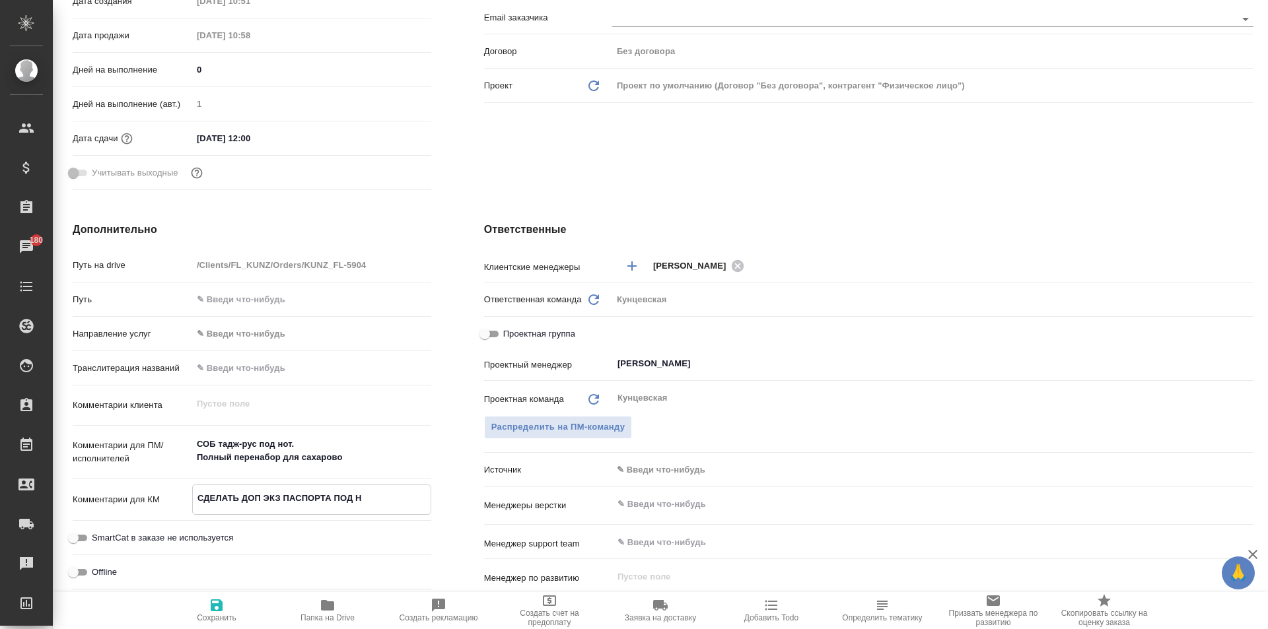
type textarea "x"
type textarea "СДЕЛАТЬ ДОП ЭКЗ ПАСПОРТА ПОД НО"
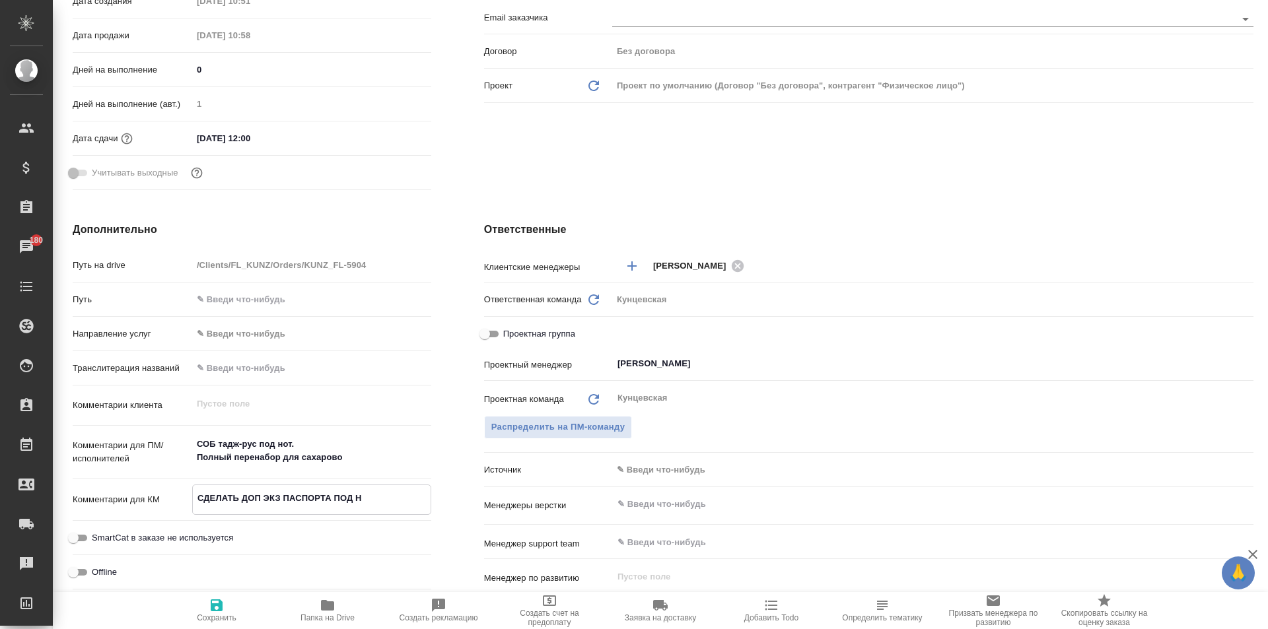
type textarea "x"
type textarea "СДЕЛАТЬ ДОП ЭКЗ ПАСПОРТА ПОД НОТ"
type textarea "x"
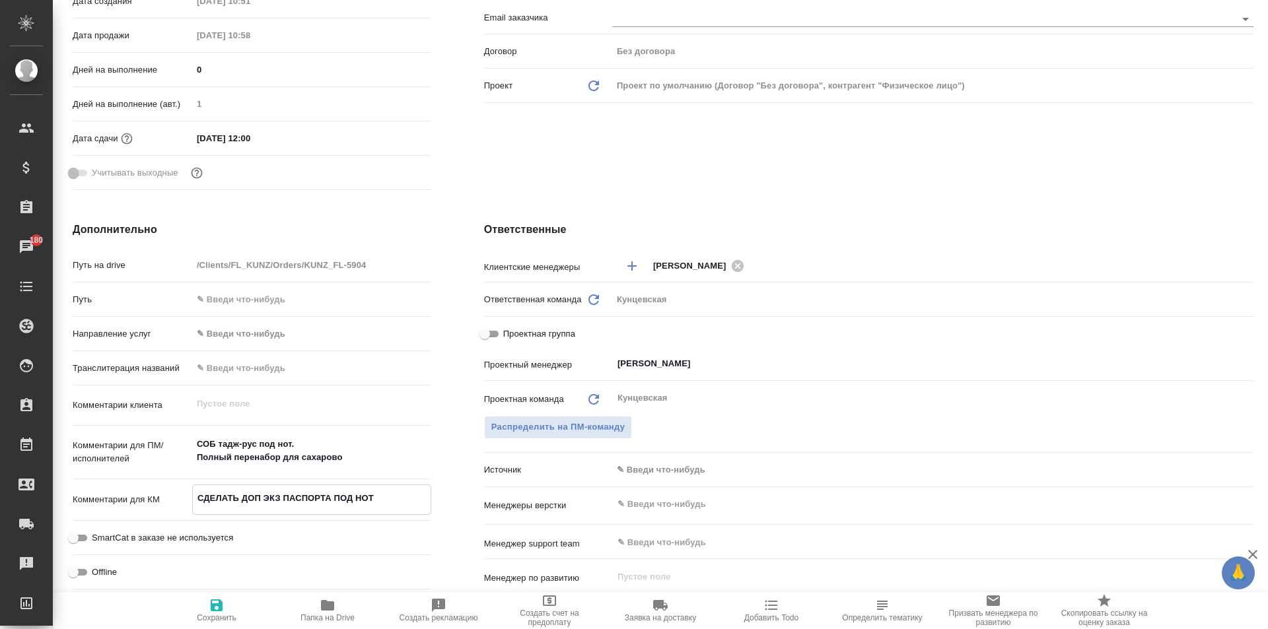
click at [281, 495] on textarea "СДЕЛАТЬ ДОП ЭКЗ ПАСПОРТА ПОД НОТ" at bounding box center [312, 498] width 238 height 22
type textarea "x"
type textarea "СДЕЛАТЬ ДОП ЭКЗ ППАСПОРТА ПОД НОТ"
type textarea "x"
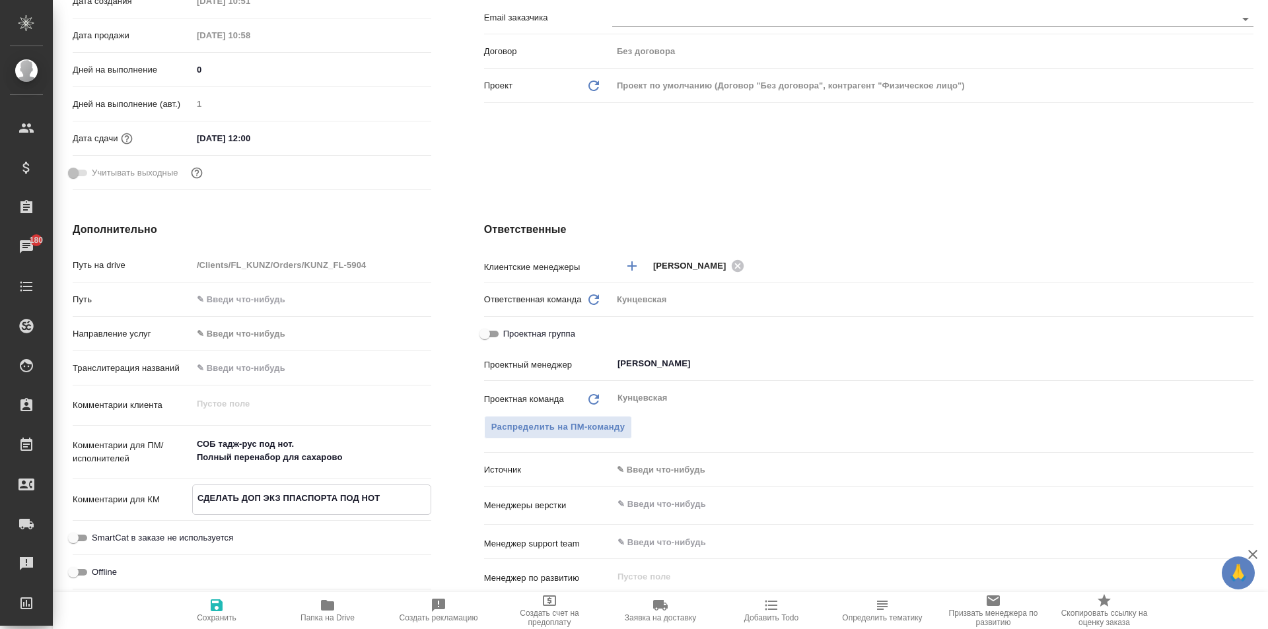
type textarea "x"
type textarea "СДЕЛАТЬ ДОП ЭКЗ ПЕПАСПОРТА ПОД НОТ"
type textarea "x"
type textarea "СДЕЛАТЬ ДОП ЭКЗ ПЕРПАСПОРТА ПОД НОТ"
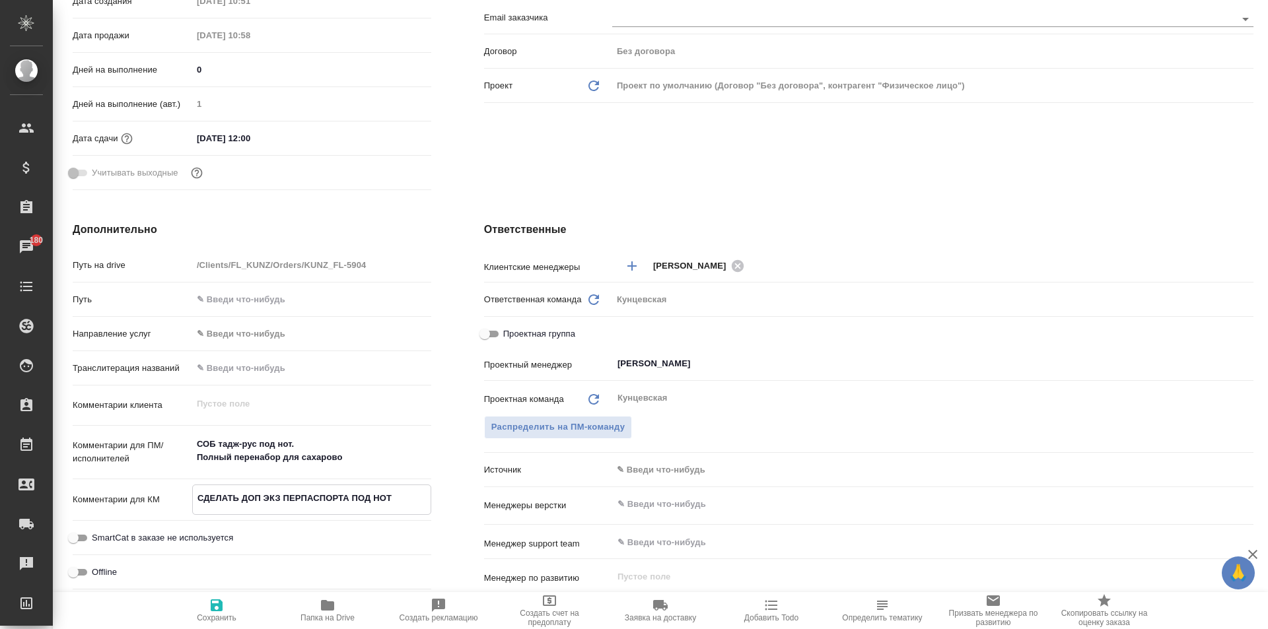
type textarea "x"
type textarea "СДЕЛАТЬ ДОП ЭКЗ ПЕР ПАСПОРТА ПОД НОТ"
type textarea "x"
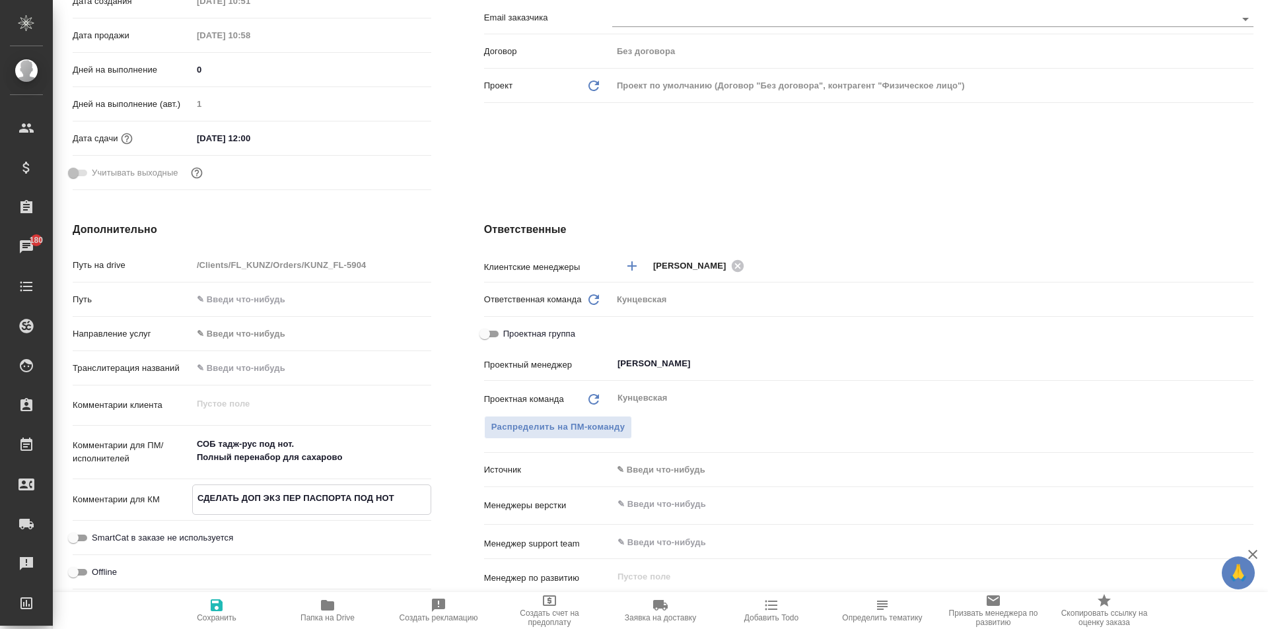
type textarea "x"
type textarea "СДЕЛАТЬ ДОП ЭКЗ ПЕР ПАСПОРТА ПОД НОТ"
type textarea "x"
click at [223, 603] on icon "button" at bounding box center [217, 606] width 16 height 16
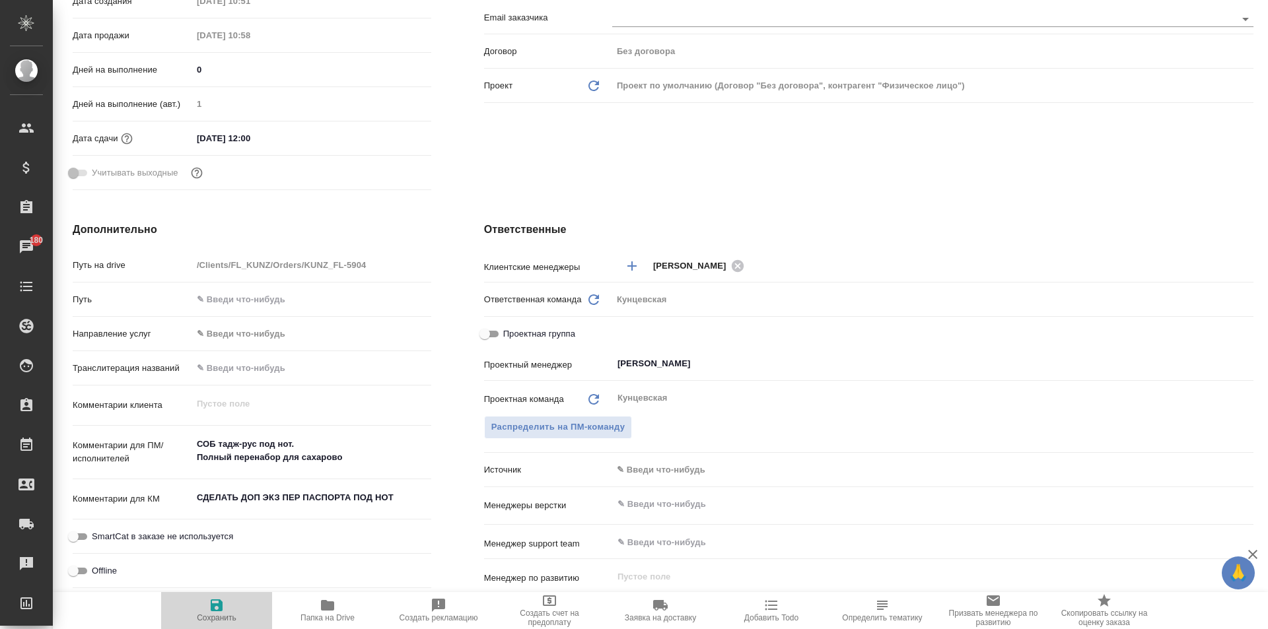
type textarea "x"
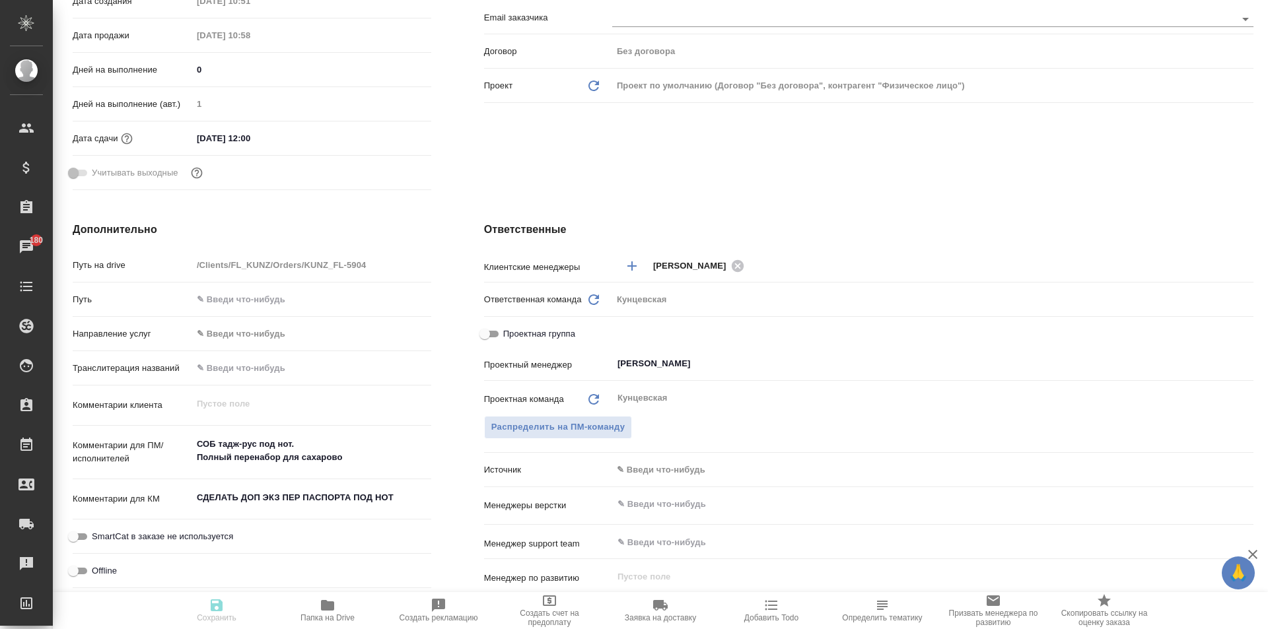
type textarea "x"
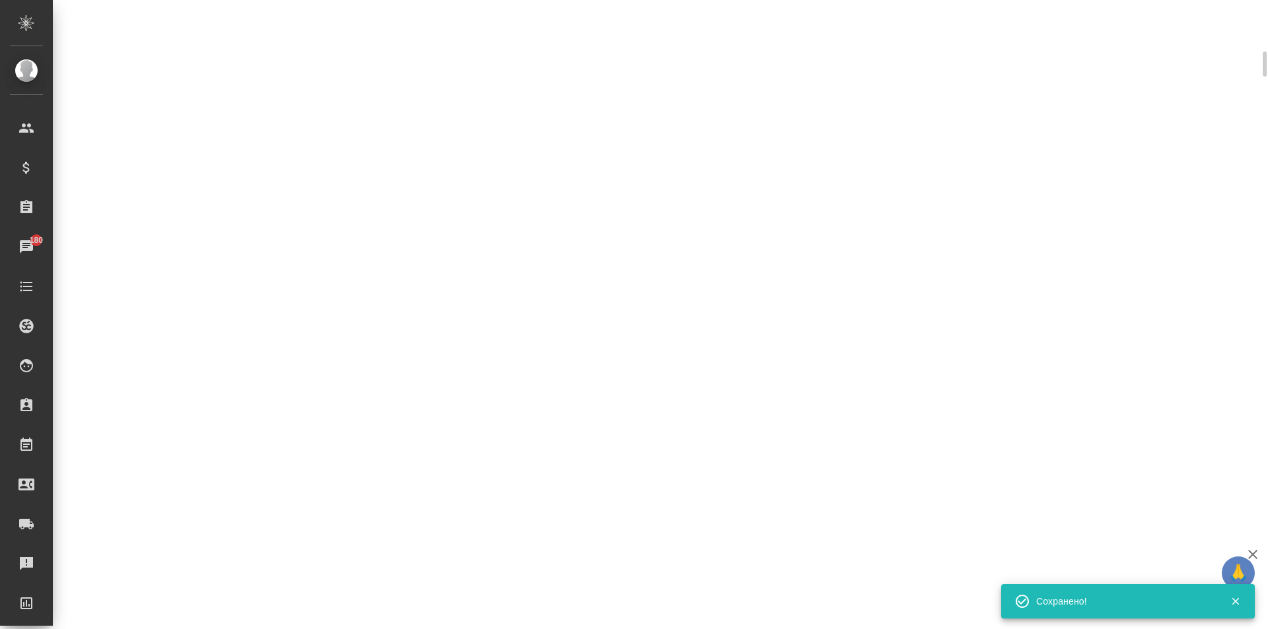
scroll to position [320, 0]
select select "RU"
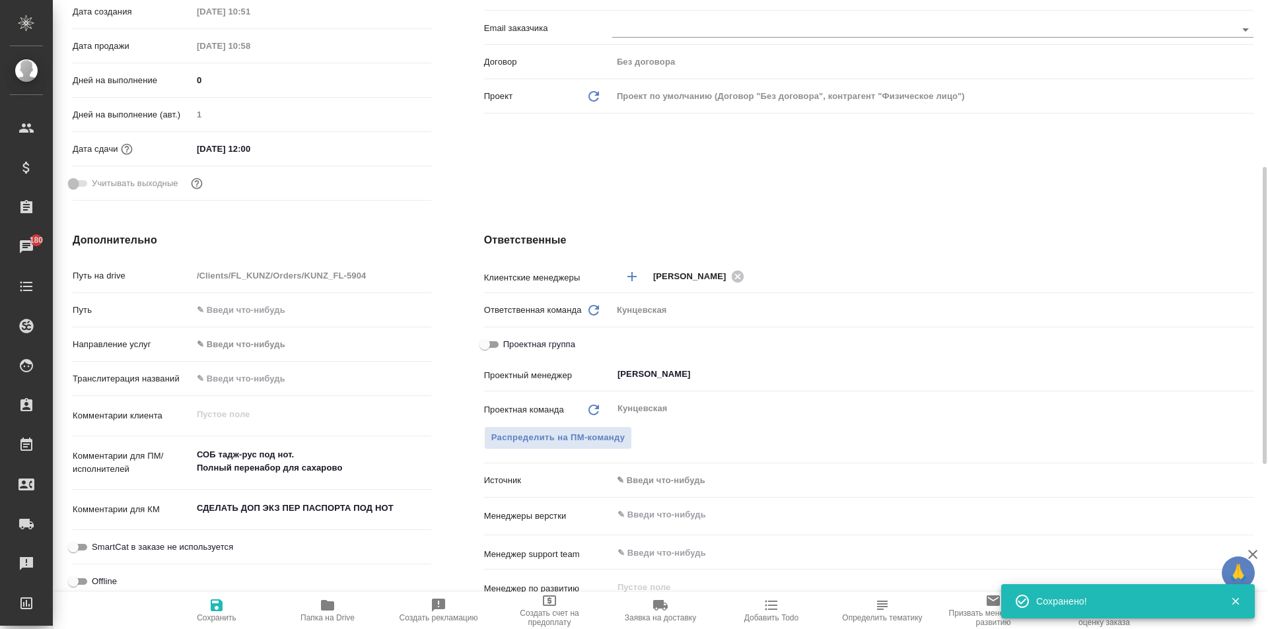
scroll to position [330, 0]
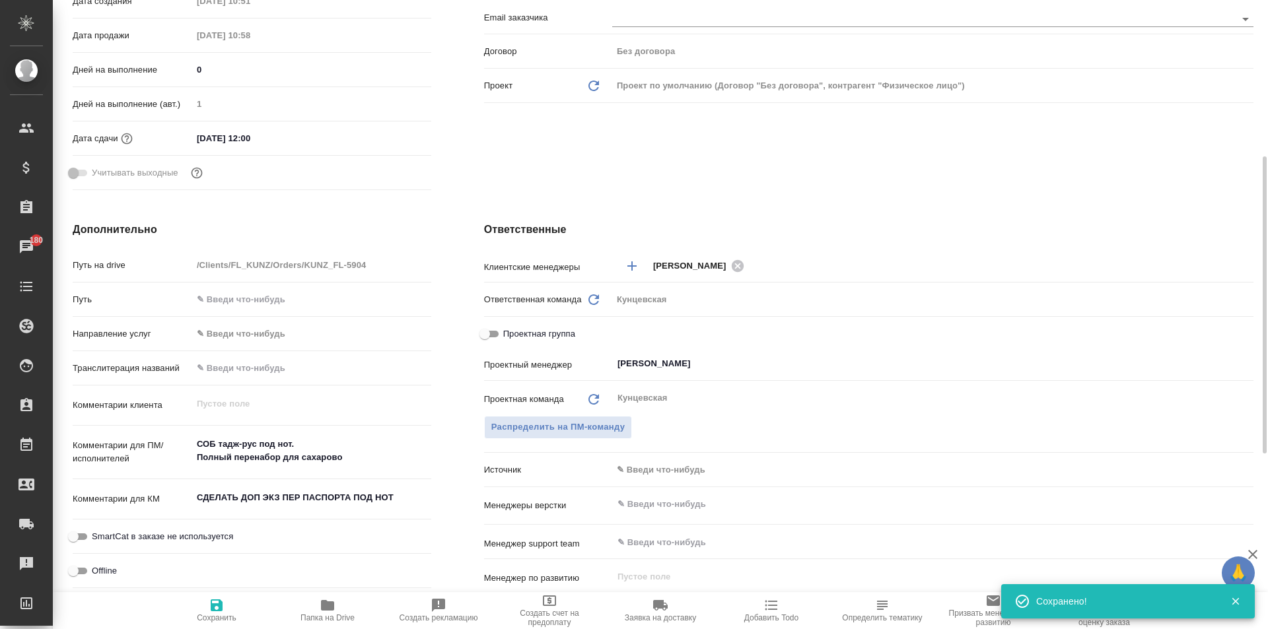
type textarea "x"
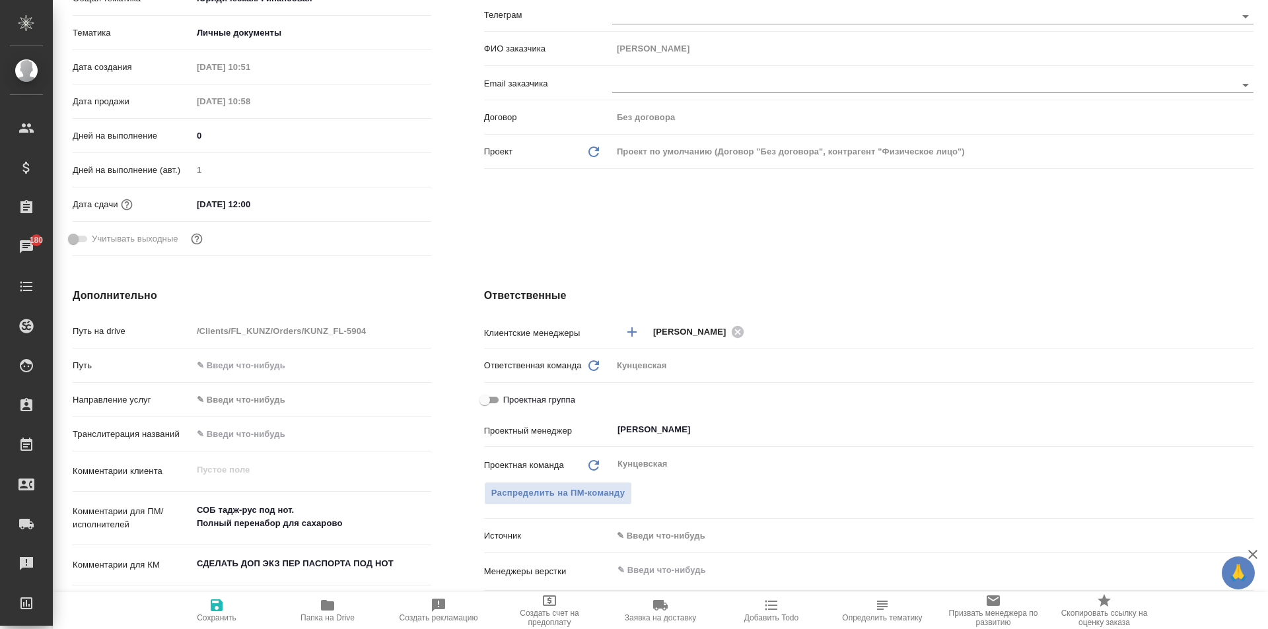
scroll to position [0, 0]
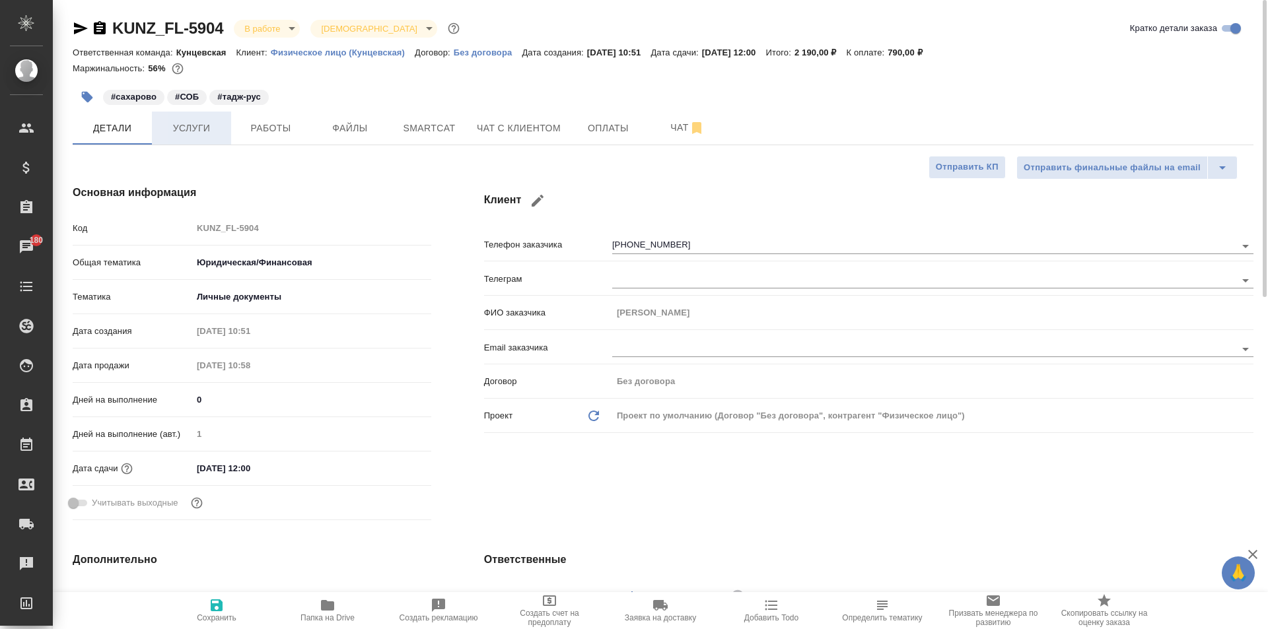
click at [192, 125] on span "Услуги" at bounding box center [191, 128] width 63 height 17
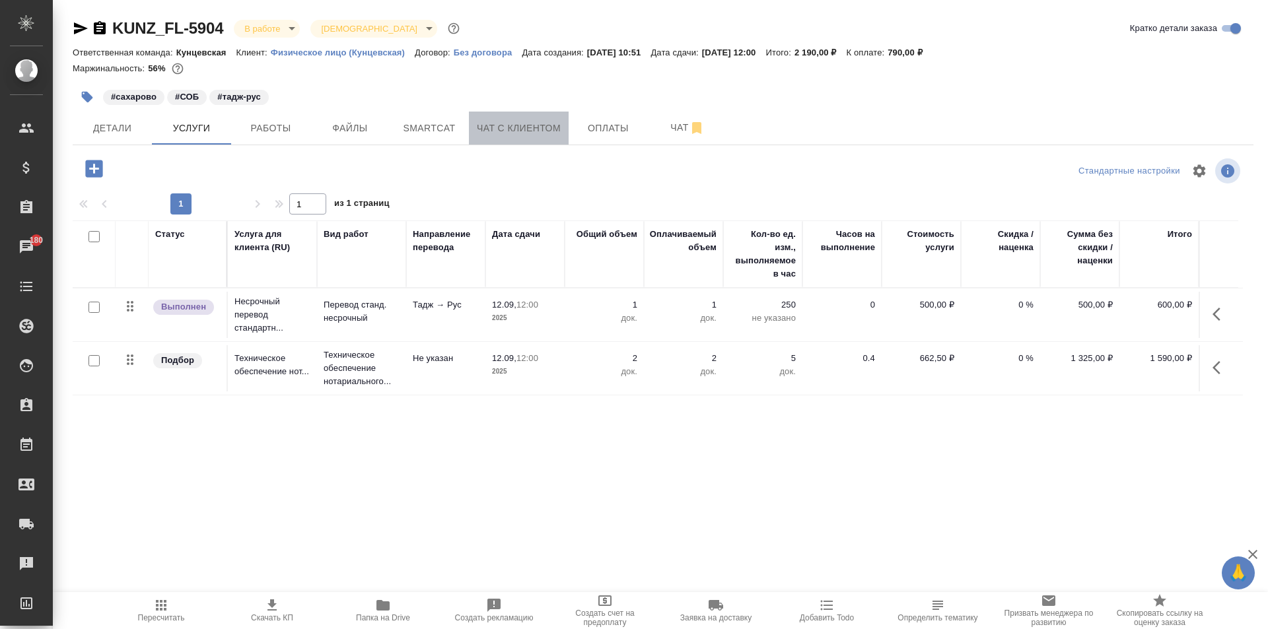
click at [508, 115] on button "Чат с клиентом" at bounding box center [519, 128] width 100 height 33
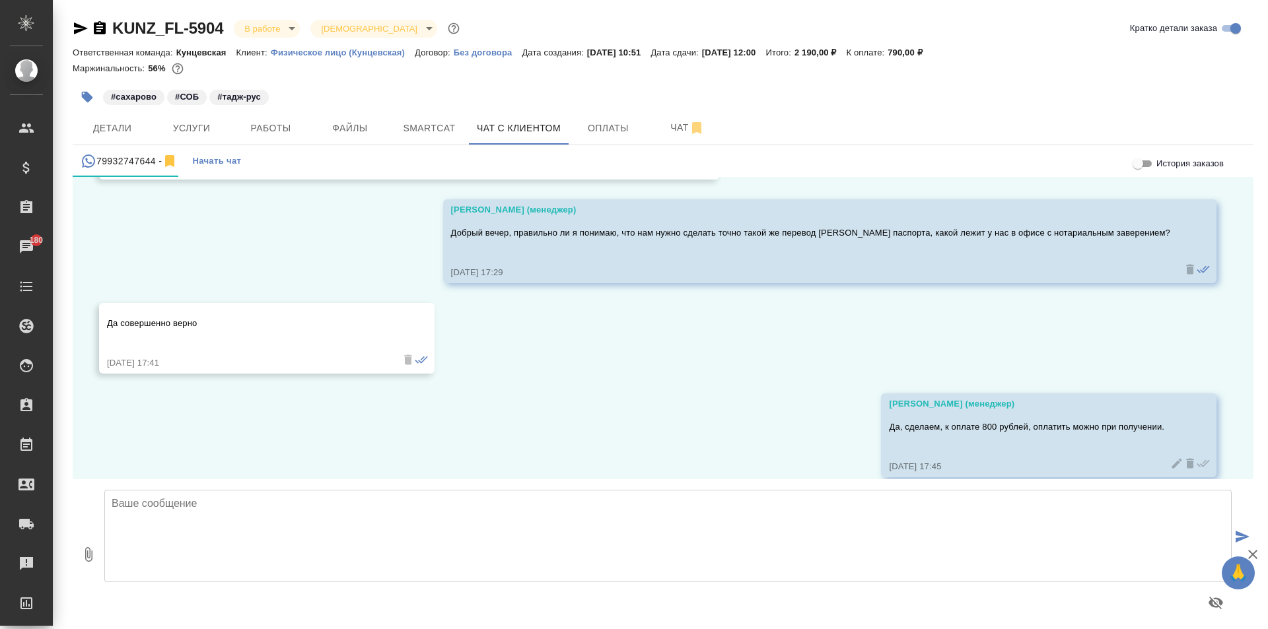
scroll to position [918, 0]
